Goal: Communication & Community: Answer question/provide support

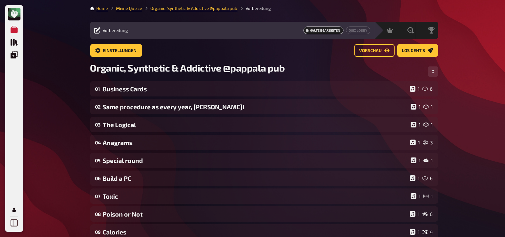
click at [64, 88] on div "Meine Quizze Quiz Sammlung Einblendungen Mein Konto Home Meine Quizze Organic, …" at bounding box center [252, 218] width 505 height 436
click at [351, 31] on link "Quiz Lobby" at bounding box center [358, 31] width 24 height 8
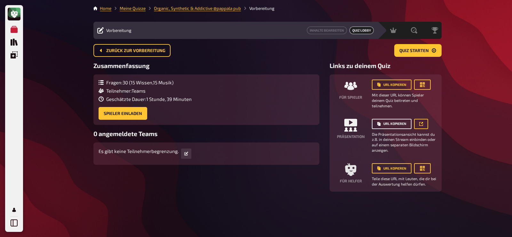
click at [387, 121] on button "URL kopieren" at bounding box center [391, 124] width 40 height 10
click at [386, 142] on small "Die Präsentationsansicht kannst du z.B. in deinen Stream einbinden oder auf ein…" at bounding box center [403, 142] width 65 height 21
click at [327, 27] on link "Inhalte Bearbeiten" at bounding box center [327, 31] width 40 height 8
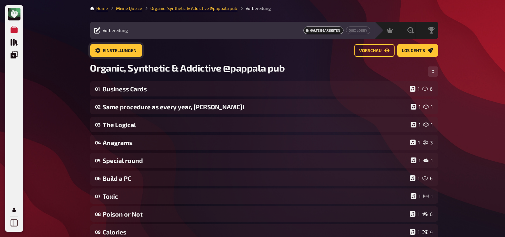
click at [117, 50] on span "Einstellungen" at bounding box center [120, 51] width 34 height 4
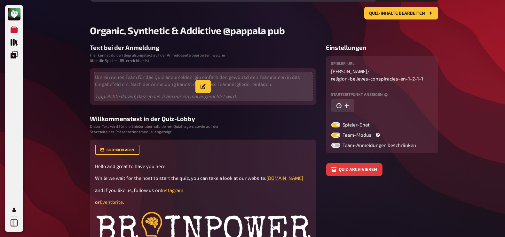
scroll to position [38, 0]
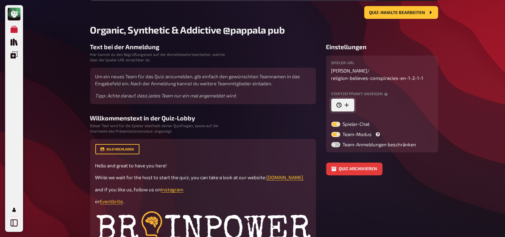
click at [348, 104] on icon "button" at bounding box center [346, 105] width 5 height 5
click at [378, 105] on input "[DATE] 20:13" at bounding box center [367, 105] width 73 height 13
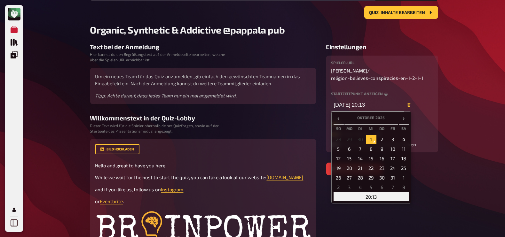
click at [374, 193] on td "20:13" at bounding box center [370, 196] width 75 height 9
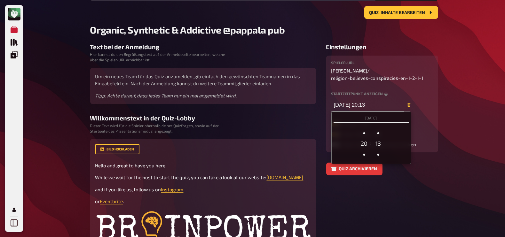
click at [365, 141] on div "20" at bounding box center [364, 143] width 13 height 7
click at [364, 153] on span "▼" at bounding box center [364, 154] width 13 height 13
click at [376, 133] on span "▲" at bounding box center [378, 132] width 13 height 13
click at [379, 140] on div "14" at bounding box center [378, 143] width 13 height 7
click at [379, 141] on div "14" at bounding box center [378, 143] width 13 height 7
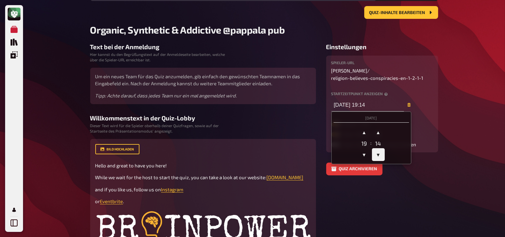
click at [376, 152] on span "▼" at bounding box center [378, 154] width 13 height 13
click at [374, 105] on input "[DATE] 19:10" at bounding box center [367, 105] width 73 height 13
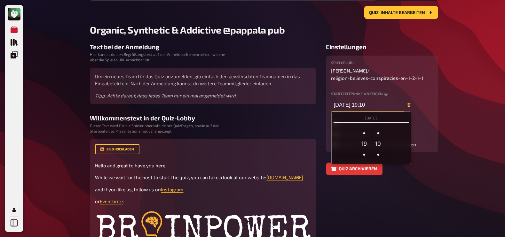
click at [372, 105] on input "[DATE] 19:10" at bounding box center [367, 105] width 73 height 13
type input "[DATE] 19:30"
click at [467, 99] on div "Meine Quizze Quiz Sammlung Einblendungen Mein Konto 1 Home Meine Quizze Organic…" at bounding box center [252, 162] width 505 height 401
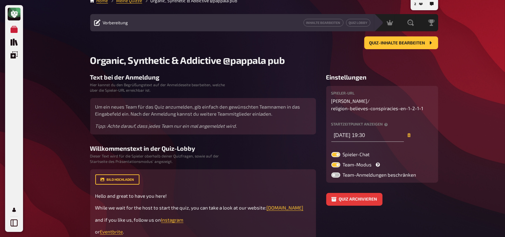
scroll to position [0, 0]
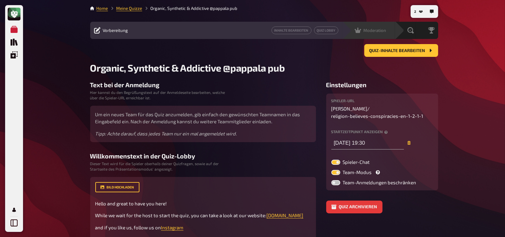
click at [368, 32] on span "Moderation" at bounding box center [374, 30] width 23 height 5
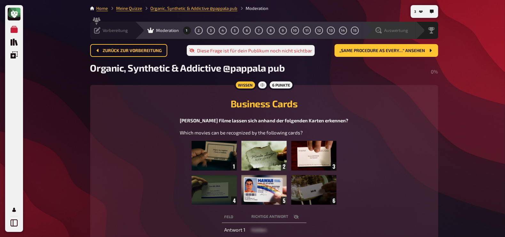
click at [400, 31] on span "Auswertung" at bounding box center [396, 30] width 24 height 5
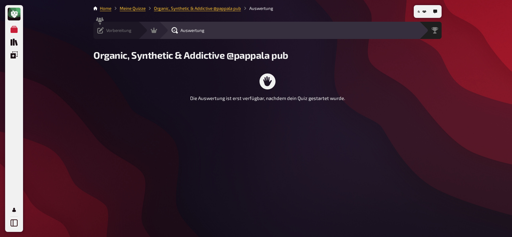
click at [103, 30] on icon at bounding box center [100, 30] width 6 height 6
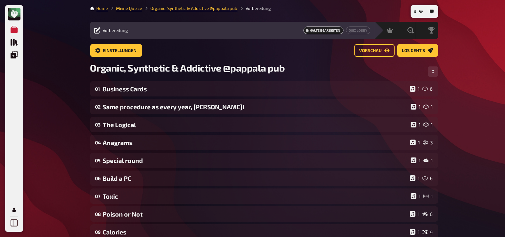
click at [119, 29] on span "Vorbereitung" at bounding box center [115, 30] width 25 height 5
click at [223, 8] on link "Organic, Synthetic & Addictive ​@pappala pub" at bounding box center [194, 8] width 87 height 5
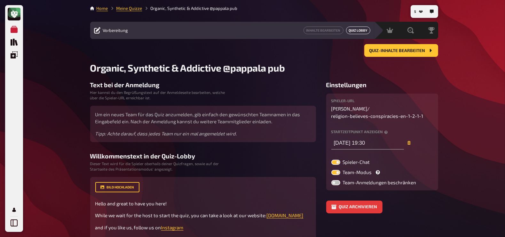
click at [360, 30] on link "Quiz Lobby" at bounding box center [358, 31] width 24 height 8
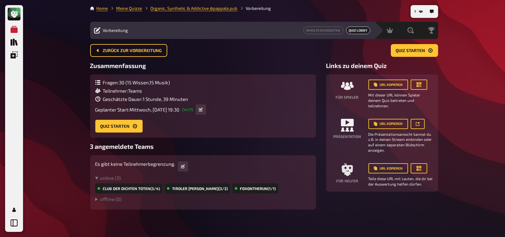
click at [119, 29] on span "Vorbereitung" at bounding box center [115, 30] width 25 height 5
click at [321, 30] on link "Inhalte Bearbeiten" at bounding box center [323, 31] width 40 height 8
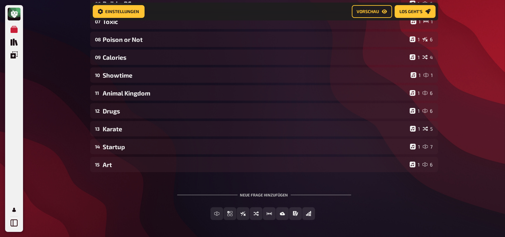
scroll to position [180, 0]
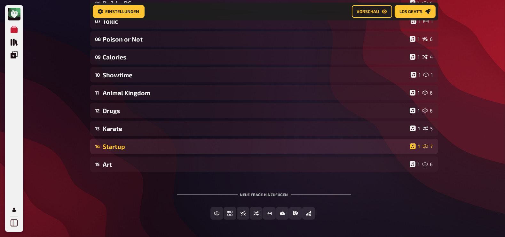
click at [139, 149] on div "Startup" at bounding box center [255, 146] width 304 height 7
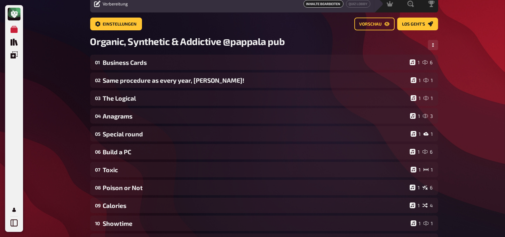
scroll to position [0, 0]
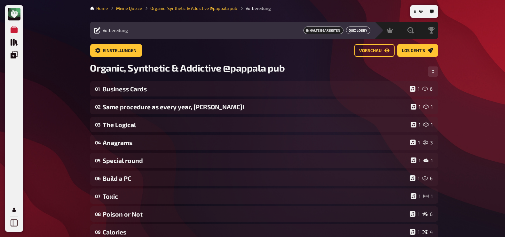
click at [359, 28] on link "Quiz Lobby" at bounding box center [358, 31] width 24 height 8
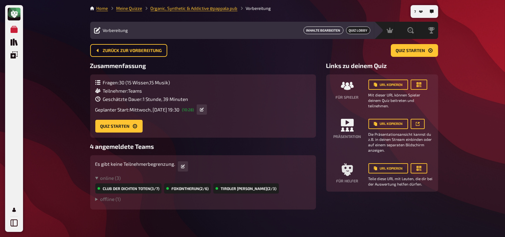
click at [324, 30] on link "Inhalte Bearbeiten" at bounding box center [323, 31] width 40 height 8
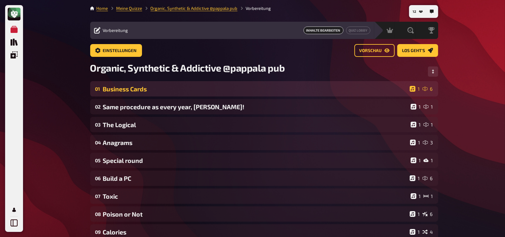
click at [134, 89] on div "Business Cards" at bounding box center [255, 88] width 304 height 7
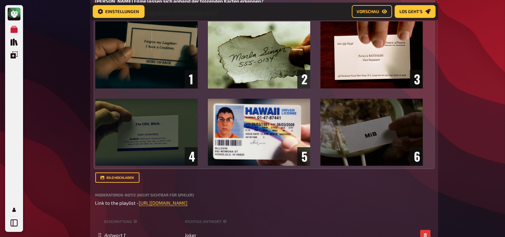
scroll to position [192, 0]
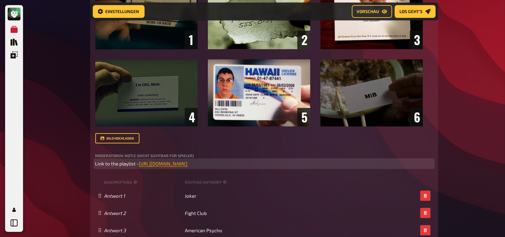
click at [188, 163] on span "[URL][DOMAIN_NAME]" at bounding box center [163, 164] width 49 height 6
click at [212, 152] on icon "button" at bounding box center [212, 151] width 4 height 4
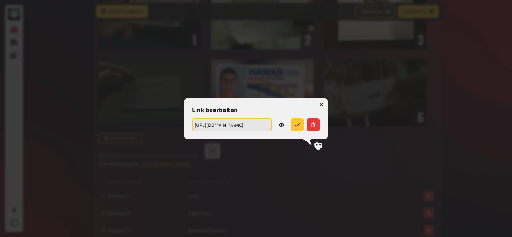
click at [226, 124] on input "[URL][DOMAIN_NAME]" at bounding box center [232, 125] width 80 height 13
click at [323, 106] on button "button" at bounding box center [321, 105] width 10 height 10
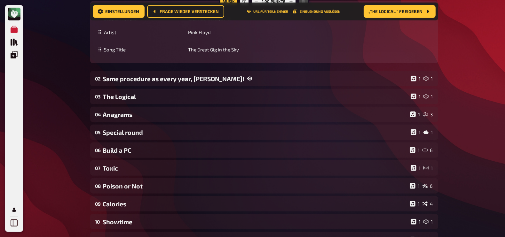
scroll to position [551, 0]
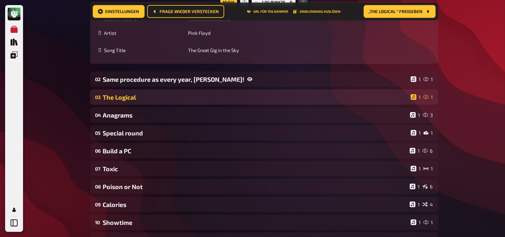
click at [228, 94] on div "The Logical" at bounding box center [255, 97] width 305 height 7
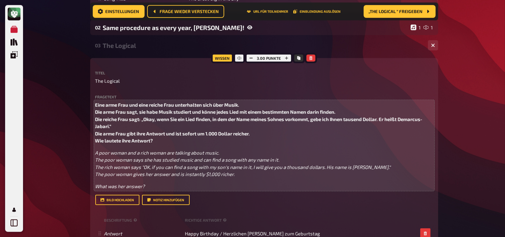
scroll to position [628, 0]
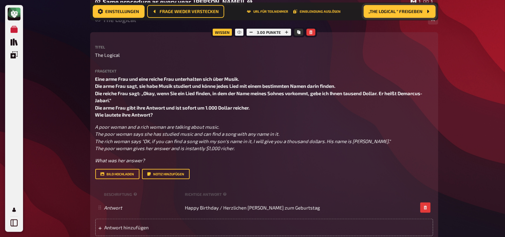
click at [398, 15] on button "„The Logical “ freigeben" at bounding box center [399, 11] width 72 height 13
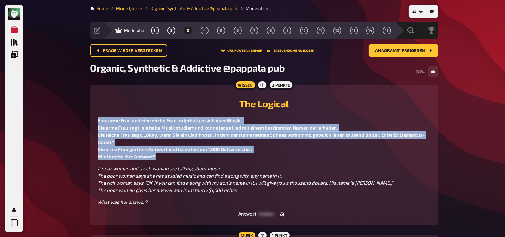
drag, startPoint x: 169, startPoint y: 159, endPoint x: 96, endPoint y: 119, distance: 83.7
click at [96, 119] on div "Wissen 3 Punkte The Logical Eine arme Frau und eine [PERSON_NAME] Frau unterhal…" at bounding box center [264, 155] width 348 height 140
copy span "Eine arme Frau und eine reiche Frau unterhalten sich über Musik. Die arme Frau …"
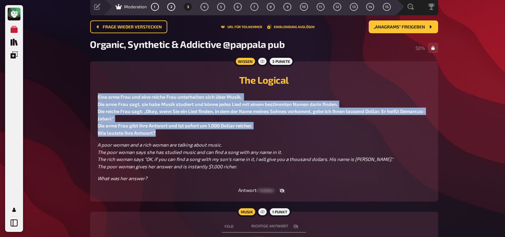
click at [280, 188] on icon "button" at bounding box center [281, 190] width 5 height 5
click at [339, 190] on icon "button" at bounding box center [341, 190] width 5 height 5
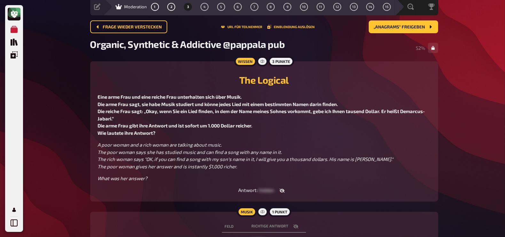
click at [321, 149] on p "A poor woman and a rich woman are talking about music. The poor woman says she …" at bounding box center [264, 155] width 332 height 29
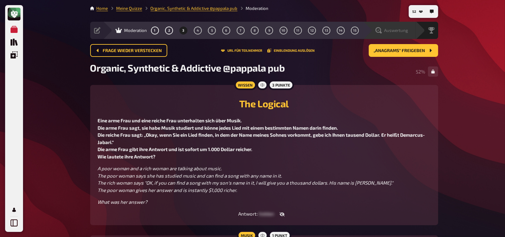
drag, startPoint x: 407, startPoint y: 34, endPoint x: 411, endPoint y: 35, distance: 4.0
click at [411, 35] on div "Auswertung" at bounding box center [389, 30] width 53 height 17
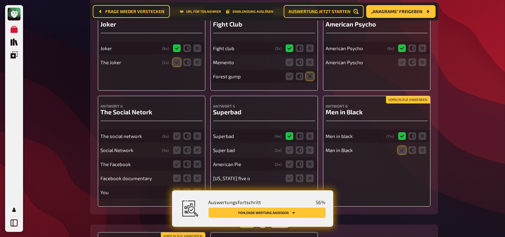
scroll to position [143, 0]
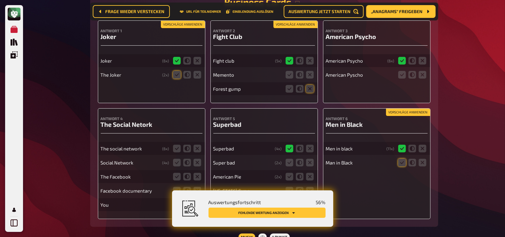
click at [181, 74] on fieldset at bounding box center [187, 75] width 31 height 10
click at [177, 74] on icon at bounding box center [177, 75] width 8 height 8
click at [0, 0] on input "radio" at bounding box center [0, 0] width 0 height 0
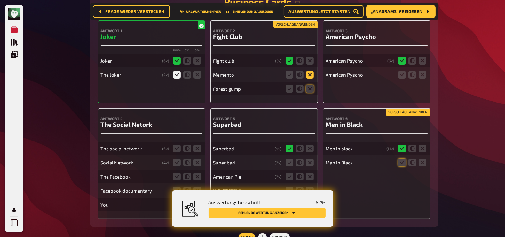
click at [309, 74] on icon at bounding box center [310, 75] width 8 height 8
click at [0, 0] on input "radio" at bounding box center [0, 0] width 0 height 0
click at [310, 90] on icon at bounding box center [310, 89] width 8 height 8
click at [0, 0] on input "radio" at bounding box center [0, 0] width 0 height 0
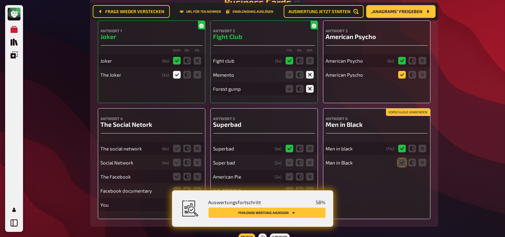
click at [404, 74] on icon at bounding box center [402, 75] width 8 height 8
click at [0, 0] on input "radio" at bounding box center [0, 0] width 0 height 0
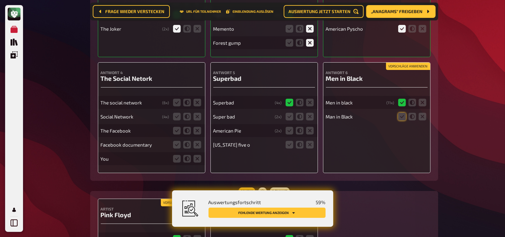
scroll to position [191, 0]
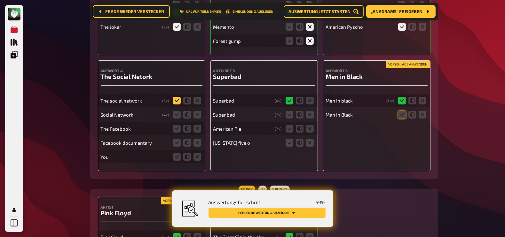
click at [173, 100] on icon at bounding box center [177, 101] width 8 height 8
click at [0, 0] on input "radio" at bounding box center [0, 0] width 0 height 0
click at [177, 116] on icon at bounding box center [177, 115] width 8 height 8
click at [0, 0] on input "radio" at bounding box center [0, 0] width 0 height 0
click at [199, 129] on icon at bounding box center [197, 129] width 8 height 8
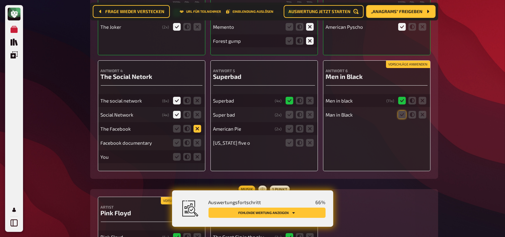
click at [0, 0] on input "radio" at bounding box center [0, 0] width 0 height 0
click at [199, 141] on icon at bounding box center [197, 143] width 8 height 8
click at [0, 0] on input "radio" at bounding box center [0, 0] width 0 height 0
click at [199, 156] on icon at bounding box center [197, 157] width 8 height 8
click at [0, 0] on input "radio" at bounding box center [0, 0] width 0 height 0
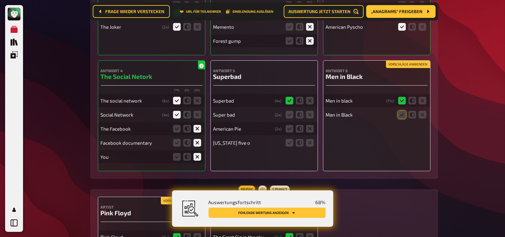
click at [284, 114] on fieldset at bounding box center [299, 115] width 31 height 10
click at [309, 130] on icon at bounding box center [310, 129] width 8 height 8
click at [0, 0] on input "radio" at bounding box center [0, 0] width 0 height 0
click at [309, 144] on icon at bounding box center [310, 143] width 8 height 8
click at [0, 0] on input "radio" at bounding box center [0, 0] width 0 height 0
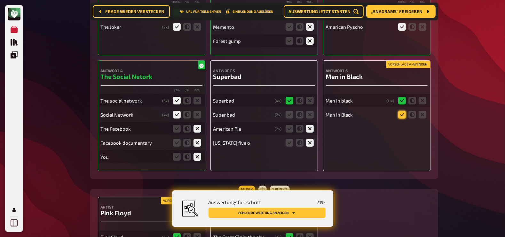
click at [401, 113] on icon at bounding box center [402, 115] width 8 height 8
click at [0, 0] on input "radio" at bounding box center [0, 0] width 0 height 0
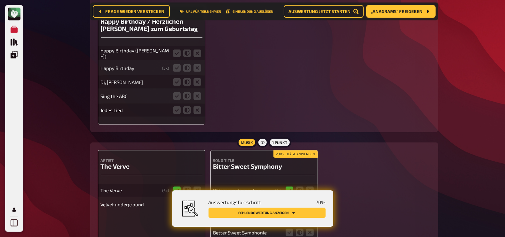
scroll to position [908, 0]
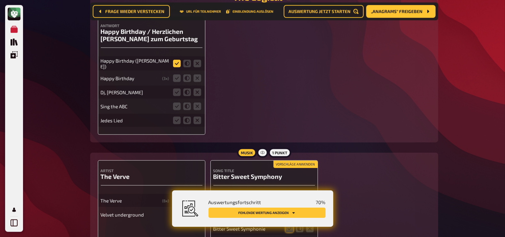
click at [177, 64] on icon at bounding box center [177, 64] width 8 height 8
click at [0, 0] on input "radio" at bounding box center [0, 0] width 0 height 0
click at [177, 64] on icon at bounding box center [177, 64] width 8 height 8
click at [0, 0] on input "radio" at bounding box center [0, 0] width 0 height 0
click at [177, 81] on icon at bounding box center [177, 78] width 8 height 8
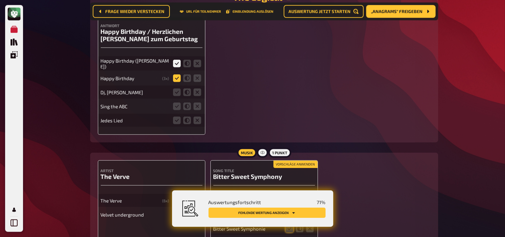
click at [0, 0] on input "radio" at bounding box center [0, 0] width 0 height 0
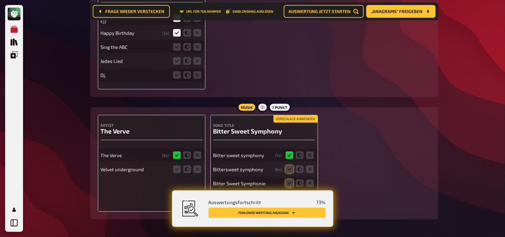
scroll to position [976, 0]
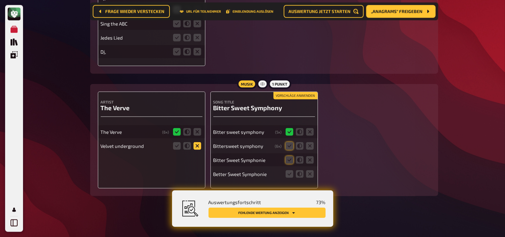
click at [198, 147] on icon at bounding box center [197, 146] width 8 height 8
click at [0, 0] on input "radio" at bounding box center [0, 0] width 0 height 0
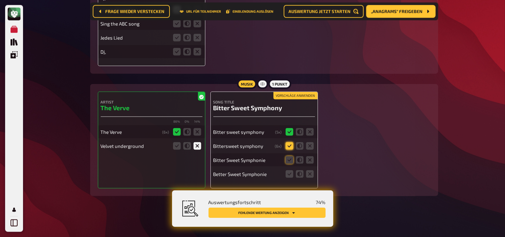
click at [289, 148] on icon at bounding box center [289, 146] width 8 height 8
click at [0, 0] on input "radio" at bounding box center [0, 0] width 0 height 0
click at [288, 160] on icon at bounding box center [289, 160] width 8 height 8
click at [0, 0] on input "radio" at bounding box center [0, 0] width 0 height 0
click at [291, 174] on icon at bounding box center [289, 174] width 8 height 8
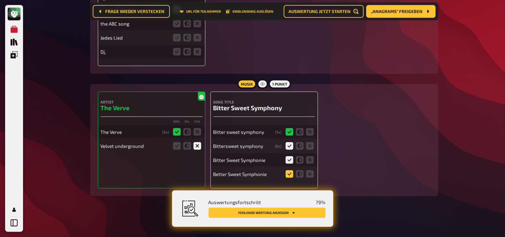
click at [0, 0] on input "radio" at bounding box center [0, 0] width 0 height 0
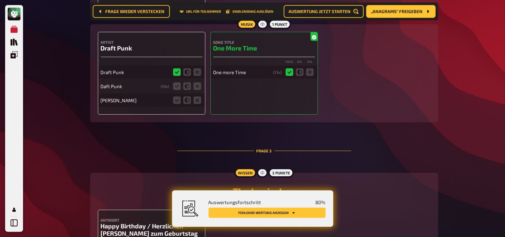
scroll to position [693, 0]
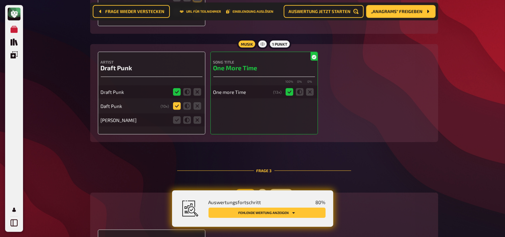
click at [178, 105] on icon at bounding box center [177, 106] width 8 height 8
click at [0, 0] on input "radio" at bounding box center [0, 0] width 0 height 0
click at [199, 121] on icon at bounding box center [197, 120] width 8 height 8
click at [0, 0] on input "radio" at bounding box center [0, 0] width 0 height 0
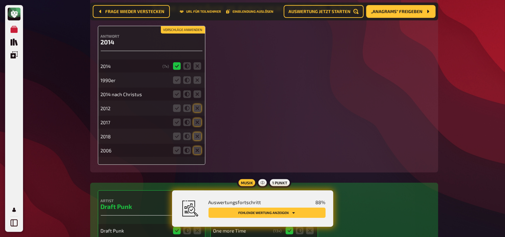
scroll to position [553, 0]
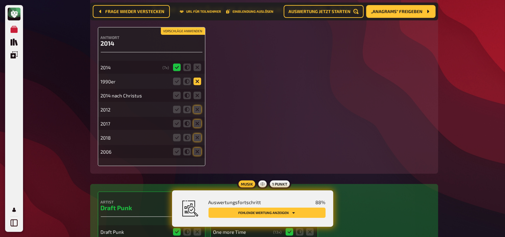
click at [197, 80] on icon at bounding box center [197, 82] width 8 height 8
click at [0, 0] on input "radio" at bounding box center [0, 0] width 0 height 0
click at [198, 94] on icon at bounding box center [197, 96] width 8 height 8
click at [0, 0] on input "radio" at bounding box center [0, 0] width 0 height 0
click at [176, 95] on icon at bounding box center [177, 96] width 8 height 8
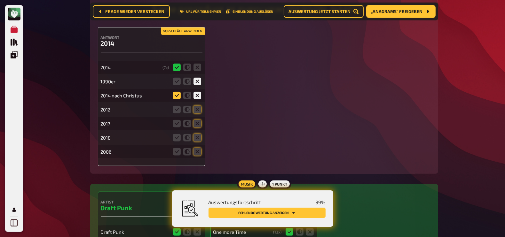
click at [0, 0] on input "radio" at bounding box center [0, 0] width 0 height 0
click at [199, 108] on icon at bounding box center [197, 110] width 8 height 8
click at [0, 0] on input "radio" at bounding box center [0, 0] width 0 height 0
click at [198, 121] on icon at bounding box center [197, 124] width 8 height 8
click at [0, 0] on input "radio" at bounding box center [0, 0] width 0 height 0
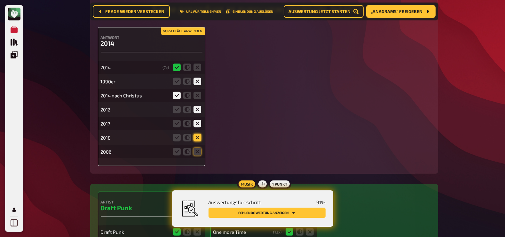
click at [197, 136] on icon at bounding box center [197, 138] width 8 height 8
click at [0, 0] on input "radio" at bounding box center [0, 0] width 0 height 0
click at [199, 150] on icon at bounding box center [197, 152] width 8 height 8
click at [0, 0] on input "radio" at bounding box center [0, 0] width 0 height 0
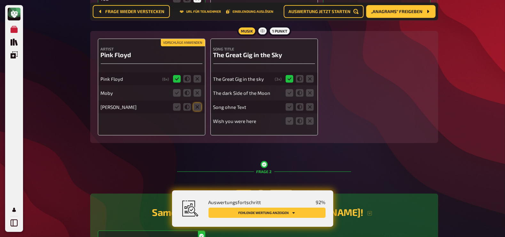
scroll to position [344, 0]
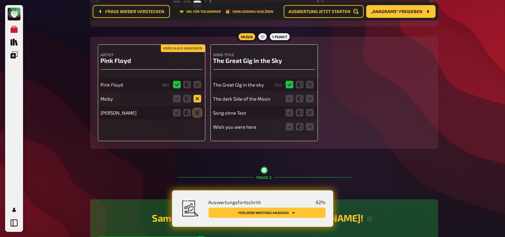
click at [198, 98] on icon at bounding box center [197, 99] width 8 height 8
click at [0, 0] on input "radio" at bounding box center [0, 0] width 0 height 0
click at [198, 111] on icon at bounding box center [197, 113] width 8 height 8
click at [0, 0] on input "radio" at bounding box center [0, 0] width 0 height 0
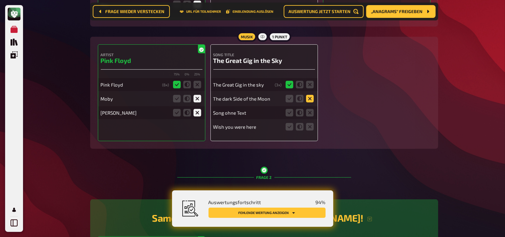
click at [309, 97] on icon at bounding box center [310, 99] width 8 height 8
click at [0, 0] on input "radio" at bounding box center [0, 0] width 0 height 0
click at [309, 113] on icon at bounding box center [310, 113] width 8 height 8
click at [0, 0] on input "radio" at bounding box center [0, 0] width 0 height 0
click at [309, 128] on icon at bounding box center [310, 127] width 8 height 8
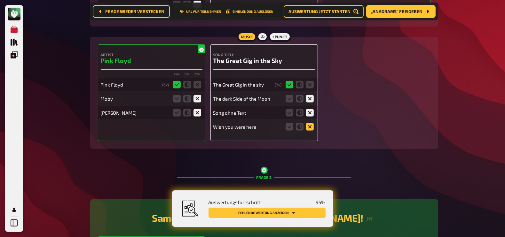
click at [0, 0] on input "radio" at bounding box center [0, 0] width 0 height 0
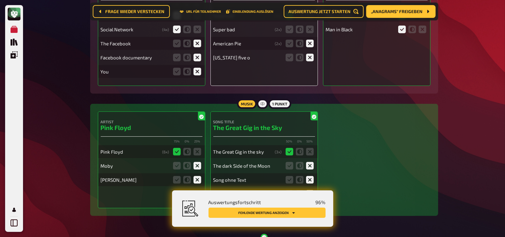
scroll to position [230, 0]
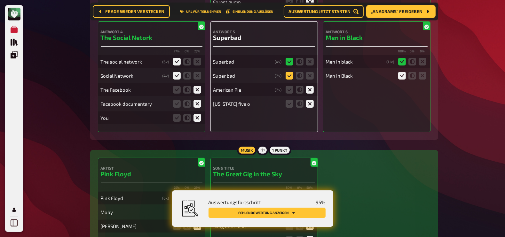
click at [289, 77] on icon at bounding box center [289, 76] width 8 height 8
click at [0, 0] on input "radio" at bounding box center [0, 0] width 0 height 0
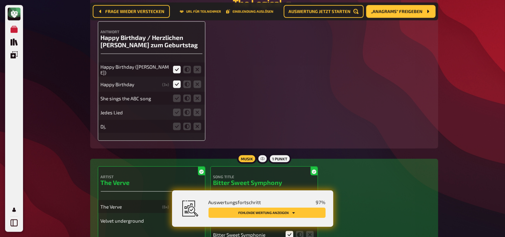
scroll to position [910, 0]
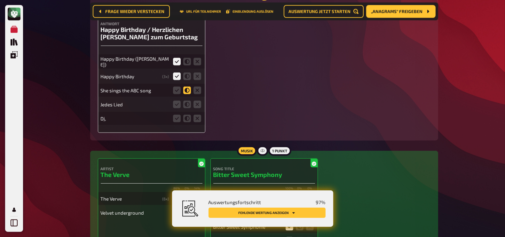
click at [185, 92] on icon at bounding box center [187, 91] width 8 height 8
click at [0, 0] on input "radio" at bounding box center [0, 0] width 0 height 0
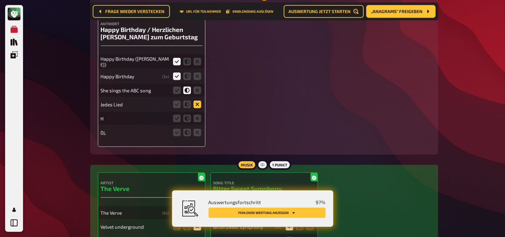
click at [198, 105] on icon at bounding box center [197, 105] width 8 height 8
click at [0, 0] on input "radio" at bounding box center [0, 0] width 0 height 0
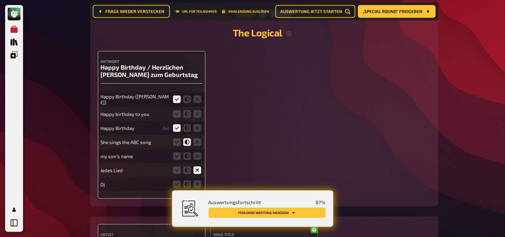
scroll to position [872, 0]
click at [176, 114] on icon at bounding box center [177, 114] width 8 height 8
click at [0, 0] on input "radio" at bounding box center [0, 0] width 0 height 0
click at [196, 154] on icon at bounding box center [197, 156] width 8 height 8
click at [0, 0] on input "radio" at bounding box center [0, 0] width 0 height 0
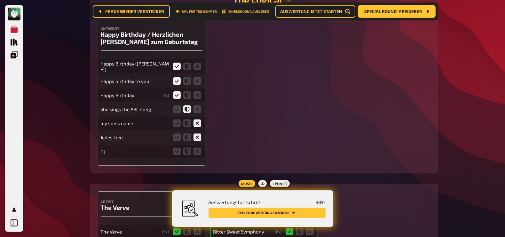
scroll to position [905, 0]
click at [199, 149] on icon at bounding box center [197, 151] width 8 height 8
click at [0, 0] on input "radio" at bounding box center [0, 0] width 0 height 0
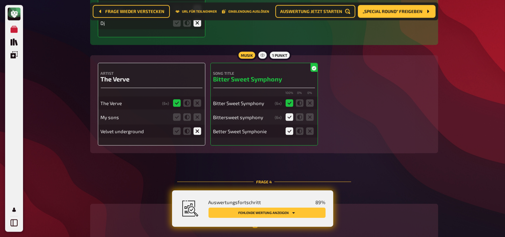
scroll to position [1043, 0]
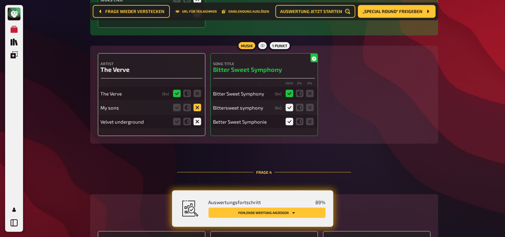
click at [198, 108] on icon at bounding box center [197, 108] width 8 height 8
click at [0, 0] on input "radio" at bounding box center [0, 0] width 0 height 0
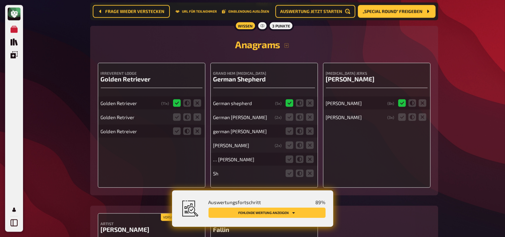
scroll to position [1212, 0]
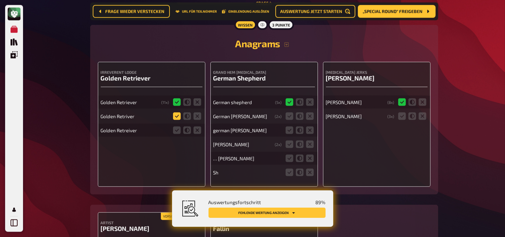
click at [178, 118] on icon at bounding box center [177, 117] width 8 height 8
click at [0, 0] on input "radio" at bounding box center [0, 0] width 0 height 0
click at [178, 130] on icon at bounding box center [177, 131] width 8 height 8
click at [0, 0] on input "radio" at bounding box center [0, 0] width 0 height 0
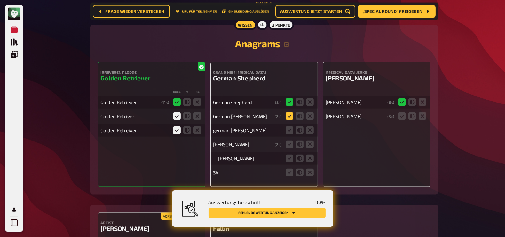
click at [291, 116] on icon at bounding box center [289, 117] width 8 height 8
click at [0, 0] on input "radio" at bounding box center [0, 0] width 0 height 0
click at [292, 130] on icon at bounding box center [289, 131] width 8 height 8
click at [0, 0] on input "radio" at bounding box center [0, 0] width 0 height 0
click at [289, 144] on icon at bounding box center [289, 145] width 8 height 8
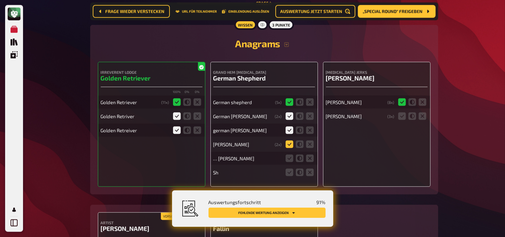
click at [0, 0] on input "radio" at bounding box center [0, 0] width 0 height 0
click at [301, 159] on icon at bounding box center [300, 159] width 8 height 8
click at [0, 0] on input "radio" at bounding box center [0, 0] width 0 height 0
click at [402, 114] on icon at bounding box center [402, 117] width 8 height 8
click at [0, 0] on input "radio" at bounding box center [0, 0] width 0 height 0
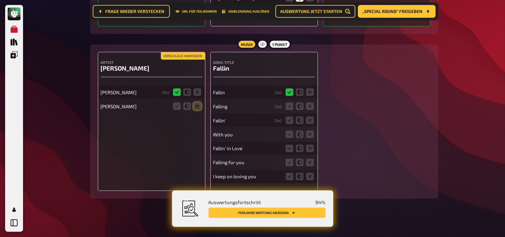
scroll to position [1376, 0]
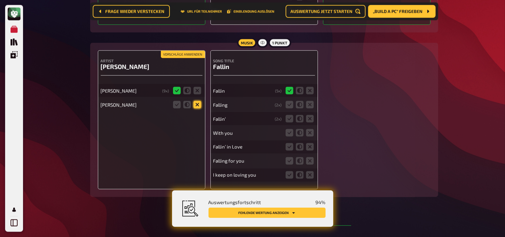
click at [200, 105] on icon at bounding box center [197, 105] width 8 height 8
click at [0, 0] on input "radio" at bounding box center [0, 0] width 0 height 0
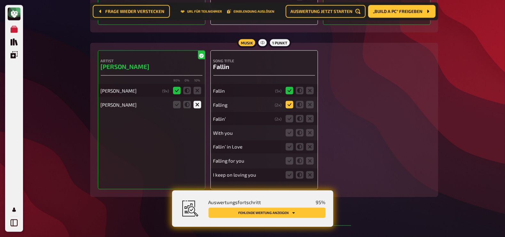
click at [288, 104] on icon at bounding box center [289, 105] width 8 height 8
click at [0, 0] on input "radio" at bounding box center [0, 0] width 0 height 0
click at [289, 117] on icon at bounding box center [289, 119] width 8 height 8
click at [0, 0] on input "radio" at bounding box center [0, 0] width 0 height 0
click at [311, 132] on icon at bounding box center [310, 133] width 8 height 8
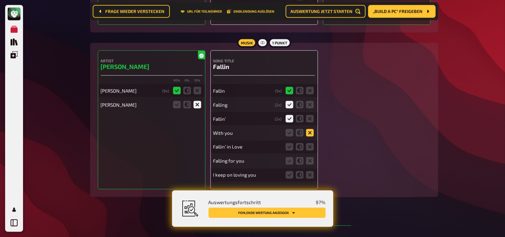
click at [0, 0] on input "radio" at bounding box center [0, 0] width 0 height 0
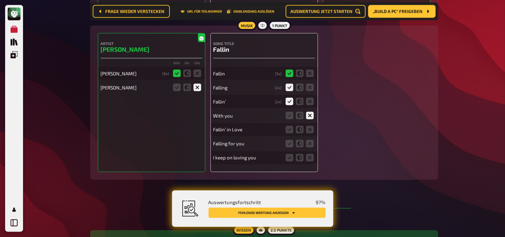
scroll to position [1394, 0]
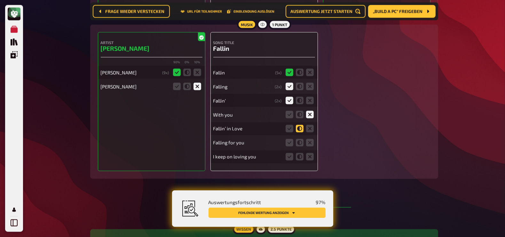
click at [299, 129] on icon at bounding box center [300, 129] width 8 height 8
click at [0, 0] on input "radio" at bounding box center [0, 0] width 0 height 0
click at [299, 144] on icon at bounding box center [300, 143] width 8 height 8
click at [0, 0] on input "radio" at bounding box center [0, 0] width 0 height 0
click at [313, 159] on icon at bounding box center [310, 157] width 8 height 8
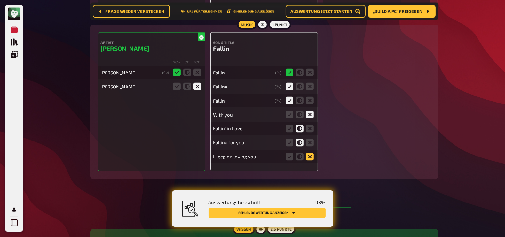
click at [0, 0] on input "radio" at bounding box center [0, 0] width 0 height 0
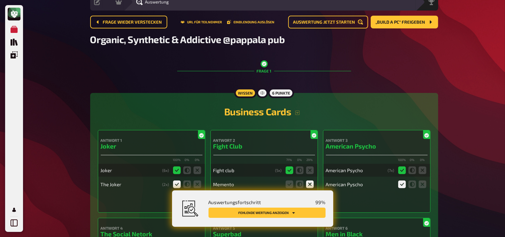
scroll to position [0, 0]
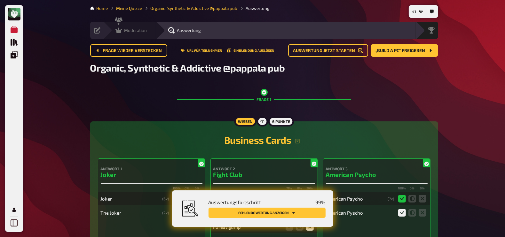
click at [129, 30] on span "Moderation" at bounding box center [135, 30] width 23 height 5
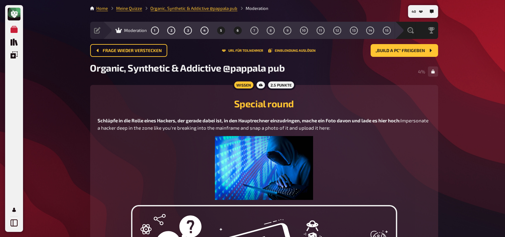
click at [240, 29] on button "6" at bounding box center [237, 30] width 10 height 10
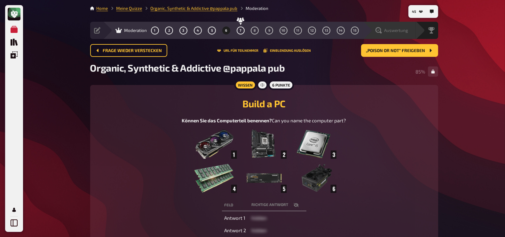
click at [401, 28] on span "Auswertung" at bounding box center [396, 30] width 24 height 5
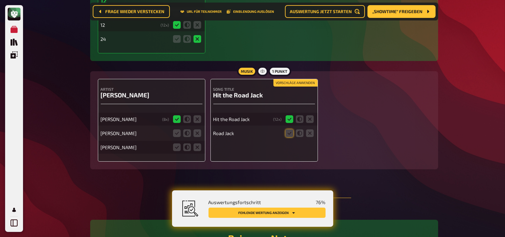
scroll to position [2939, 0]
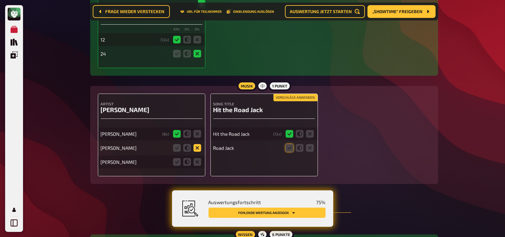
click at [197, 146] on icon at bounding box center [197, 148] width 8 height 8
click at [0, 0] on input "radio" at bounding box center [0, 0] width 0 height 0
click at [189, 146] on icon at bounding box center [187, 148] width 8 height 8
click at [0, 0] on input "radio" at bounding box center [0, 0] width 0 height 0
click at [188, 160] on icon at bounding box center [187, 162] width 8 height 8
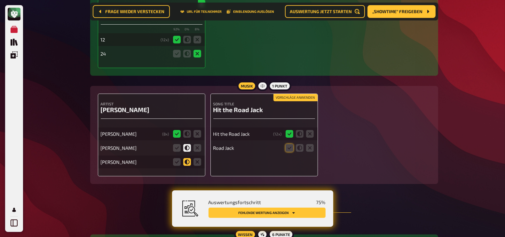
click at [0, 0] on input "radio" at bounding box center [0, 0] width 0 height 0
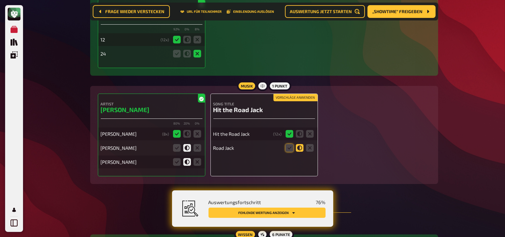
click at [298, 146] on icon at bounding box center [300, 148] width 8 height 8
click at [0, 0] on input "radio" at bounding box center [0, 0] width 0 height 0
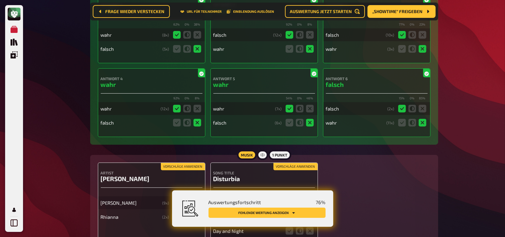
scroll to position [3152, 0]
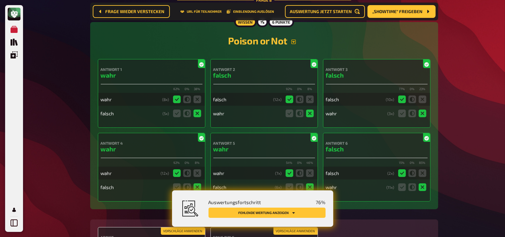
click at [293, 41] on icon "button" at bounding box center [293, 42] width 4 height 4
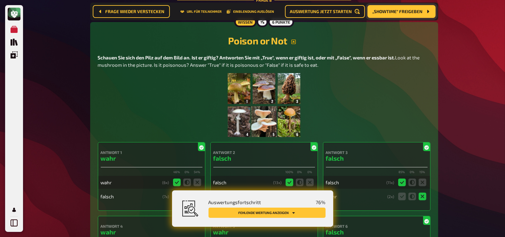
click at [403, 13] on span "„Showtime“ freigeben" at bounding box center [397, 11] width 50 height 4
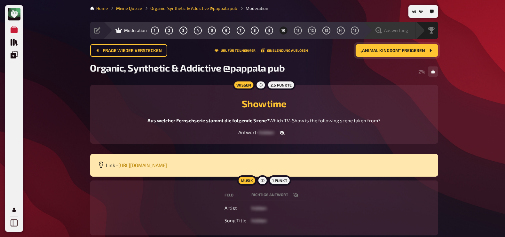
click at [404, 28] on span "Auswertung" at bounding box center [396, 30] width 24 height 5
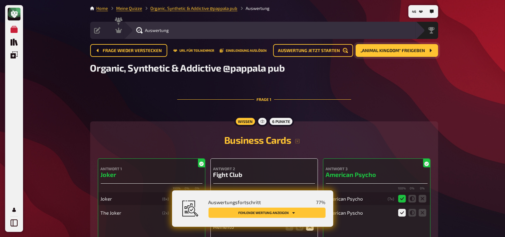
click at [154, 34] on div "Auswertung" at bounding box center [270, 30] width 292 height 17
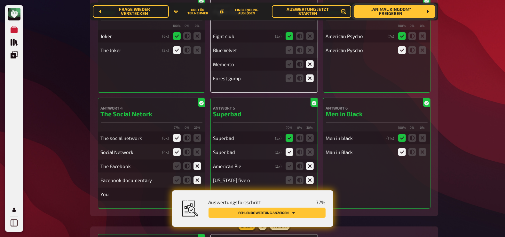
scroll to position [140, 0]
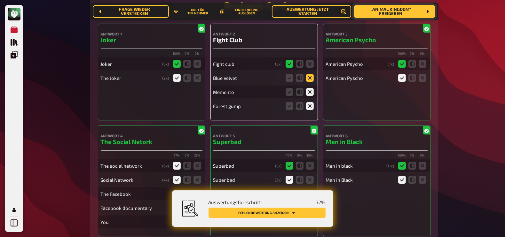
click at [309, 79] on icon at bounding box center [310, 78] width 8 height 8
click at [0, 0] on input "radio" at bounding box center [0, 0] width 0 height 0
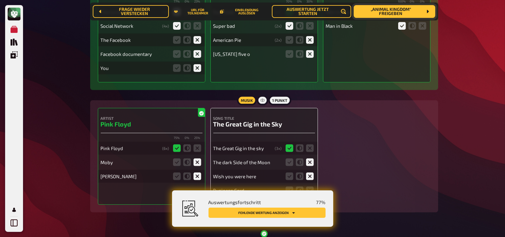
scroll to position [360, 0]
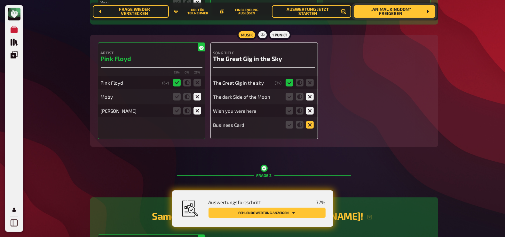
click at [310, 127] on icon at bounding box center [310, 125] width 8 height 8
click at [0, 0] on input "radio" at bounding box center [0, 0] width 0 height 0
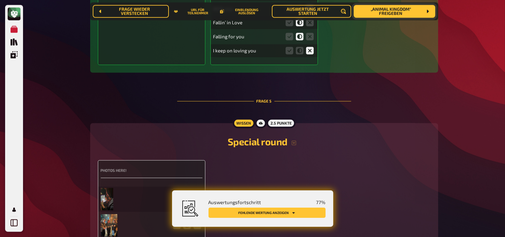
scroll to position [1602, 0]
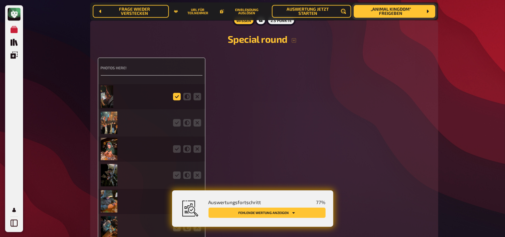
click at [177, 99] on icon at bounding box center [177, 97] width 8 height 8
click at [0, 0] on input "radio" at bounding box center [0, 0] width 0 height 0
click at [177, 122] on icon at bounding box center [177, 123] width 8 height 8
click at [0, 0] on input "radio" at bounding box center [0, 0] width 0 height 0
click at [178, 149] on icon at bounding box center [177, 149] width 8 height 8
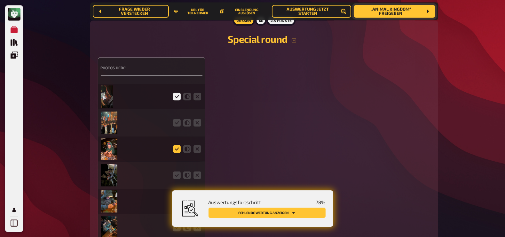
click at [0, 0] on input "radio" at bounding box center [0, 0] width 0 height 0
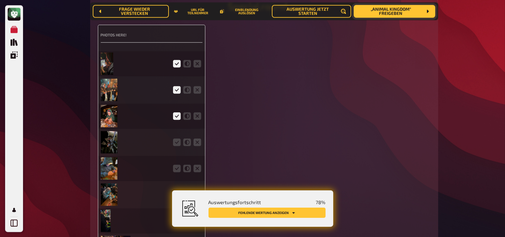
click at [177, 147] on fieldset at bounding box center [187, 142] width 31 height 10
click at [174, 143] on icon at bounding box center [177, 142] width 8 height 8
click at [0, 0] on input "radio" at bounding box center [0, 0] width 0 height 0
click at [177, 166] on icon at bounding box center [177, 169] width 8 height 8
click at [0, 0] on input "radio" at bounding box center [0, 0] width 0 height 0
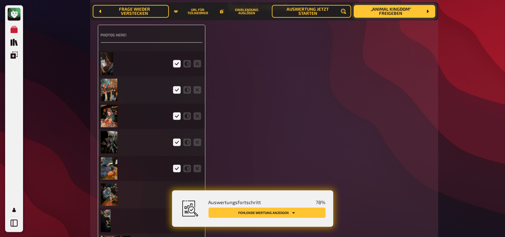
scroll to position [1713, 0]
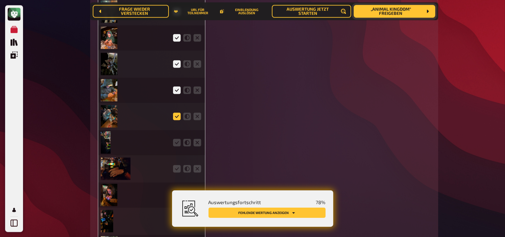
click at [175, 115] on icon at bounding box center [177, 117] width 8 height 8
click at [0, 0] on input "radio" at bounding box center [0, 0] width 0 height 0
click at [177, 143] on icon at bounding box center [177, 143] width 8 height 8
click at [0, 0] on input "radio" at bounding box center [0, 0] width 0 height 0
click at [176, 171] on icon at bounding box center [177, 169] width 8 height 8
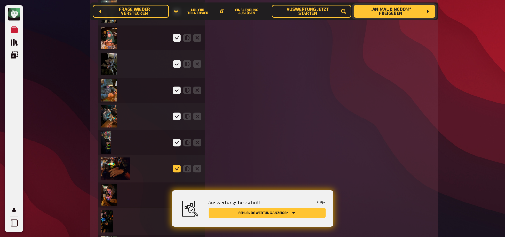
click at [0, 0] on input "radio" at bounding box center [0, 0] width 0 height 0
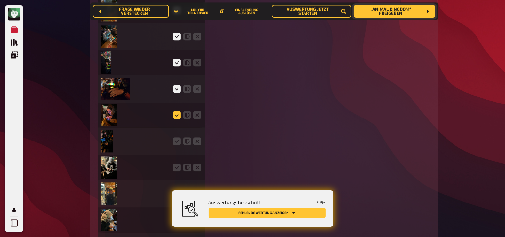
click at [174, 117] on icon at bounding box center [177, 115] width 8 height 8
click at [0, 0] on input "radio" at bounding box center [0, 0] width 0 height 0
click at [176, 141] on icon at bounding box center [177, 141] width 8 height 8
click at [0, 0] on input "radio" at bounding box center [0, 0] width 0 height 0
click at [178, 169] on icon at bounding box center [177, 168] width 8 height 8
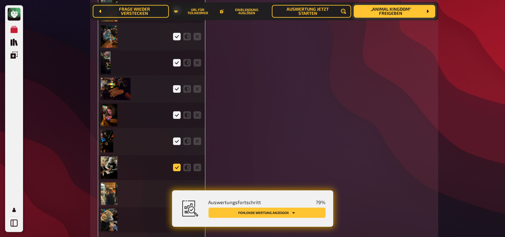
click at [0, 0] on input "radio" at bounding box center [0, 0] width 0 height 0
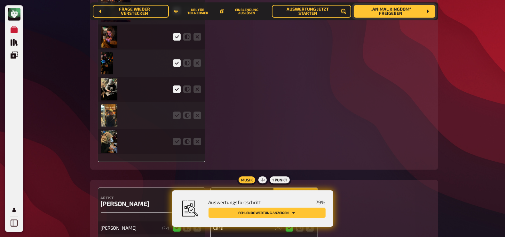
scroll to position [1872, 0]
click at [173, 114] on icon at bounding box center [177, 115] width 8 height 8
click at [0, 0] on input "radio" at bounding box center [0, 0] width 0 height 0
click at [177, 140] on icon at bounding box center [177, 141] width 8 height 8
click at [0, 0] on input "radio" at bounding box center [0, 0] width 0 height 0
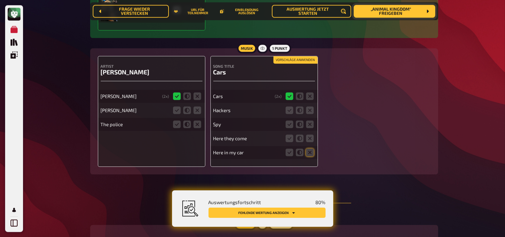
scroll to position [2012, 0]
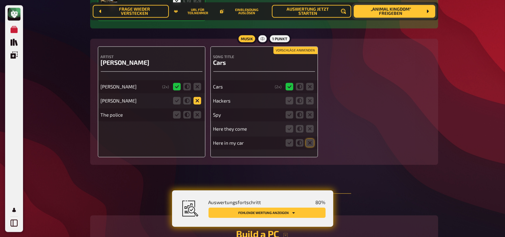
click at [195, 100] on icon at bounding box center [197, 101] width 8 height 8
click at [0, 0] on input "radio" at bounding box center [0, 0] width 0 height 0
click at [199, 117] on icon at bounding box center [197, 115] width 8 height 8
click at [0, 0] on input "radio" at bounding box center [0, 0] width 0 height 0
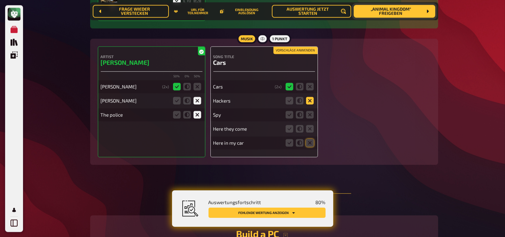
click at [307, 100] on icon at bounding box center [310, 101] width 8 height 8
click at [0, 0] on input "radio" at bounding box center [0, 0] width 0 height 0
click at [309, 116] on icon at bounding box center [310, 115] width 8 height 8
click at [0, 0] on input "radio" at bounding box center [0, 0] width 0 height 0
click at [310, 132] on fieldset at bounding box center [299, 129] width 31 height 10
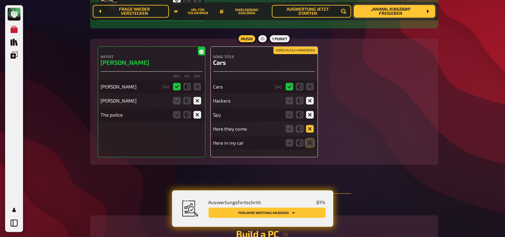
click at [310, 129] on icon at bounding box center [310, 129] width 8 height 8
click at [0, 0] on input "radio" at bounding box center [0, 0] width 0 height 0
click at [300, 143] on icon at bounding box center [300, 143] width 8 height 8
click at [0, 0] on input "radio" at bounding box center [0, 0] width 0 height 0
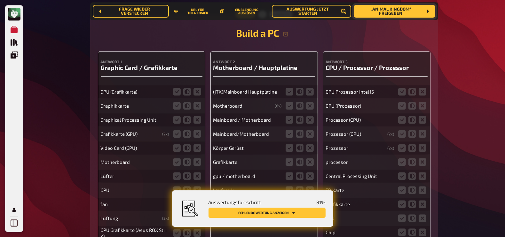
scroll to position [2233, 0]
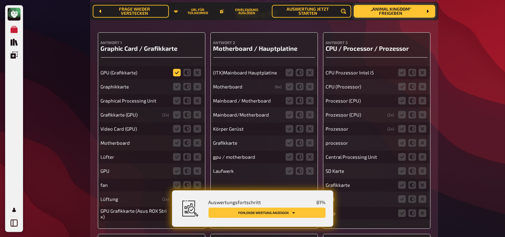
click at [176, 70] on icon at bounding box center [177, 73] width 8 height 8
click at [0, 0] on input "radio" at bounding box center [0, 0] width 0 height 0
click at [177, 86] on icon at bounding box center [177, 87] width 8 height 8
click at [0, 0] on input "radio" at bounding box center [0, 0] width 0 height 0
click at [178, 100] on icon at bounding box center [177, 101] width 8 height 8
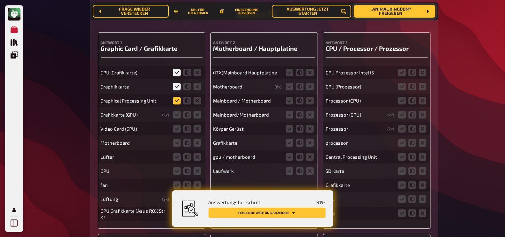
click at [0, 0] on input "radio" at bounding box center [0, 0] width 0 height 0
click at [175, 113] on icon at bounding box center [177, 115] width 8 height 8
click at [0, 0] on input "radio" at bounding box center [0, 0] width 0 height 0
click at [175, 125] on icon at bounding box center [177, 129] width 8 height 8
click at [0, 0] on input "radio" at bounding box center [0, 0] width 0 height 0
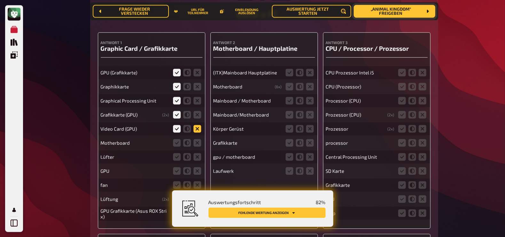
scroll to position [2248, 0]
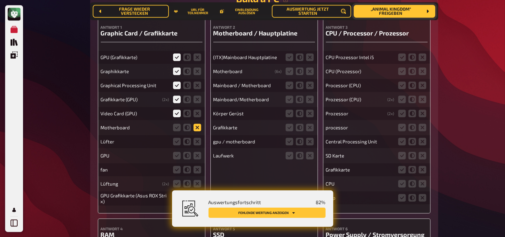
click at [198, 129] on icon at bounding box center [197, 128] width 8 height 8
click at [0, 0] on input "radio" at bounding box center [0, 0] width 0 height 0
click at [199, 143] on icon at bounding box center [197, 142] width 8 height 8
click at [0, 0] on input "radio" at bounding box center [0, 0] width 0 height 0
click at [177, 154] on icon at bounding box center [177, 156] width 8 height 8
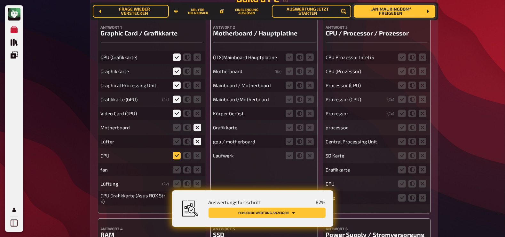
click at [0, 0] on input "radio" at bounding box center [0, 0] width 0 height 0
click at [198, 168] on icon at bounding box center [197, 170] width 8 height 8
click at [0, 0] on input "radio" at bounding box center [0, 0] width 0 height 0
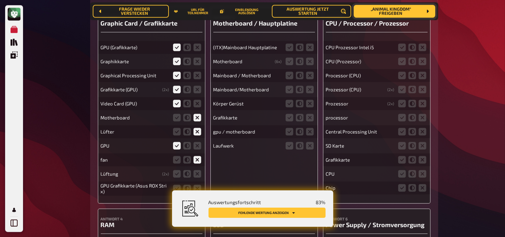
scroll to position [2270, 0]
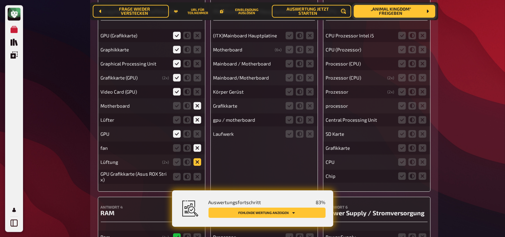
click at [196, 161] on icon at bounding box center [197, 162] width 8 height 8
click at [0, 0] on input "radio" at bounding box center [0, 0] width 0 height 0
click at [176, 174] on icon at bounding box center [177, 177] width 8 height 8
click at [0, 0] on input "radio" at bounding box center [0, 0] width 0 height 0
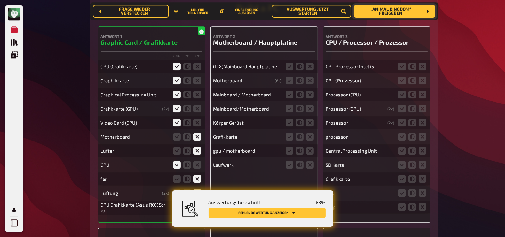
scroll to position [2238, 0]
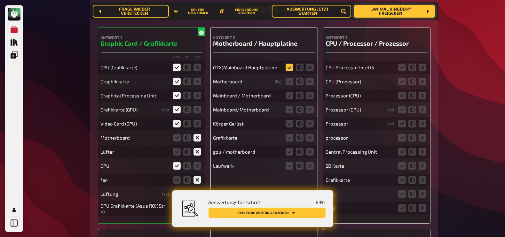
click at [290, 65] on icon at bounding box center [289, 68] width 8 height 8
click at [0, 0] on input "radio" at bounding box center [0, 0] width 0 height 0
click at [289, 80] on icon at bounding box center [289, 82] width 8 height 8
click at [0, 0] on input "radio" at bounding box center [0, 0] width 0 height 0
click at [290, 95] on icon at bounding box center [289, 96] width 8 height 8
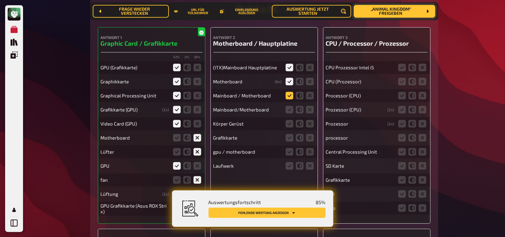
click at [0, 0] on input "radio" at bounding box center [0, 0] width 0 height 0
click at [289, 109] on icon at bounding box center [289, 110] width 8 height 8
click at [0, 0] on input "radio" at bounding box center [0, 0] width 0 height 0
click at [300, 125] on icon at bounding box center [300, 124] width 8 height 8
click at [0, 0] on input "radio" at bounding box center [0, 0] width 0 height 0
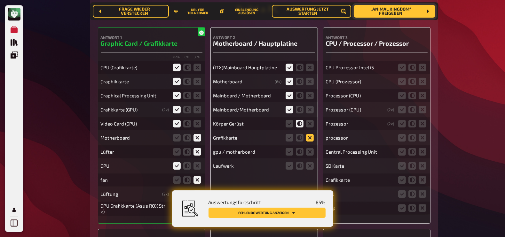
click at [310, 135] on icon at bounding box center [310, 138] width 8 height 8
click at [0, 0] on input "radio" at bounding box center [0, 0] width 0 height 0
click at [287, 154] on icon at bounding box center [289, 152] width 8 height 8
click at [0, 0] on input "radio" at bounding box center [0, 0] width 0 height 0
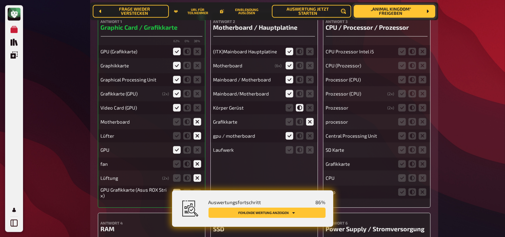
scroll to position [2254, 0]
click at [299, 136] on icon at bounding box center [300, 135] width 8 height 8
click at [0, 0] on input "radio" at bounding box center [0, 0] width 0 height 0
click at [310, 136] on icon at bounding box center [310, 135] width 8 height 8
click at [0, 0] on input "radio" at bounding box center [0, 0] width 0 height 0
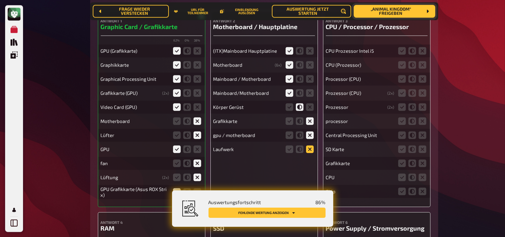
click at [310, 148] on icon at bounding box center [310, 149] width 8 height 8
click at [0, 0] on input "radio" at bounding box center [0, 0] width 0 height 0
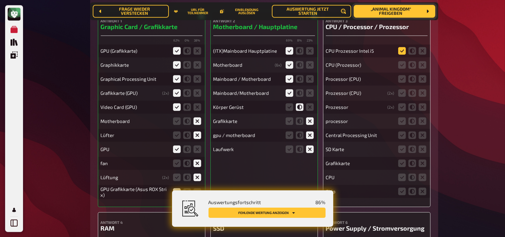
click at [401, 50] on icon at bounding box center [402, 51] width 8 height 8
click at [0, 0] on input "radio" at bounding box center [0, 0] width 0 height 0
click at [403, 64] on icon at bounding box center [402, 65] width 8 height 8
click at [0, 0] on input "radio" at bounding box center [0, 0] width 0 height 0
click at [402, 79] on icon at bounding box center [402, 79] width 8 height 8
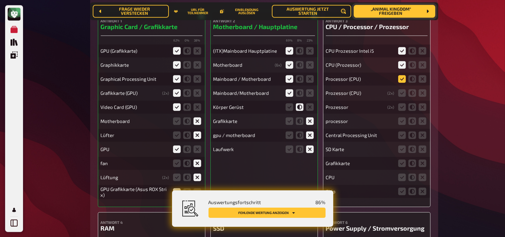
click at [0, 0] on input "radio" at bounding box center [0, 0] width 0 height 0
click at [402, 93] on icon at bounding box center [402, 93] width 8 height 8
click at [0, 0] on input "radio" at bounding box center [0, 0] width 0 height 0
click at [401, 107] on icon at bounding box center [402, 107] width 8 height 8
click at [0, 0] on input "radio" at bounding box center [0, 0] width 0 height 0
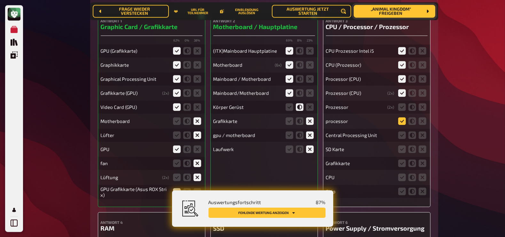
click at [402, 119] on icon at bounding box center [402, 121] width 8 height 8
click at [0, 0] on input "radio" at bounding box center [0, 0] width 0 height 0
click at [403, 134] on icon at bounding box center [402, 135] width 8 height 8
click at [0, 0] on input "radio" at bounding box center [0, 0] width 0 height 0
click at [423, 149] on icon at bounding box center [422, 149] width 8 height 8
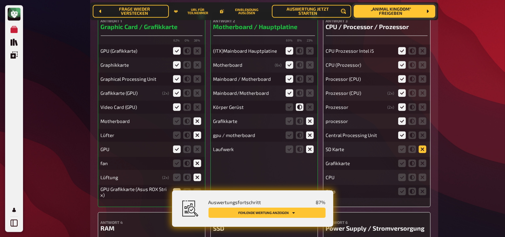
click at [0, 0] on input "radio" at bounding box center [0, 0] width 0 height 0
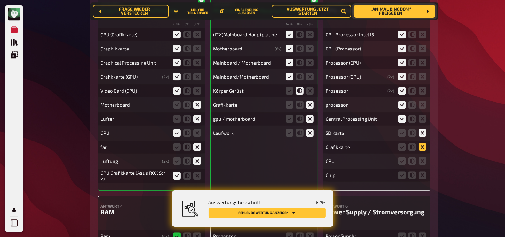
scroll to position [2271, 0]
click at [421, 143] on icon at bounding box center [422, 147] width 8 height 8
click at [0, 0] on input "radio" at bounding box center [0, 0] width 0 height 0
click at [403, 159] on icon at bounding box center [402, 161] width 8 height 8
click at [0, 0] on input "radio" at bounding box center [0, 0] width 0 height 0
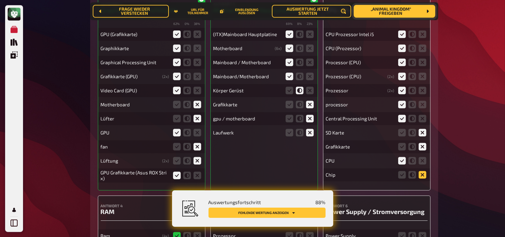
click at [422, 176] on icon at bounding box center [422, 175] width 8 height 8
click at [0, 0] on input "radio" at bounding box center [0, 0] width 0 height 0
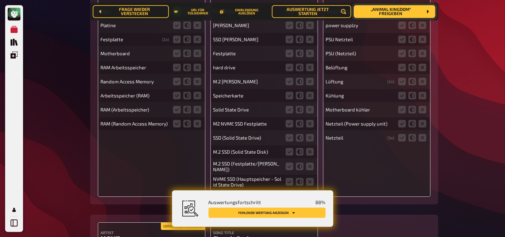
scroll to position [2473, 0]
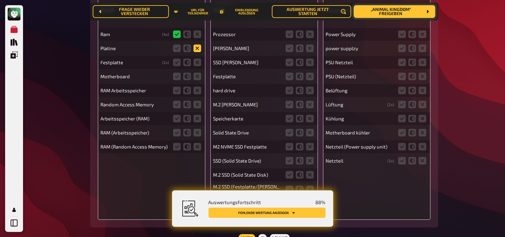
click at [196, 49] on icon at bounding box center [197, 48] width 8 height 8
click at [0, 0] on input "radio" at bounding box center [0, 0] width 0 height 0
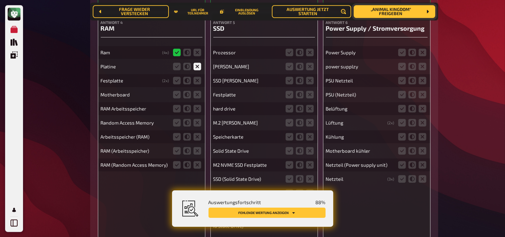
scroll to position [2454, 0]
click at [198, 79] on icon at bounding box center [197, 81] width 8 height 8
click at [0, 0] on input "radio" at bounding box center [0, 0] width 0 height 0
click at [198, 94] on icon at bounding box center [197, 95] width 8 height 8
click at [0, 0] on input "radio" at bounding box center [0, 0] width 0 height 0
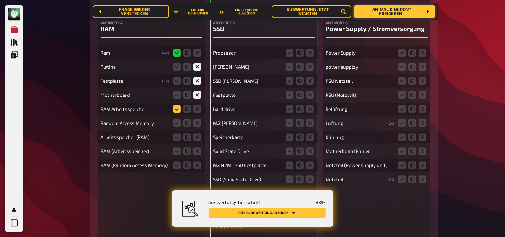
click at [177, 108] on icon at bounding box center [177, 109] width 8 height 8
click at [0, 0] on input "radio" at bounding box center [0, 0] width 0 height 0
click at [178, 121] on icon at bounding box center [177, 123] width 8 height 8
click at [0, 0] on input "radio" at bounding box center [0, 0] width 0 height 0
click at [178, 137] on icon at bounding box center [177, 137] width 8 height 8
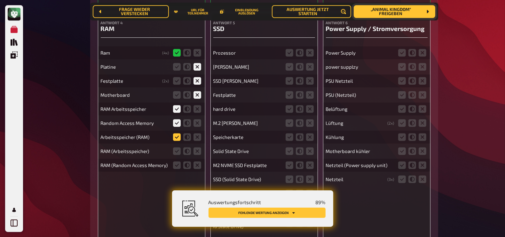
click at [0, 0] on input "radio" at bounding box center [0, 0] width 0 height 0
click at [176, 152] on icon at bounding box center [177, 151] width 8 height 8
click at [0, 0] on input "radio" at bounding box center [0, 0] width 0 height 0
click at [176, 164] on icon at bounding box center [177, 165] width 8 height 8
click at [0, 0] on input "radio" at bounding box center [0, 0] width 0 height 0
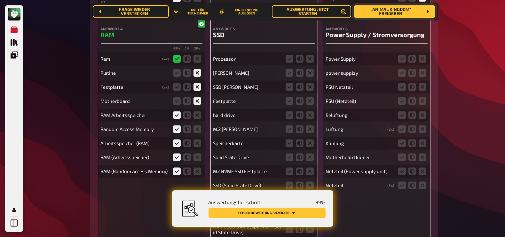
scroll to position [2458, 0]
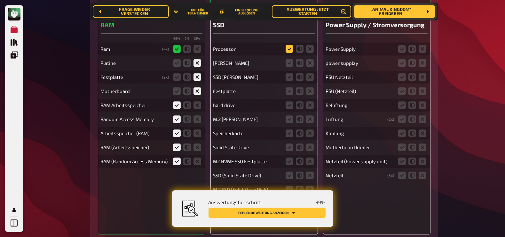
click at [290, 46] on icon at bounding box center [289, 49] width 8 height 8
click at [0, 0] on input "radio" at bounding box center [0, 0] width 0 height 0
click at [312, 63] on icon at bounding box center [310, 63] width 8 height 8
click at [0, 0] on input "radio" at bounding box center [0, 0] width 0 height 0
click at [289, 75] on icon at bounding box center [289, 77] width 8 height 8
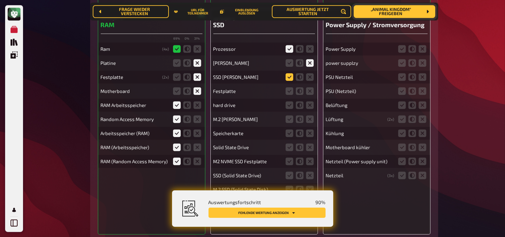
click at [0, 0] on input "radio" at bounding box center [0, 0] width 0 height 0
click at [311, 90] on icon at bounding box center [310, 91] width 8 height 8
click at [0, 0] on input "radio" at bounding box center [0, 0] width 0 height 0
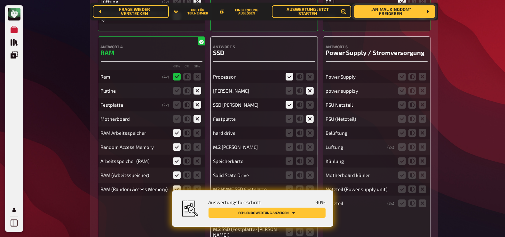
scroll to position [2463, 0]
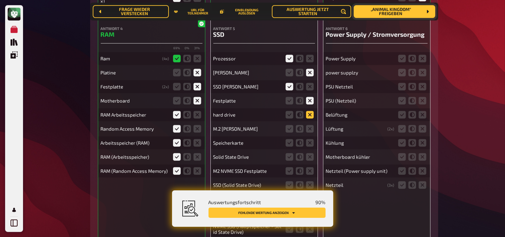
click at [311, 112] on icon at bounding box center [310, 115] width 8 height 8
click at [0, 0] on input "radio" at bounding box center [0, 0] width 0 height 0
click at [309, 128] on icon at bounding box center [310, 129] width 8 height 8
click at [0, 0] on input "radio" at bounding box center [0, 0] width 0 height 0
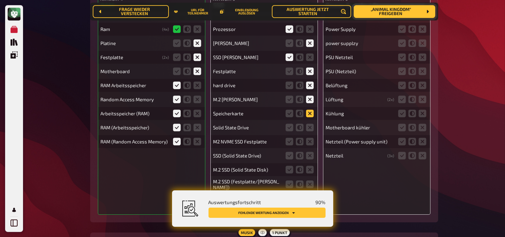
click at [309, 113] on icon at bounding box center [310, 114] width 8 height 8
click at [0, 0] on input "radio" at bounding box center [0, 0] width 0 height 0
click at [289, 127] on icon at bounding box center [289, 128] width 8 height 8
click at [0, 0] on input "radio" at bounding box center [0, 0] width 0 height 0
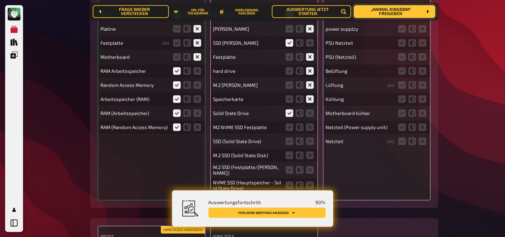
scroll to position [2507, 0]
click at [291, 142] on icon at bounding box center [289, 141] width 8 height 8
click at [0, 0] on input "radio" at bounding box center [0, 0] width 0 height 0
click at [289, 126] on icon at bounding box center [289, 127] width 8 height 8
click at [0, 0] on input "radio" at bounding box center [0, 0] width 0 height 0
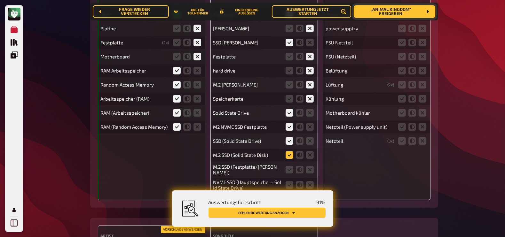
click at [290, 154] on icon at bounding box center [289, 155] width 8 height 8
click at [0, 0] on input "radio" at bounding box center [0, 0] width 0 height 0
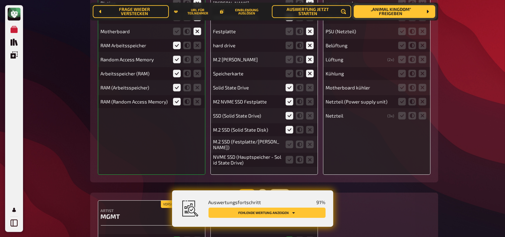
scroll to position [2532, 0]
click at [288, 141] on icon at bounding box center [289, 144] width 8 height 8
click at [0, 0] on input "radio" at bounding box center [0, 0] width 0 height 0
click at [289, 158] on icon at bounding box center [289, 160] width 8 height 8
click at [0, 0] on input "radio" at bounding box center [0, 0] width 0 height 0
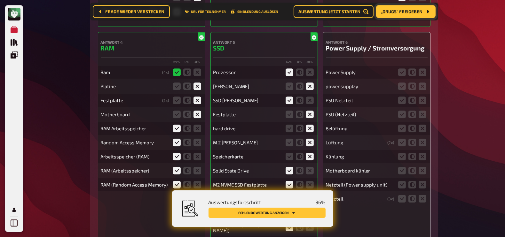
scroll to position [2449, 0]
click at [401, 73] on icon at bounding box center [402, 73] width 8 height 8
click at [0, 0] on input "radio" at bounding box center [0, 0] width 0 height 0
click at [402, 84] on icon at bounding box center [402, 87] width 8 height 8
click at [0, 0] on input "radio" at bounding box center [0, 0] width 0 height 0
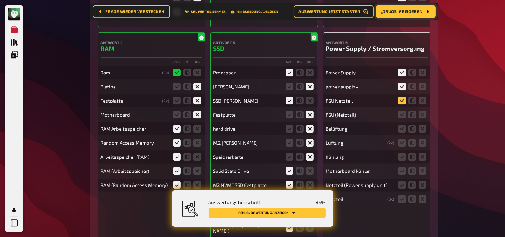
click at [401, 99] on icon at bounding box center [402, 101] width 8 height 8
click at [0, 0] on input "radio" at bounding box center [0, 0] width 0 height 0
click at [400, 117] on icon at bounding box center [402, 115] width 8 height 8
click at [0, 0] on input "radio" at bounding box center [0, 0] width 0 height 0
click at [424, 130] on icon at bounding box center [422, 129] width 8 height 8
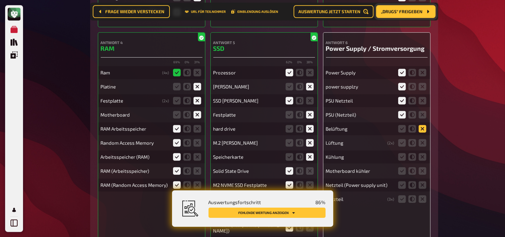
click at [0, 0] on input "radio" at bounding box center [0, 0] width 0 height 0
click at [423, 143] on icon at bounding box center [422, 143] width 8 height 8
click at [0, 0] on input "radio" at bounding box center [0, 0] width 0 height 0
click at [422, 158] on icon at bounding box center [422, 157] width 8 height 8
click at [0, 0] on input "radio" at bounding box center [0, 0] width 0 height 0
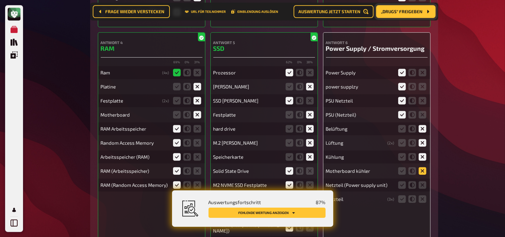
click at [423, 168] on icon at bounding box center [422, 171] width 8 height 8
click at [0, 0] on input "radio" at bounding box center [0, 0] width 0 height 0
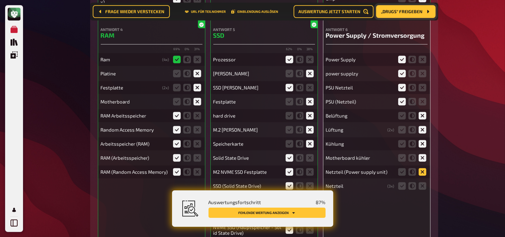
scroll to position [2461, 0]
click at [401, 173] on icon at bounding box center [402, 172] width 8 height 8
click at [0, 0] on input "radio" at bounding box center [0, 0] width 0 height 0
click at [402, 186] on icon at bounding box center [402, 187] width 8 height 8
click at [0, 0] on input "radio" at bounding box center [0, 0] width 0 height 0
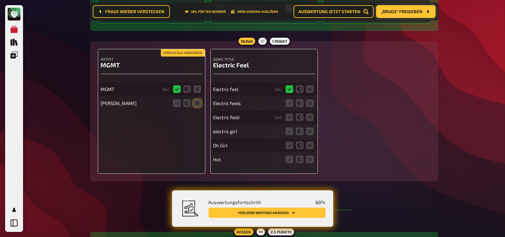
scroll to position [2684, 0]
click at [198, 102] on icon at bounding box center [197, 103] width 8 height 8
click at [0, 0] on input "radio" at bounding box center [0, 0] width 0 height 0
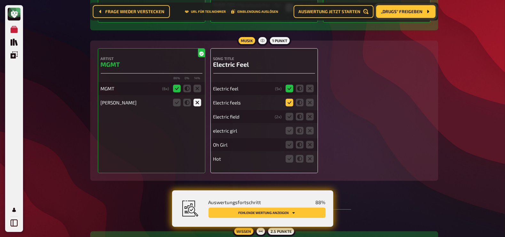
click at [289, 99] on icon at bounding box center [289, 103] width 8 height 8
click at [0, 0] on input "radio" at bounding box center [0, 0] width 0 height 0
click at [289, 114] on icon at bounding box center [289, 117] width 8 height 8
click at [0, 0] on input "radio" at bounding box center [0, 0] width 0 height 0
click at [299, 128] on icon at bounding box center [300, 131] width 8 height 8
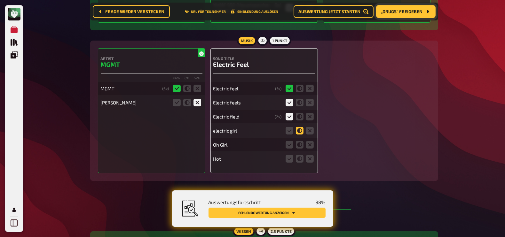
click at [0, 0] on input "radio" at bounding box center [0, 0] width 0 height 0
click at [309, 143] on icon at bounding box center [310, 145] width 8 height 8
click at [0, 0] on input "radio" at bounding box center [0, 0] width 0 height 0
click at [310, 159] on icon at bounding box center [310, 159] width 8 height 8
click at [0, 0] on input "radio" at bounding box center [0, 0] width 0 height 0
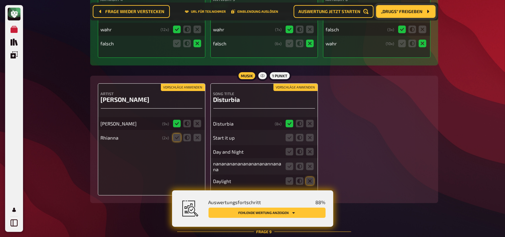
scroll to position [3336, 0]
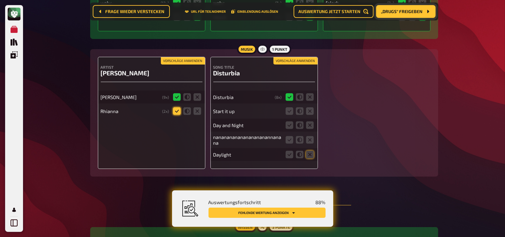
click at [180, 109] on icon at bounding box center [177, 111] width 8 height 8
click at [0, 0] on input "radio" at bounding box center [0, 0] width 0 height 0
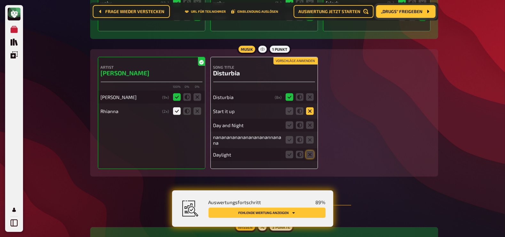
click at [310, 108] on icon at bounding box center [310, 111] width 8 height 8
click at [0, 0] on input "radio" at bounding box center [0, 0] width 0 height 0
click at [311, 125] on icon at bounding box center [310, 125] width 8 height 8
click at [0, 0] on input "radio" at bounding box center [0, 0] width 0 height 0
click at [310, 140] on icon at bounding box center [310, 140] width 8 height 8
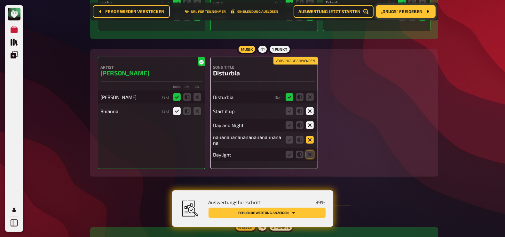
click at [0, 0] on input "radio" at bounding box center [0, 0] width 0 height 0
click at [312, 154] on icon at bounding box center [310, 155] width 8 height 8
click at [0, 0] on input "radio" at bounding box center [0, 0] width 0 height 0
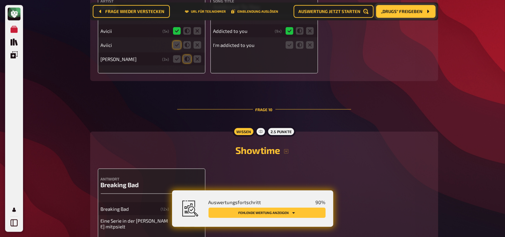
scroll to position [3850, 0]
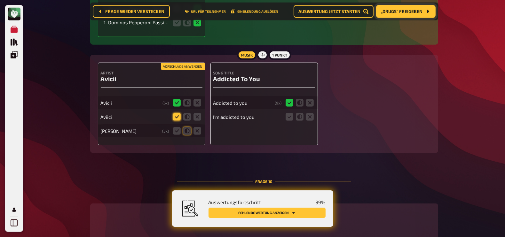
click at [177, 117] on icon at bounding box center [177, 117] width 8 height 8
click at [0, 0] on input "radio" at bounding box center [0, 0] width 0 height 0
click at [197, 129] on icon at bounding box center [197, 131] width 8 height 8
click at [0, 0] on input "radio" at bounding box center [0, 0] width 0 height 0
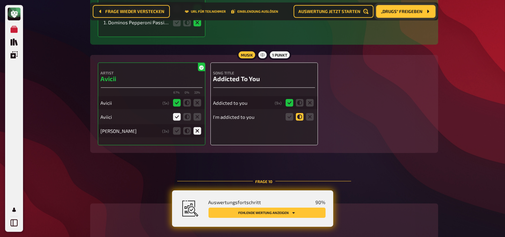
click at [299, 115] on icon at bounding box center [300, 117] width 8 height 8
click at [0, 0] on input "radio" at bounding box center [0, 0] width 0 height 0
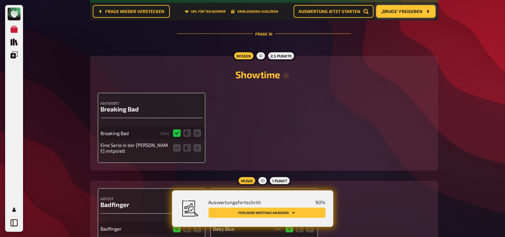
scroll to position [3998, 0]
click at [198, 146] on icon at bounding box center [197, 148] width 8 height 8
click at [0, 0] on input "radio" at bounding box center [0, 0] width 0 height 0
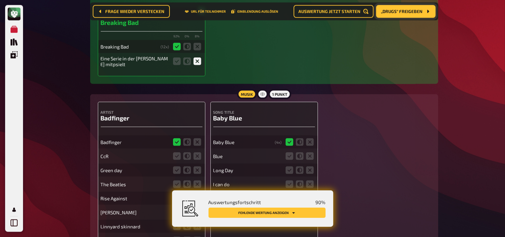
scroll to position [4130, 0]
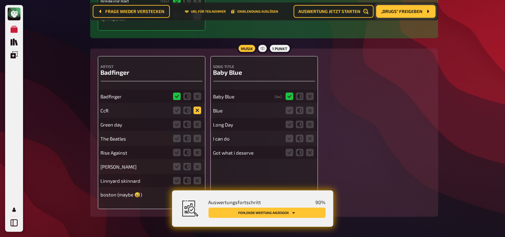
click at [197, 107] on icon at bounding box center [197, 111] width 8 height 8
click at [0, 0] on input "radio" at bounding box center [0, 0] width 0 height 0
click at [199, 126] on fieldset at bounding box center [187, 125] width 31 height 10
click at [198, 136] on icon at bounding box center [197, 139] width 8 height 8
click at [0, 0] on input "radio" at bounding box center [0, 0] width 0 height 0
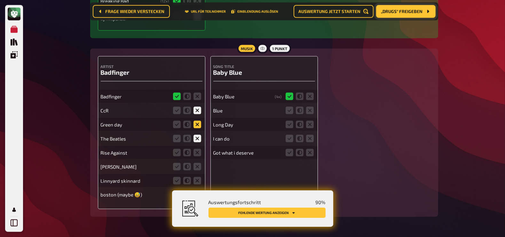
click at [197, 121] on icon at bounding box center [197, 125] width 8 height 8
click at [0, 0] on input "radio" at bounding box center [0, 0] width 0 height 0
click at [199, 152] on icon at bounding box center [197, 153] width 8 height 8
click at [0, 0] on input "radio" at bounding box center [0, 0] width 0 height 0
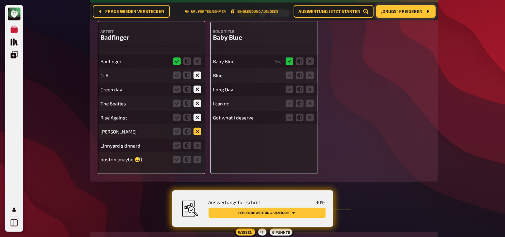
click at [197, 128] on icon at bounding box center [197, 132] width 8 height 8
click at [0, 0] on input "radio" at bounding box center [0, 0] width 0 height 0
click at [197, 142] on icon at bounding box center [197, 146] width 8 height 8
click at [0, 0] on input "radio" at bounding box center [0, 0] width 0 height 0
click at [198, 158] on icon at bounding box center [197, 160] width 8 height 8
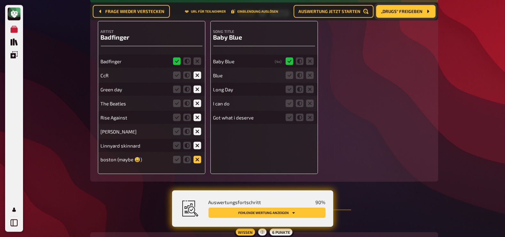
click at [0, 0] on input "radio" at bounding box center [0, 0] width 0 height 0
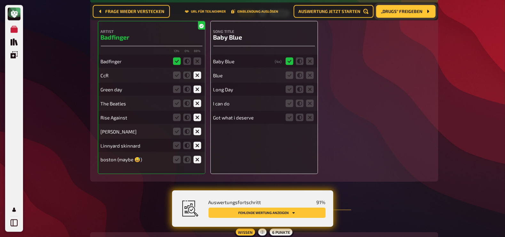
scroll to position [4158, 0]
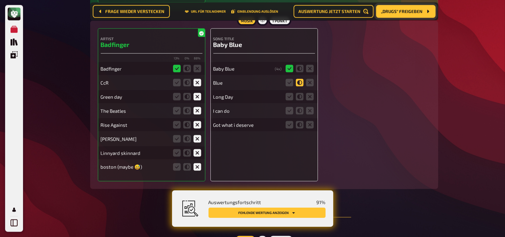
click at [299, 79] on icon at bounding box center [300, 83] width 8 height 8
click at [0, 0] on input "radio" at bounding box center [0, 0] width 0 height 0
click at [310, 95] on icon at bounding box center [310, 97] width 8 height 8
click at [0, 0] on input "radio" at bounding box center [0, 0] width 0 height 0
click at [310, 109] on icon at bounding box center [310, 111] width 8 height 8
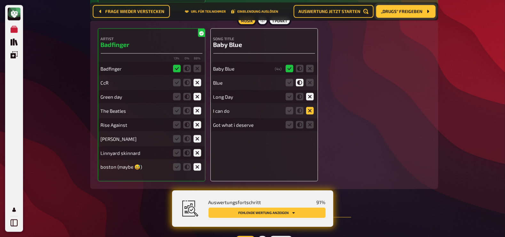
click at [0, 0] on input "radio" at bounding box center [0, 0] width 0 height 0
click at [309, 122] on icon at bounding box center [310, 125] width 8 height 8
click at [0, 0] on input "radio" at bounding box center [0, 0] width 0 height 0
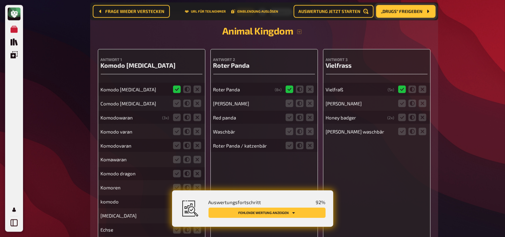
scroll to position [4410, 0]
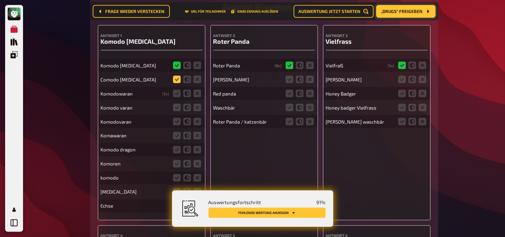
click at [178, 77] on icon at bounding box center [177, 80] width 8 height 8
click at [0, 0] on input "radio" at bounding box center [0, 0] width 0 height 0
click at [177, 90] on icon at bounding box center [177, 94] width 8 height 8
click at [0, 0] on input "radio" at bounding box center [0, 0] width 0 height 0
click at [177, 104] on icon at bounding box center [177, 108] width 8 height 8
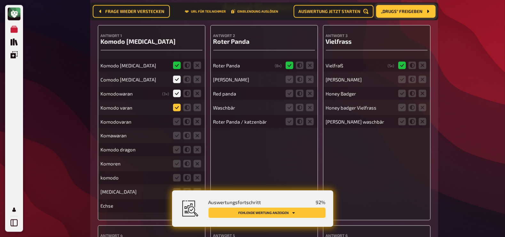
click at [0, 0] on input "radio" at bounding box center [0, 0] width 0 height 0
click at [177, 118] on icon at bounding box center [177, 122] width 8 height 8
click at [0, 0] on input "radio" at bounding box center [0, 0] width 0 height 0
click at [176, 132] on icon at bounding box center [177, 136] width 8 height 8
click at [0, 0] on input "radio" at bounding box center [0, 0] width 0 height 0
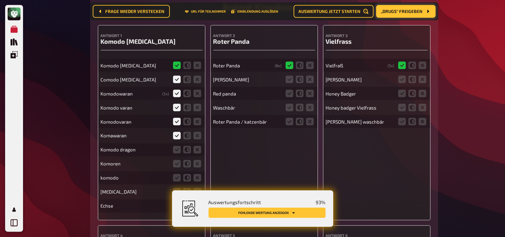
click at [178, 151] on fieldset at bounding box center [187, 150] width 31 height 10
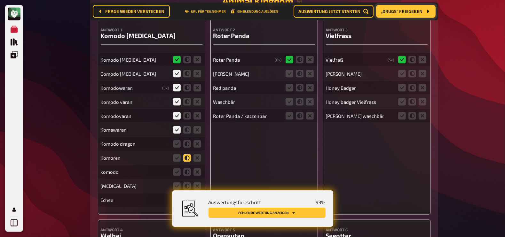
scroll to position [4416, 0]
click at [177, 140] on icon at bounding box center [177, 144] width 8 height 8
click at [0, 0] on input "radio" at bounding box center [0, 0] width 0 height 0
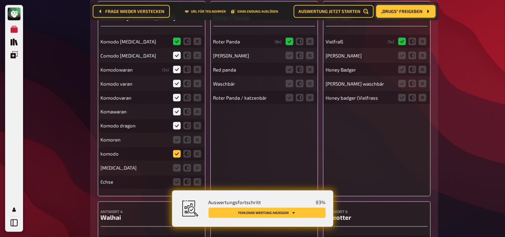
click at [176, 150] on icon at bounding box center [177, 154] width 8 height 8
click at [0, 0] on input "radio" at bounding box center [0, 0] width 0 height 0
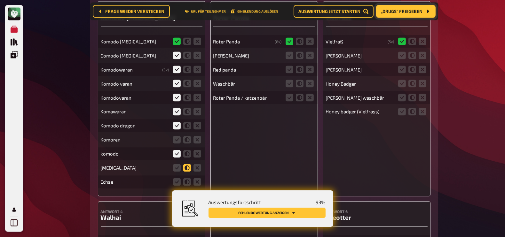
click at [185, 167] on icon at bounding box center [187, 168] width 8 height 8
click at [0, 0] on input "radio" at bounding box center [0, 0] width 0 height 0
click at [187, 180] on icon at bounding box center [187, 182] width 8 height 8
click at [0, 0] on input "radio" at bounding box center [0, 0] width 0 height 0
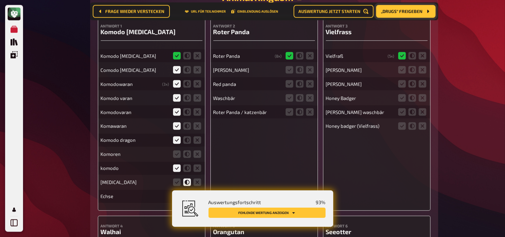
scroll to position [4418, 0]
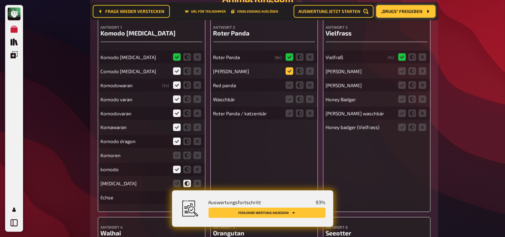
click at [288, 68] on icon at bounding box center [289, 71] width 8 height 8
click at [0, 0] on input "radio" at bounding box center [0, 0] width 0 height 0
click at [291, 83] on icon at bounding box center [289, 86] width 8 height 8
click at [0, 0] on input "radio" at bounding box center [0, 0] width 0 height 0
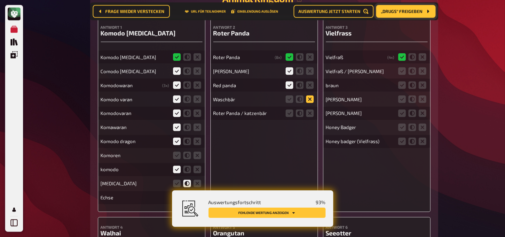
click at [311, 97] on icon at bounding box center [310, 100] width 8 height 8
click at [0, 0] on input "radio" at bounding box center [0, 0] width 0 height 0
click at [291, 110] on icon at bounding box center [289, 114] width 8 height 8
click at [0, 0] on input "radio" at bounding box center [0, 0] width 0 height 0
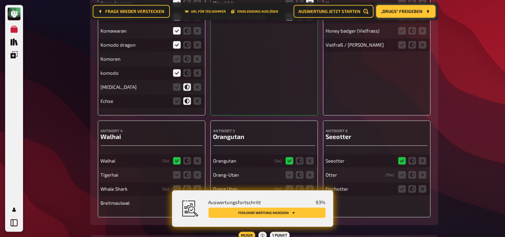
scroll to position [4557, 0]
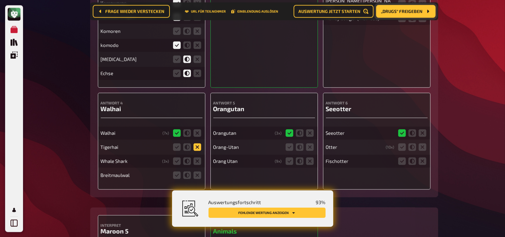
click at [197, 144] on icon at bounding box center [197, 147] width 8 height 8
click at [0, 0] on input "radio" at bounding box center [0, 0] width 0 height 0
click at [177, 157] on icon at bounding box center [177, 161] width 8 height 8
click at [0, 0] on input "radio" at bounding box center [0, 0] width 0 height 0
click at [196, 171] on icon at bounding box center [197, 175] width 8 height 8
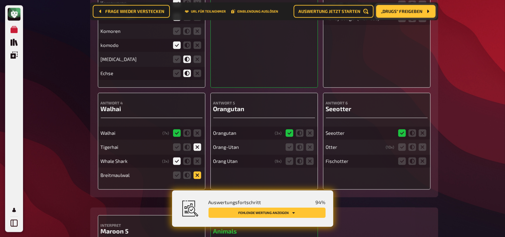
click at [0, 0] on input "radio" at bounding box center [0, 0] width 0 height 0
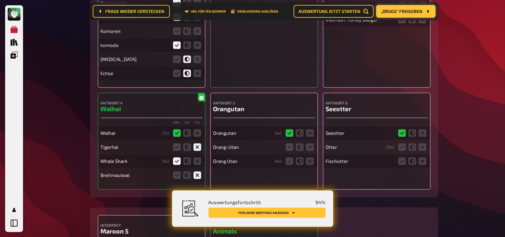
click at [181, 174] on fieldset at bounding box center [187, 175] width 31 height 10
click at [184, 173] on icon at bounding box center [187, 175] width 8 height 8
click at [0, 0] on input "radio" at bounding box center [0, 0] width 0 height 0
click at [197, 172] on icon at bounding box center [197, 175] width 8 height 8
click at [0, 0] on input "radio" at bounding box center [0, 0] width 0 height 0
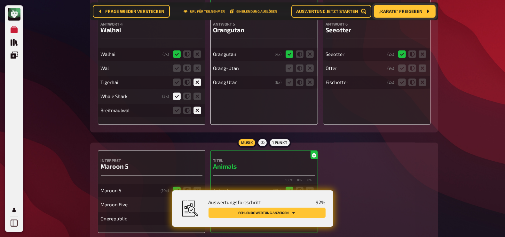
scroll to position [4635, 0]
click at [196, 65] on icon at bounding box center [197, 69] width 8 height 8
click at [0, 0] on input "radio" at bounding box center [0, 0] width 0 height 0
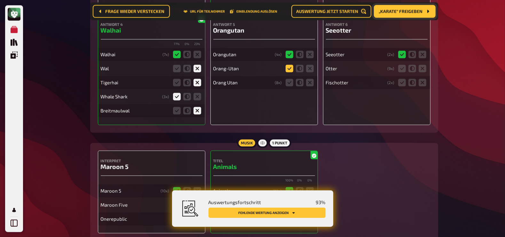
click at [289, 65] on icon at bounding box center [289, 69] width 8 height 8
click at [0, 0] on input "radio" at bounding box center [0, 0] width 0 height 0
click at [289, 79] on icon at bounding box center [289, 83] width 8 height 8
click at [0, 0] on input "radio" at bounding box center [0, 0] width 0 height 0
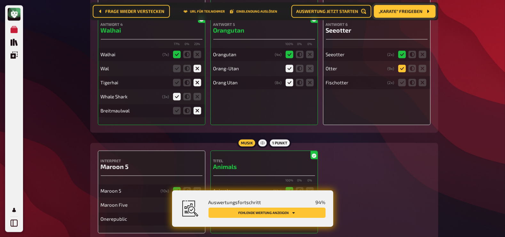
click at [401, 65] on icon at bounding box center [402, 69] width 8 height 8
click at [0, 0] on input "radio" at bounding box center [0, 0] width 0 height 0
click at [411, 79] on icon at bounding box center [412, 83] width 8 height 8
click at [0, 0] on input "radio" at bounding box center [0, 0] width 0 height 0
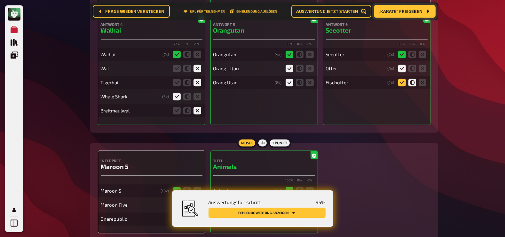
click at [401, 79] on icon at bounding box center [402, 83] width 8 height 8
click at [0, 0] on input "radio" at bounding box center [0, 0] width 0 height 0
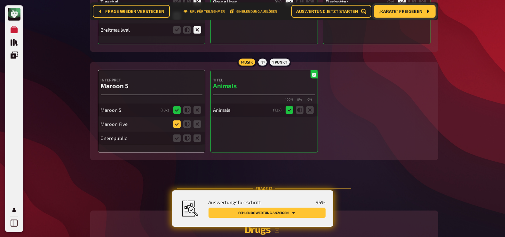
click at [177, 120] on icon at bounding box center [177, 124] width 8 height 8
click at [0, 0] on input "radio" at bounding box center [0, 0] width 0 height 0
click at [197, 135] on icon at bounding box center [197, 138] width 8 height 8
click at [0, 0] on input "radio" at bounding box center [0, 0] width 0 height 0
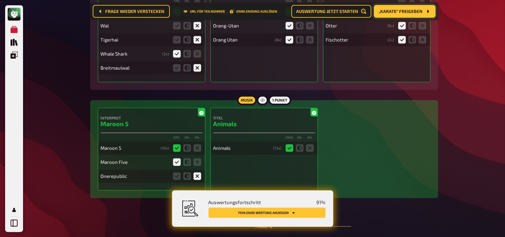
scroll to position [4951, 0]
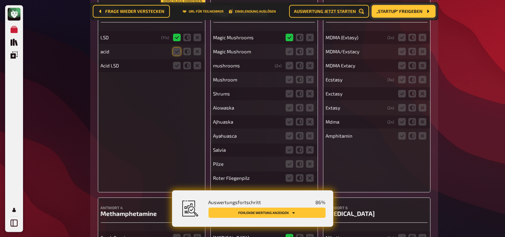
click at [405, 12] on span "„Startup“ freigeben" at bounding box center [400, 11] width 46 height 4
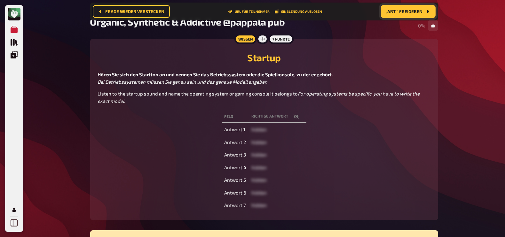
scroll to position [55, 0]
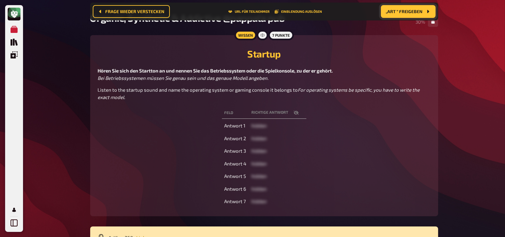
click at [295, 113] on icon "button" at bounding box center [295, 112] width 5 height 5
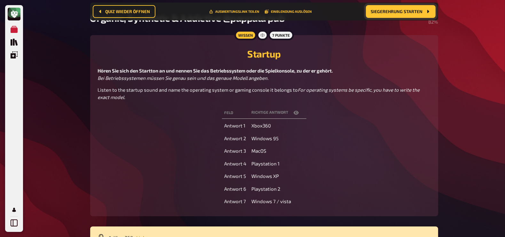
scroll to position [0, 0]
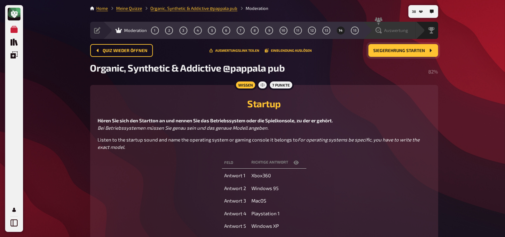
click at [380, 28] on icon at bounding box center [378, 30] width 6 height 6
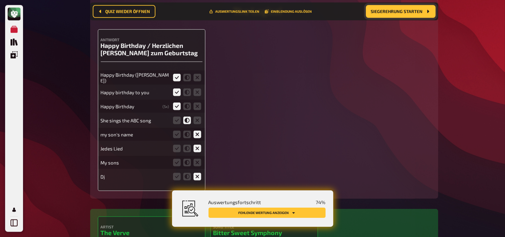
scroll to position [941, 0]
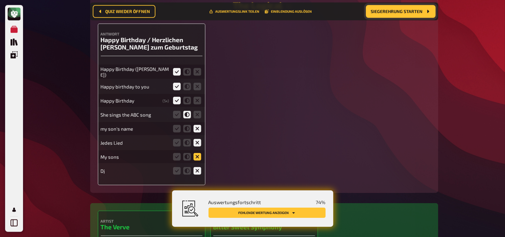
click at [198, 156] on icon at bounding box center [197, 157] width 8 height 8
click at [0, 0] on input "radio" at bounding box center [0, 0] width 0 height 0
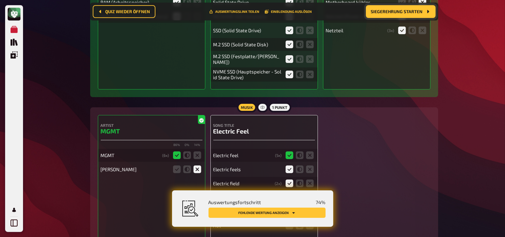
scroll to position [2708, 0]
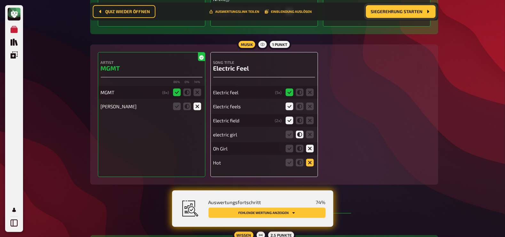
click at [313, 160] on icon at bounding box center [310, 163] width 8 height 8
click at [0, 0] on input "radio" at bounding box center [0, 0] width 0 height 0
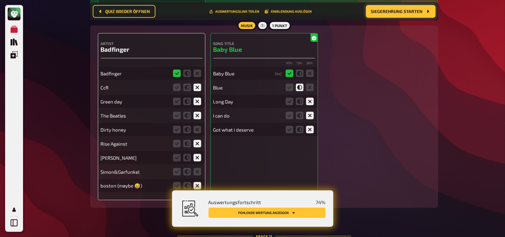
scroll to position [4128, 0]
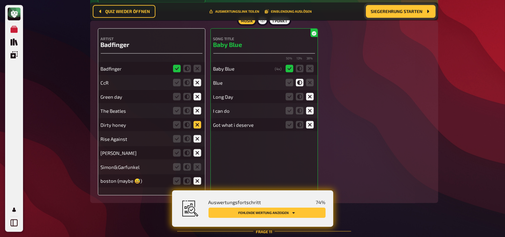
click at [199, 122] on icon at bounding box center [197, 125] width 8 height 8
click at [0, 0] on input "radio" at bounding box center [0, 0] width 0 height 0
click at [199, 164] on icon at bounding box center [197, 167] width 8 height 8
click at [0, 0] on input "radio" at bounding box center [0, 0] width 0 height 0
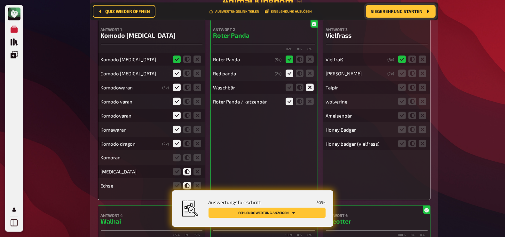
scroll to position [4407, 0]
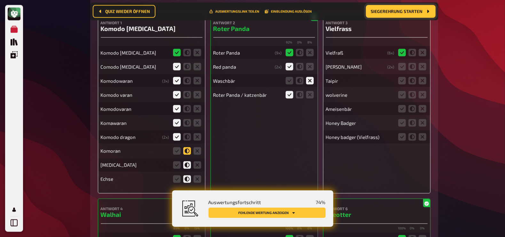
click at [188, 150] on icon at bounding box center [187, 151] width 8 height 8
click at [0, 0] on input "radio" at bounding box center [0, 0] width 0 height 0
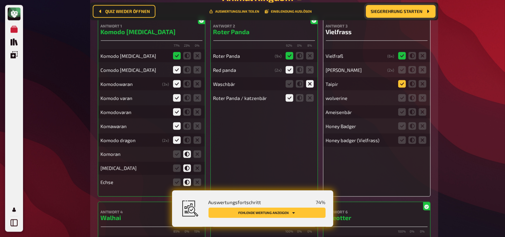
scroll to position [4403, 0]
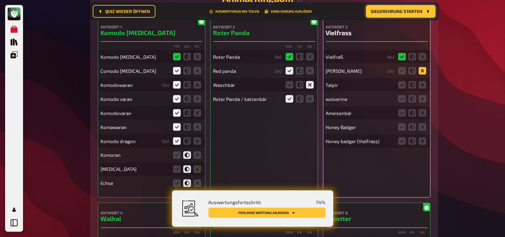
click at [422, 68] on icon at bounding box center [422, 71] width 8 height 8
click at [0, 0] on input "radio" at bounding box center [0, 0] width 0 height 0
click at [411, 68] on icon at bounding box center [412, 71] width 8 height 8
click at [0, 0] on input "radio" at bounding box center [0, 0] width 0 height 0
click at [422, 84] on icon at bounding box center [422, 85] width 8 height 8
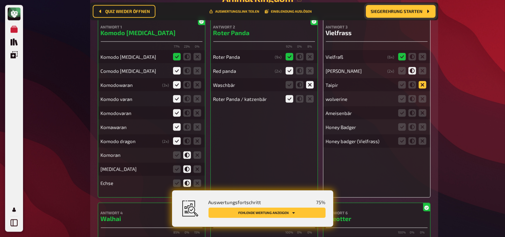
click at [0, 0] on input "radio" at bounding box center [0, 0] width 0 height 0
click at [399, 96] on icon at bounding box center [402, 99] width 8 height 8
click at [0, 0] on input "radio" at bounding box center [0, 0] width 0 height 0
click at [422, 109] on icon at bounding box center [422, 113] width 8 height 8
click at [0, 0] on input "radio" at bounding box center [0, 0] width 0 height 0
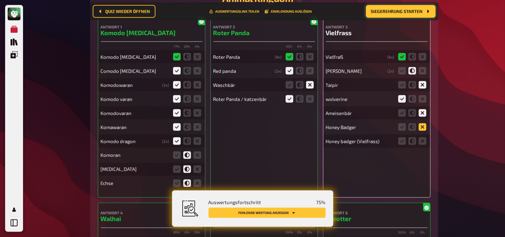
click at [422, 123] on icon at bounding box center [422, 127] width 8 height 8
click at [0, 0] on input "radio" at bounding box center [0, 0] width 0 height 0
click at [401, 125] on icon at bounding box center [402, 127] width 8 height 8
click at [0, 0] on input "radio" at bounding box center [0, 0] width 0 height 0
click at [401, 138] on icon at bounding box center [402, 141] width 8 height 8
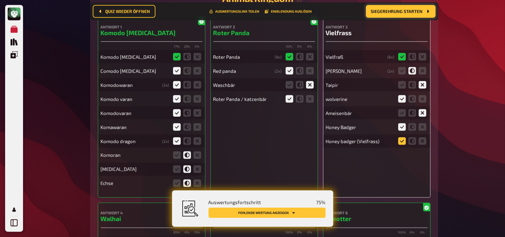
click at [0, 0] on input "radio" at bounding box center [0, 0] width 0 height 0
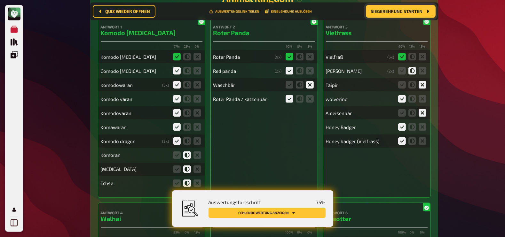
click at [416, 127] on icon at bounding box center [412, 127] width 8 height 8
click at [0, 0] on input "radio" at bounding box center [0, 0] width 0 height 0
click at [412, 140] on icon at bounding box center [412, 141] width 8 height 8
click at [0, 0] on input "radio" at bounding box center [0, 0] width 0 height 0
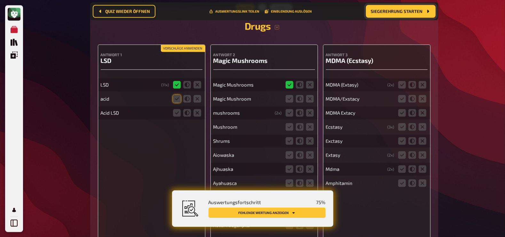
scroll to position [4863, 0]
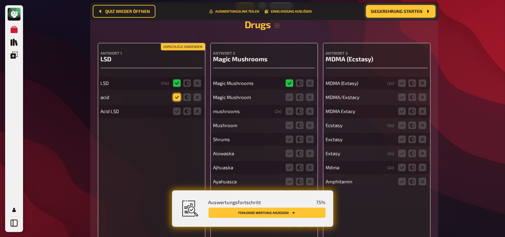
click at [177, 94] on icon at bounding box center [177, 97] width 8 height 8
click at [0, 0] on input "radio" at bounding box center [0, 0] width 0 height 0
click at [177, 110] on icon at bounding box center [177, 111] width 8 height 8
click at [0, 0] on input "radio" at bounding box center [0, 0] width 0 height 0
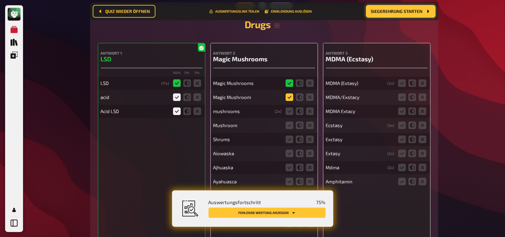
click at [292, 94] on icon at bounding box center [289, 97] width 8 height 8
click at [0, 0] on input "radio" at bounding box center [0, 0] width 0 height 0
click at [291, 111] on icon at bounding box center [289, 111] width 8 height 8
click at [0, 0] on input "radio" at bounding box center [0, 0] width 0 height 0
click at [291, 123] on icon at bounding box center [289, 125] width 8 height 8
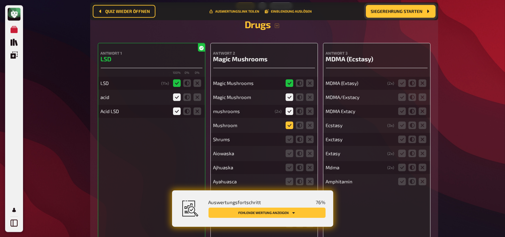
click at [0, 0] on input "radio" at bounding box center [0, 0] width 0 height 0
click at [289, 137] on icon at bounding box center [289, 140] width 8 height 8
click at [0, 0] on input "radio" at bounding box center [0, 0] width 0 height 0
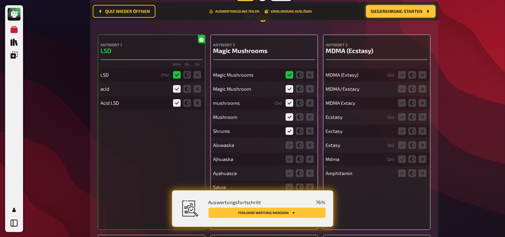
scroll to position [4878, 0]
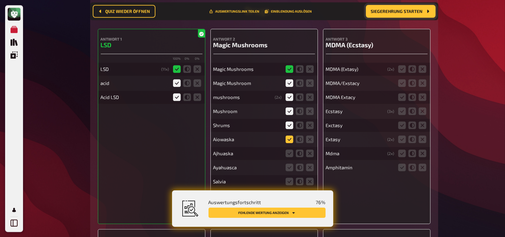
click at [288, 136] on icon at bounding box center [289, 140] width 8 height 8
click at [0, 0] on input "radio" at bounding box center [0, 0] width 0 height 0
click at [288, 150] on icon at bounding box center [289, 154] width 8 height 8
click at [0, 0] on input "radio" at bounding box center [0, 0] width 0 height 0
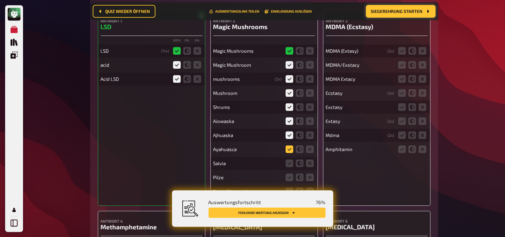
click at [288, 145] on icon at bounding box center [289, 149] width 8 height 8
click at [0, 0] on input "radio" at bounding box center [0, 0] width 0 height 0
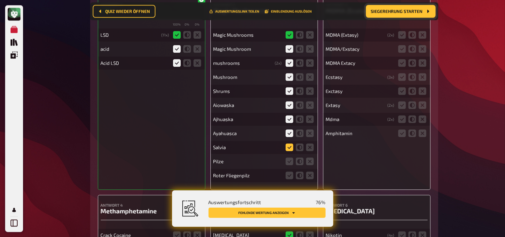
click at [290, 145] on icon at bounding box center [289, 148] width 8 height 8
click at [0, 0] on input "radio" at bounding box center [0, 0] width 0 height 0
click at [288, 158] on icon at bounding box center [289, 162] width 8 height 8
click at [0, 0] on input "radio" at bounding box center [0, 0] width 0 height 0
click at [302, 173] on icon at bounding box center [300, 176] width 8 height 8
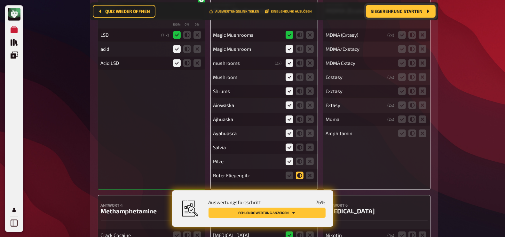
click at [0, 0] on input "radio" at bounding box center [0, 0] width 0 height 0
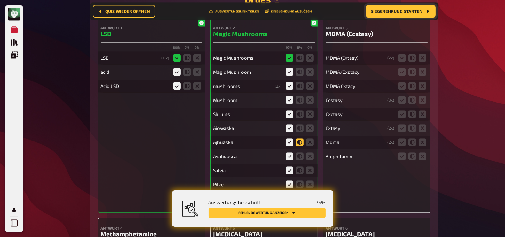
scroll to position [4888, 0]
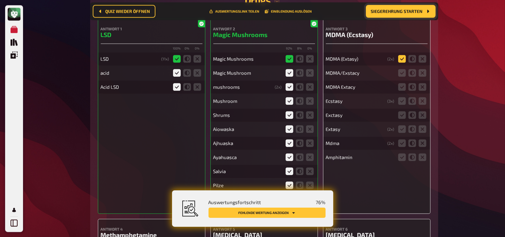
click at [401, 57] on icon at bounding box center [402, 59] width 8 height 8
click at [0, 0] on input "radio" at bounding box center [0, 0] width 0 height 0
click at [404, 69] on icon at bounding box center [402, 73] width 8 height 8
click at [0, 0] on input "radio" at bounding box center [0, 0] width 0 height 0
click at [405, 86] on icon at bounding box center [402, 87] width 8 height 8
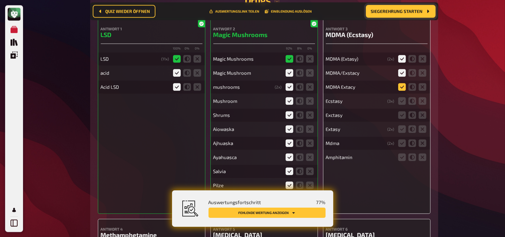
click at [0, 0] on input "radio" at bounding box center [0, 0] width 0 height 0
click at [402, 99] on icon at bounding box center [402, 101] width 8 height 8
click at [0, 0] on input "radio" at bounding box center [0, 0] width 0 height 0
click at [402, 113] on icon at bounding box center [402, 115] width 8 height 8
click at [0, 0] on input "radio" at bounding box center [0, 0] width 0 height 0
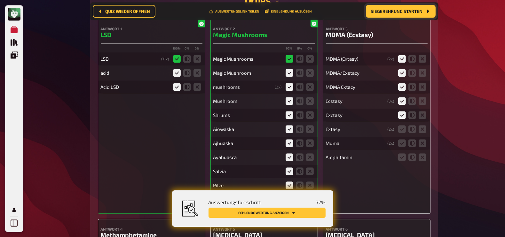
click at [401, 124] on fieldset at bounding box center [412, 129] width 31 height 10
click at [402, 129] on icon at bounding box center [402, 129] width 8 height 8
click at [0, 0] on input "radio" at bounding box center [0, 0] width 0 height 0
click at [401, 140] on icon at bounding box center [402, 143] width 8 height 8
click at [0, 0] on input "radio" at bounding box center [0, 0] width 0 height 0
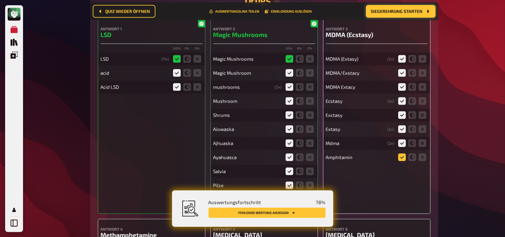
click at [403, 156] on icon at bounding box center [402, 157] width 8 height 8
click at [0, 0] on input "radio" at bounding box center [0, 0] width 0 height 0
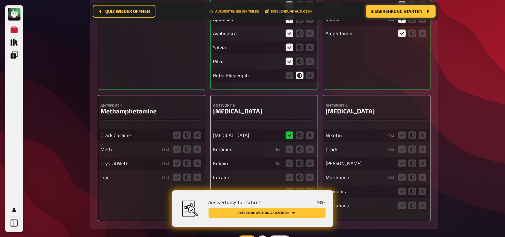
scroll to position [5033, 0]
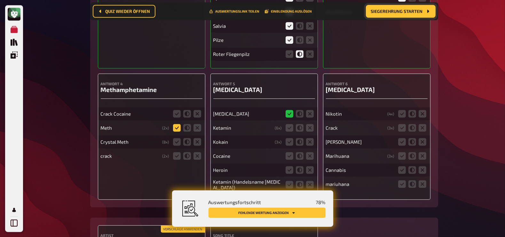
click at [178, 125] on icon at bounding box center [177, 128] width 8 height 8
click at [0, 0] on input "radio" at bounding box center [0, 0] width 0 height 0
click at [177, 139] on icon at bounding box center [177, 142] width 8 height 8
click at [0, 0] on input "radio" at bounding box center [0, 0] width 0 height 0
click at [287, 127] on icon at bounding box center [289, 128] width 8 height 8
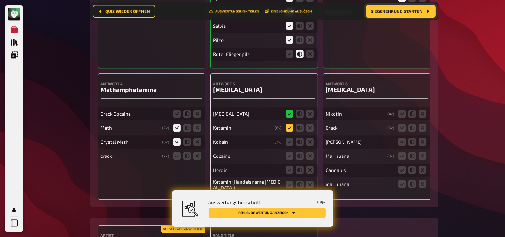
click at [0, 0] on input "radio" at bounding box center [0, 0] width 0 height 0
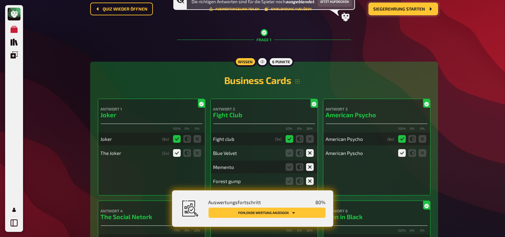
scroll to position [0, 0]
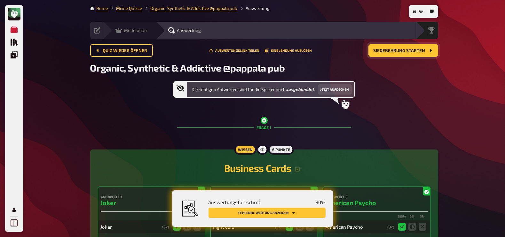
click at [127, 30] on span "Moderation" at bounding box center [135, 30] width 23 height 5
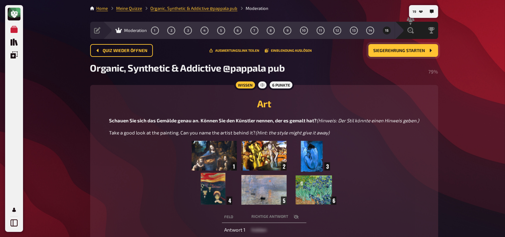
click at [127, 30] on span "Moderation" at bounding box center [135, 30] width 23 height 5
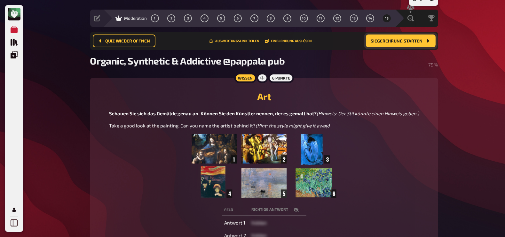
scroll to position [3, 0]
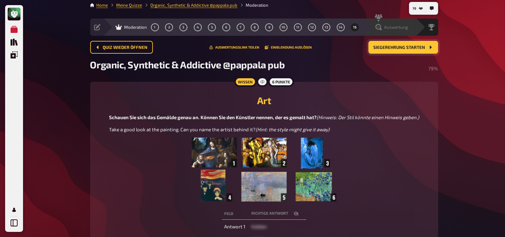
click at [409, 24] on div "Auswertung" at bounding box center [393, 27] width 44 height 6
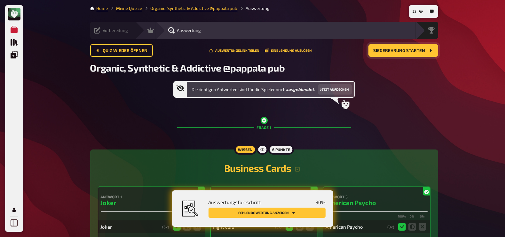
click at [100, 30] on icon at bounding box center [97, 30] width 6 height 6
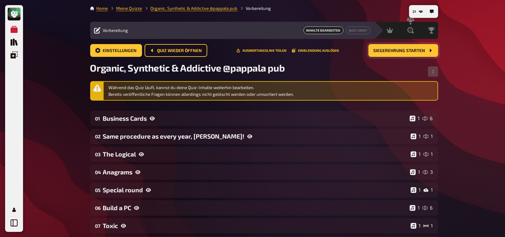
click at [100, 30] on icon at bounding box center [97, 30] width 6 height 6
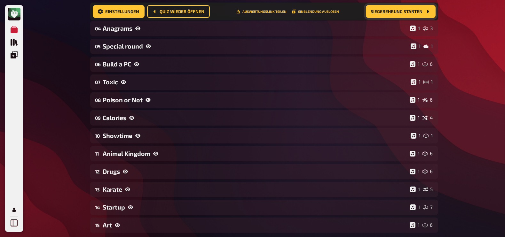
scroll to position [181, 0]
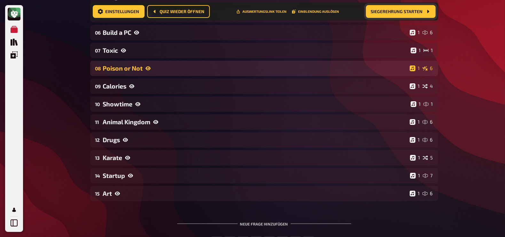
click at [147, 66] on icon at bounding box center [147, 68] width 5 height 4
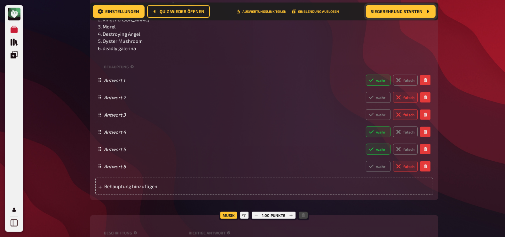
scroll to position [539, 0]
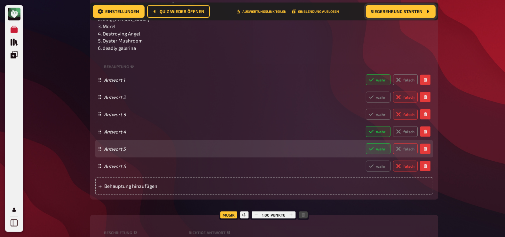
click at [406, 149] on label "falsch" at bounding box center [405, 149] width 25 height 11
click at [366, 144] on input "falsch" at bounding box center [365, 143] width 0 height 0
radio input "true"
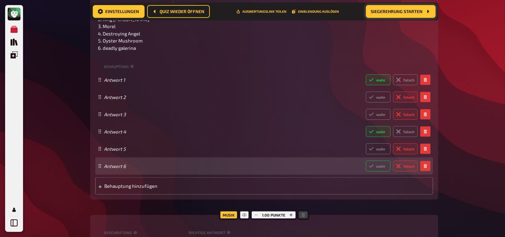
click at [384, 164] on label "wahr" at bounding box center [378, 166] width 25 height 11
click at [366, 161] on input "wahr" at bounding box center [365, 160] width 0 height 0
radio input "true"
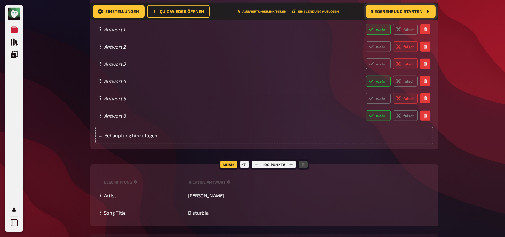
scroll to position [0, 0]
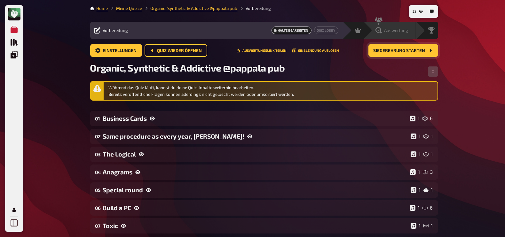
click at [406, 27] on div "Auswertung" at bounding box center [391, 30] width 33 height 6
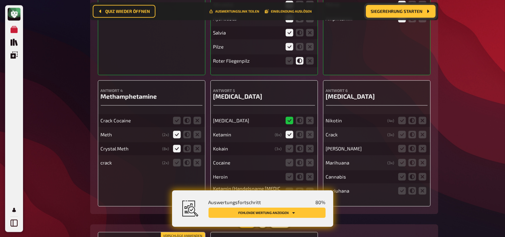
scroll to position [5035, 0]
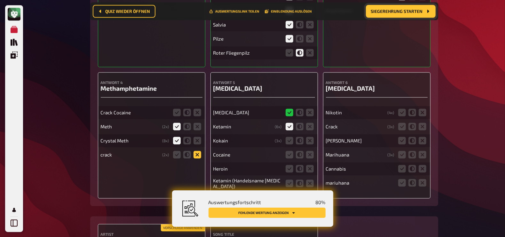
click at [198, 152] on icon at bounding box center [197, 155] width 8 height 8
click at [0, 0] on input "radio" at bounding box center [0, 0] width 0 height 0
click at [198, 110] on icon at bounding box center [197, 113] width 8 height 8
click at [0, 0] on input "radio" at bounding box center [0, 0] width 0 height 0
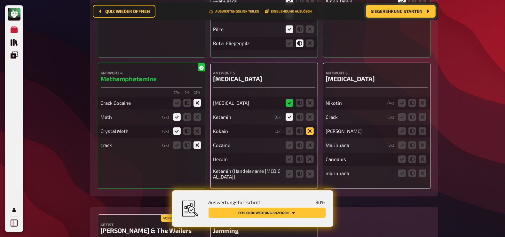
scroll to position [5051, 0]
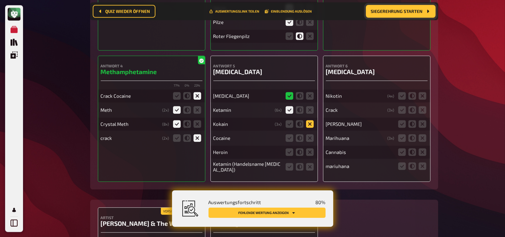
click at [310, 122] on icon at bounding box center [310, 124] width 8 height 8
click at [0, 0] on input "radio" at bounding box center [0, 0] width 0 height 0
click at [310, 135] on icon at bounding box center [310, 138] width 8 height 8
click at [0, 0] on input "radio" at bounding box center [0, 0] width 0 height 0
click at [310, 150] on icon at bounding box center [310, 152] width 8 height 8
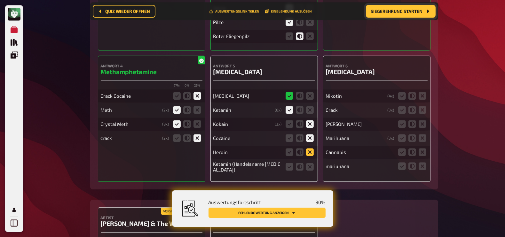
click at [0, 0] on input "radio" at bounding box center [0, 0] width 0 height 0
click at [292, 165] on icon at bounding box center [289, 167] width 8 height 8
click at [0, 0] on input "radio" at bounding box center [0, 0] width 0 height 0
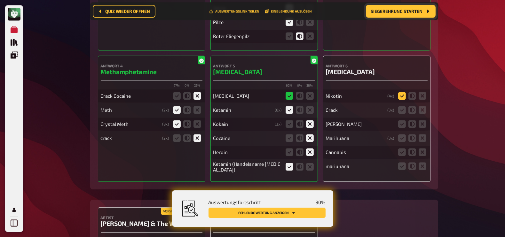
click at [402, 94] on icon at bounding box center [402, 96] width 8 height 8
click at [0, 0] on input "radio" at bounding box center [0, 0] width 0 height 0
click at [426, 108] on fieldset at bounding box center [412, 110] width 31 height 10
click at [422, 122] on icon at bounding box center [422, 124] width 8 height 8
click at [0, 0] on input "radio" at bounding box center [0, 0] width 0 height 0
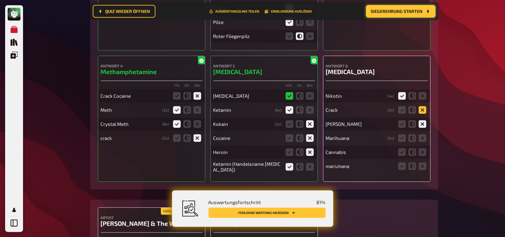
click at [422, 108] on icon at bounding box center [422, 110] width 8 height 8
click at [0, 0] on input "radio" at bounding box center [0, 0] width 0 height 0
click at [420, 137] on icon at bounding box center [422, 138] width 8 height 8
click at [0, 0] on input "radio" at bounding box center [0, 0] width 0 height 0
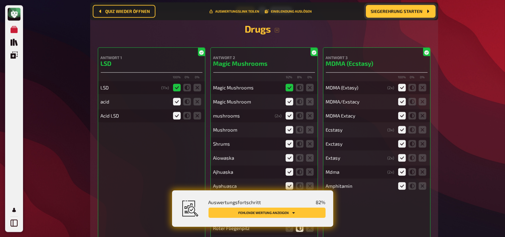
scroll to position [4857, 0]
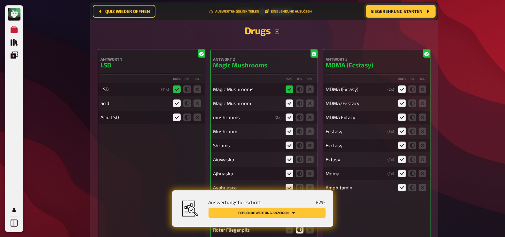
click at [277, 30] on icon "button" at bounding box center [276, 31] width 5 height 5
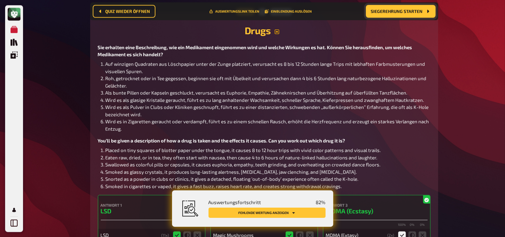
click at [276, 31] on icon "button" at bounding box center [276, 31] width 5 height 5
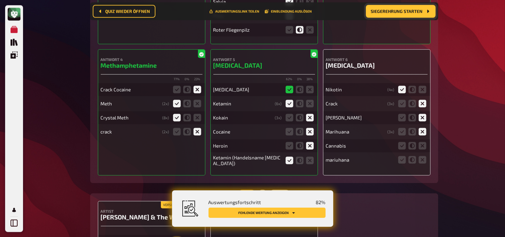
scroll to position [5060, 0]
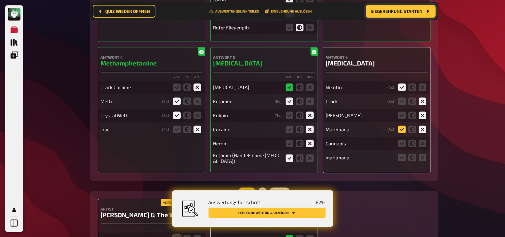
click at [404, 127] on icon at bounding box center [402, 130] width 8 height 8
click at [0, 0] on input "radio" at bounding box center [0, 0] width 0 height 0
click at [401, 113] on icon at bounding box center [402, 116] width 8 height 8
click at [0, 0] on input "radio" at bounding box center [0, 0] width 0 height 0
click at [402, 100] on icon at bounding box center [402, 102] width 8 height 8
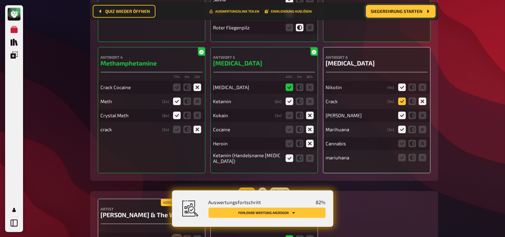
click at [0, 0] on input "radio" at bounding box center [0, 0] width 0 height 0
click at [403, 143] on icon at bounding box center [402, 144] width 8 height 8
click at [0, 0] on input "radio" at bounding box center [0, 0] width 0 height 0
click at [401, 156] on icon at bounding box center [402, 158] width 8 height 8
click at [0, 0] on input "radio" at bounding box center [0, 0] width 0 height 0
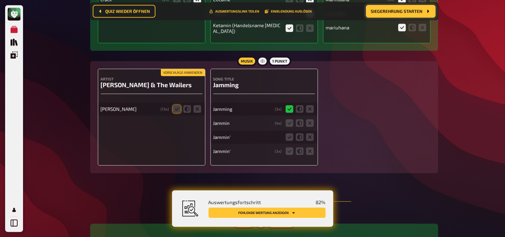
scroll to position [5190, 0]
click at [176, 105] on icon at bounding box center [177, 109] width 8 height 8
click at [0, 0] on input "radio" at bounding box center [0, 0] width 0 height 0
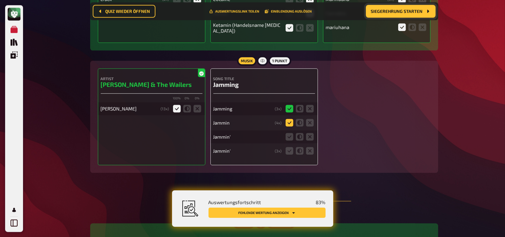
click at [288, 122] on icon at bounding box center [289, 123] width 8 height 8
click at [0, 0] on input "radio" at bounding box center [0, 0] width 0 height 0
click at [289, 133] on icon at bounding box center [289, 137] width 8 height 8
click at [0, 0] on input "radio" at bounding box center [0, 0] width 0 height 0
click at [289, 150] on icon at bounding box center [289, 151] width 8 height 8
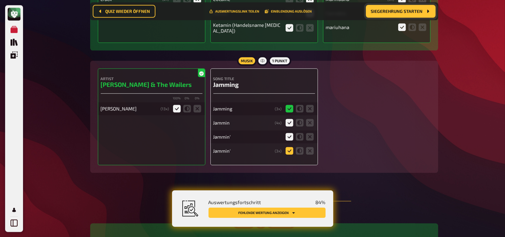
click at [0, 0] on input "radio" at bounding box center [0, 0] width 0 height 0
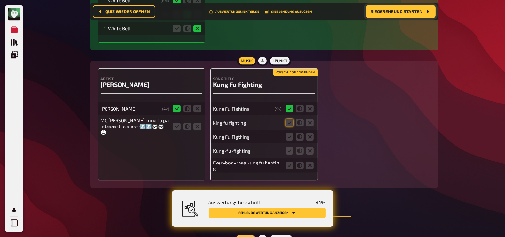
scroll to position [5531, 0]
click at [198, 122] on icon at bounding box center [197, 126] width 8 height 8
click at [0, 0] on input "radio" at bounding box center [0, 0] width 0 height 0
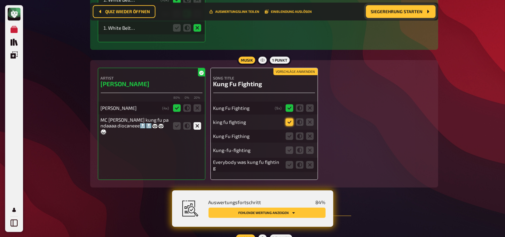
click at [291, 119] on icon at bounding box center [289, 122] width 8 height 8
click at [0, 0] on input "radio" at bounding box center [0, 0] width 0 height 0
click at [290, 135] on icon at bounding box center [289, 136] width 8 height 8
click at [0, 0] on input "radio" at bounding box center [0, 0] width 0 height 0
click at [286, 151] on icon at bounding box center [289, 150] width 8 height 8
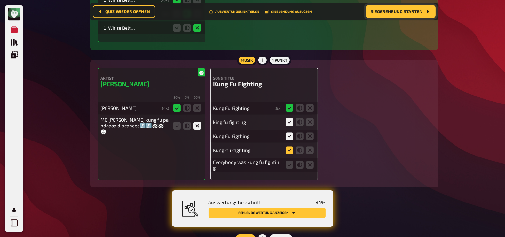
click at [0, 0] on input "radio" at bounding box center [0, 0] width 0 height 0
click at [297, 162] on icon at bounding box center [300, 165] width 8 height 8
click at [0, 0] on input "radio" at bounding box center [0, 0] width 0 height 0
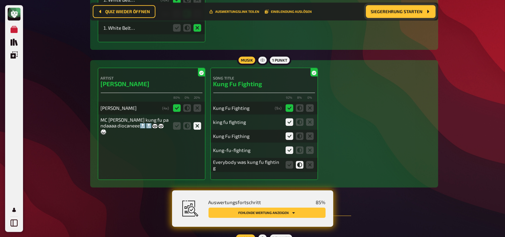
scroll to position [5610, 0]
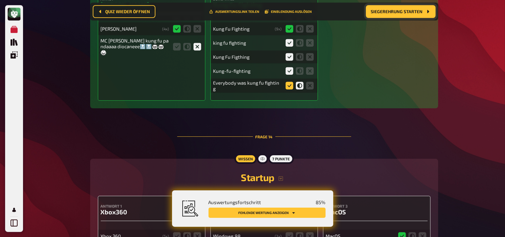
click at [285, 83] on icon at bounding box center [289, 86] width 8 height 8
click at [0, 0] on input "radio" at bounding box center [0, 0] width 0 height 0
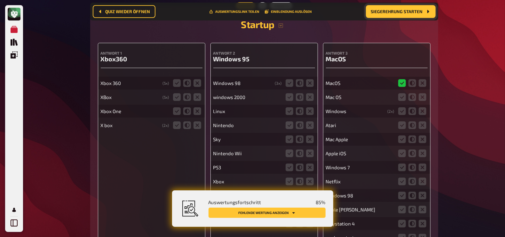
scroll to position [5763, 0]
click at [176, 79] on icon at bounding box center [177, 83] width 8 height 8
click at [0, 0] on input "radio" at bounding box center [0, 0] width 0 height 0
click at [175, 93] on icon at bounding box center [177, 97] width 8 height 8
click at [0, 0] on input "radio" at bounding box center [0, 0] width 0 height 0
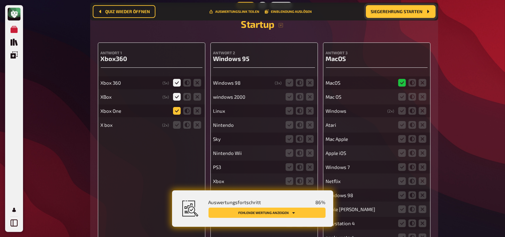
click at [176, 107] on icon at bounding box center [177, 111] width 8 height 8
click at [0, 0] on input "radio" at bounding box center [0, 0] width 0 height 0
click at [175, 121] on icon at bounding box center [177, 125] width 8 height 8
click at [0, 0] on input "radio" at bounding box center [0, 0] width 0 height 0
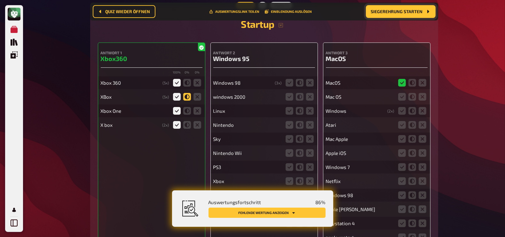
click at [186, 93] on icon at bounding box center [187, 97] width 8 height 8
click at [0, 0] on input "radio" at bounding box center [0, 0] width 0 height 0
click at [186, 108] on icon at bounding box center [187, 111] width 8 height 8
click at [0, 0] on input "radio" at bounding box center [0, 0] width 0 height 0
click at [187, 121] on icon at bounding box center [187, 125] width 8 height 8
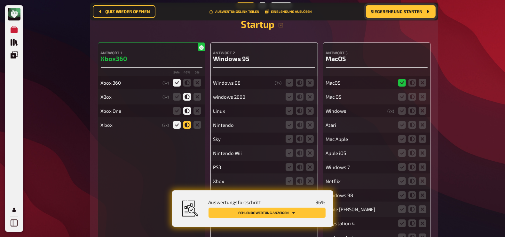
click at [0, 0] on input "radio" at bounding box center [0, 0] width 0 height 0
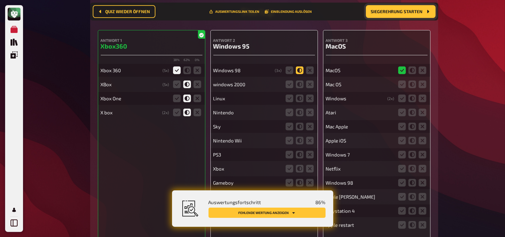
scroll to position [5777, 0]
click at [298, 66] on icon at bounding box center [300, 70] width 8 height 8
click at [0, 0] on input "radio" at bounding box center [0, 0] width 0 height 0
click at [301, 81] on icon at bounding box center [300, 84] width 8 height 8
click at [0, 0] on input "radio" at bounding box center [0, 0] width 0 height 0
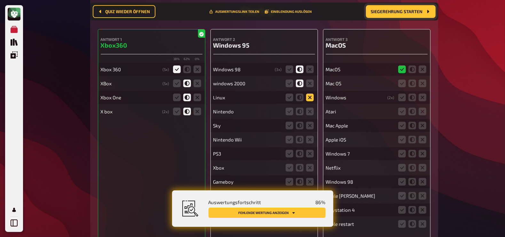
click at [310, 94] on icon at bounding box center [310, 98] width 8 height 8
click at [0, 0] on input "radio" at bounding box center [0, 0] width 0 height 0
click at [310, 109] on icon at bounding box center [310, 112] width 8 height 8
click at [0, 0] on input "radio" at bounding box center [0, 0] width 0 height 0
click at [310, 122] on icon at bounding box center [310, 126] width 8 height 8
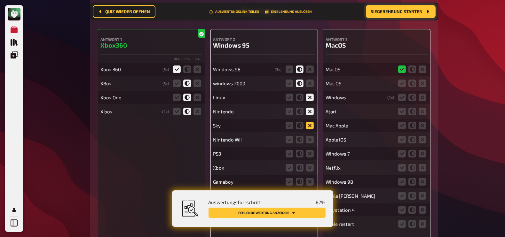
click at [0, 0] on input "radio" at bounding box center [0, 0] width 0 height 0
click at [310, 137] on icon at bounding box center [310, 140] width 8 height 8
click at [0, 0] on input "radio" at bounding box center [0, 0] width 0 height 0
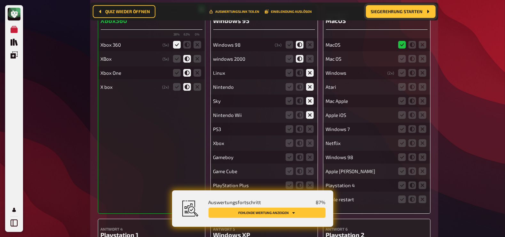
scroll to position [5802, 0]
click at [309, 126] on icon at bounding box center [310, 129] width 8 height 8
click at [0, 0] on input "radio" at bounding box center [0, 0] width 0 height 0
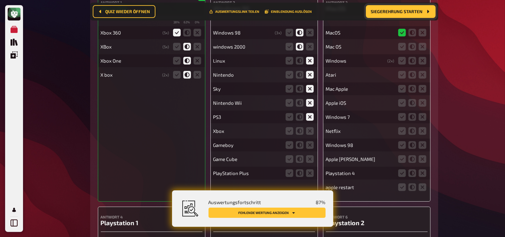
scroll to position [5814, 0]
click at [309, 127] on icon at bounding box center [310, 131] width 8 height 8
click at [0, 0] on input "radio" at bounding box center [0, 0] width 0 height 0
click at [310, 141] on icon at bounding box center [310, 145] width 8 height 8
click at [0, 0] on input "radio" at bounding box center [0, 0] width 0 height 0
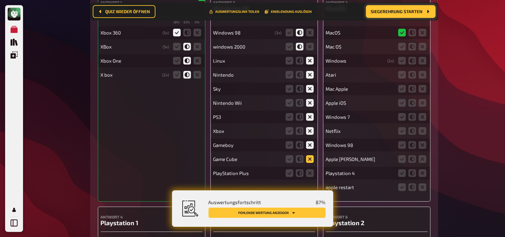
click at [310, 156] on icon at bounding box center [310, 159] width 8 height 8
click at [0, 0] on input "radio" at bounding box center [0, 0] width 0 height 0
click at [311, 169] on icon at bounding box center [310, 173] width 8 height 8
click at [0, 0] on input "radio" at bounding box center [0, 0] width 0 height 0
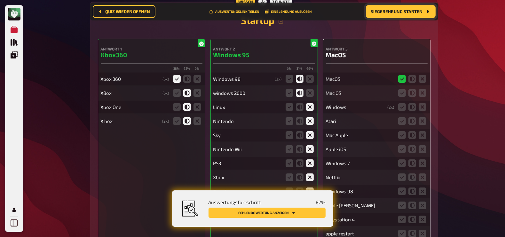
scroll to position [5759, 0]
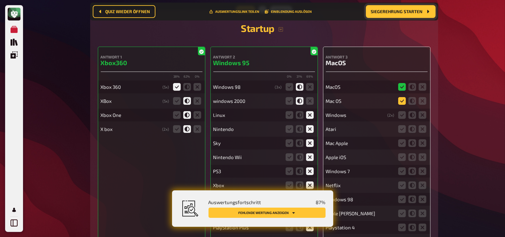
click at [403, 98] on icon at bounding box center [402, 101] width 8 height 8
click at [0, 0] on input "radio" at bounding box center [0, 0] width 0 height 0
click at [422, 111] on icon at bounding box center [422, 115] width 8 height 8
click at [0, 0] on input "radio" at bounding box center [0, 0] width 0 height 0
click at [425, 125] on icon at bounding box center [422, 129] width 8 height 8
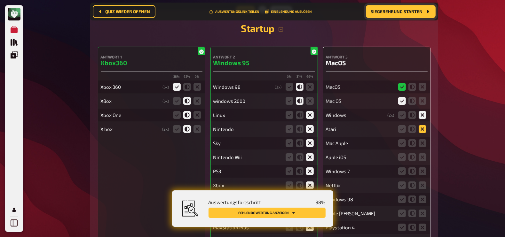
click at [0, 0] on input "radio" at bounding box center [0, 0] width 0 height 0
click at [401, 141] on icon at bounding box center [402, 143] width 8 height 8
click at [0, 0] on input "radio" at bounding box center [0, 0] width 0 height 0
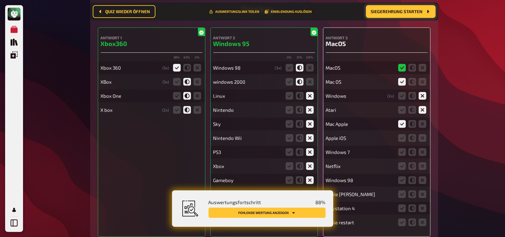
scroll to position [5778, 0]
click at [411, 122] on icon at bounding box center [412, 124] width 8 height 8
click at [0, 0] on input "radio" at bounding box center [0, 0] width 0 height 0
click at [412, 135] on icon at bounding box center [412, 138] width 8 height 8
click at [0, 0] on input "radio" at bounding box center [0, 0] width 0 height 0
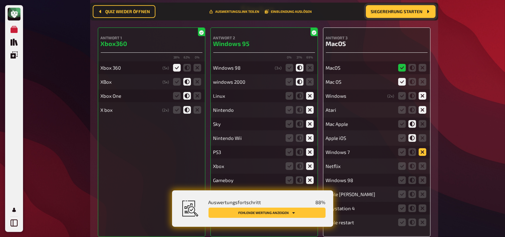
click at [422, 148] on icon at bounding box center [422, 152] width 8 height 8
click at [0, 0] on input "radio" at bounding box center [0, 0] width 0 height 0
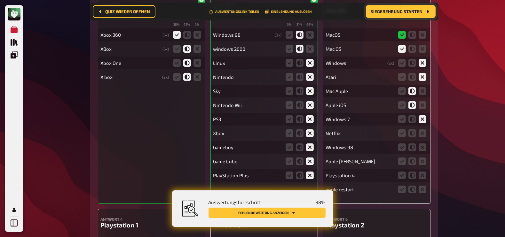
scroll to position [5822, 0]
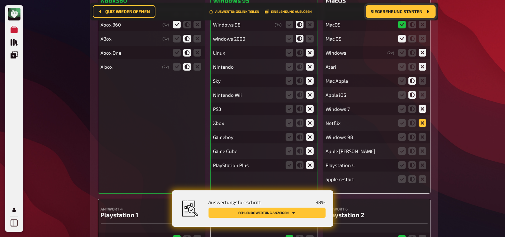
click at [424, 122] on icon at bounding box center [422, 123] width 8 height 8
click at [0, 0] on input "radio" at bounding box center [0, 0] width 0 height 0
click at [423, 134] on icon at bounding box center [422, 137] width 8 height 8
click at [0, 0] on input "radio" at bounding box center [0, 0] width 0 height 0
click at [411, 148] on icon at bounding box center [412, 151] width 8 height 8
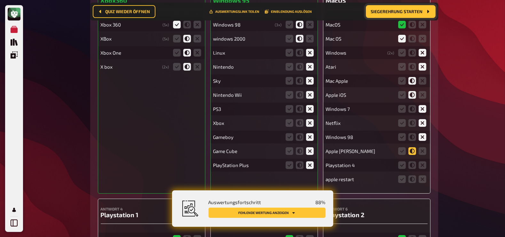
click at [0, 0] on input "radio" at bounding box center [0, 0] width 0 height 0
click at [411, 148] on icon at bounding box center [412, 151] width 8 height 8
click at [0, 0] on input "radio" at bounding box center [0, 0] width 0 height 0
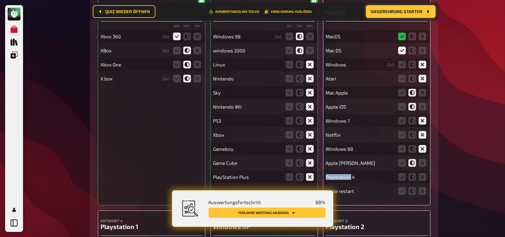
scroll to position [5817, 0]
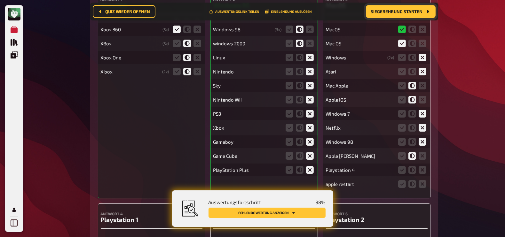
click at [412, 152] on icon at bounding box center [412, 156] width 8 height 8
click at [0, 0] on input "radio" at bounding box center [0, 0] width 0 height 0
click at [421, 167] on icon at bounding box center [422, 170] width 8 height 8
click at [0, 0] on input "radio" at bounding box center [0, 0] width 0 height 0
click at [415, 181] on icon at bounding box center [412, 184] width 8 height 8
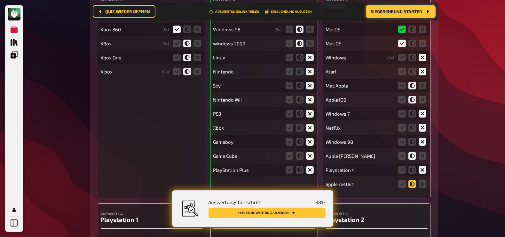
click at [0, 0] on input "radio" at bounding box center [0, 0] width 0 height 0
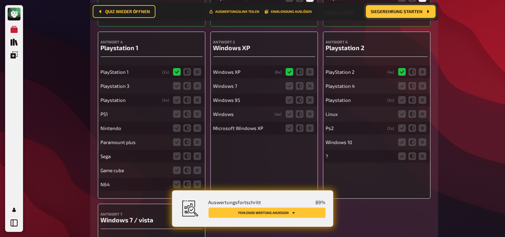
scroll to position [5989, 0]
click at [187, 82] on icon at bounding box center [187, 86] width 8 height 8
click at [0, 0] on input "radio" at bounding box center [0, 0] width 0 height 0
click at [188, 97] on icon at bounding box center [187, 100] width 8 height 8
click at [0, 0] on input "radio" at bounding box center [0, 0] width 0 height 0
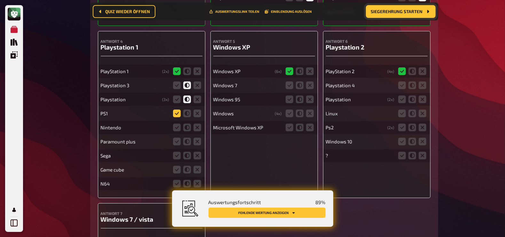
click at [177, 110] on icon at bounding box center [177, 114] width 8 height 8
click at [0, 0] on input "radio" at bounding box center [0, 0] width 0 height 0
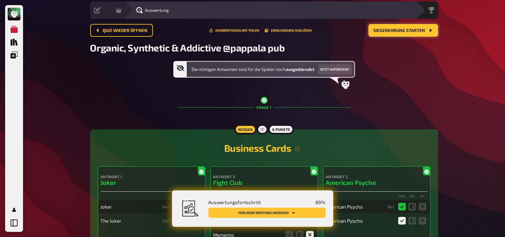
scroll to position [20, 0]
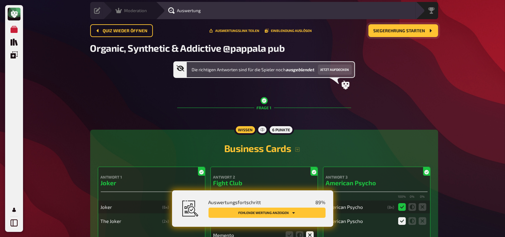
click at [120, 11] on icon at bounding box center [118, 10] width 6 height 5
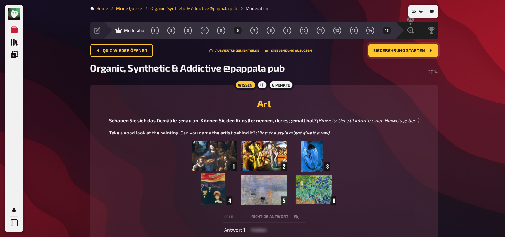
click at [238, 33] on button "6" at bounding box center [237, 30] width 10 height 10
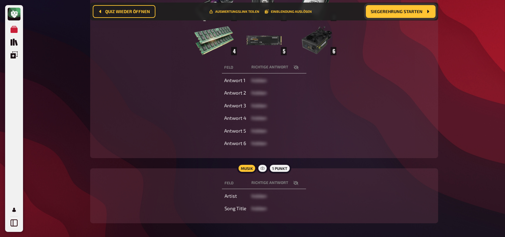
scroll to position [146, 0]
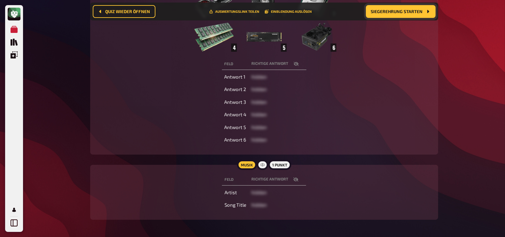
click at [294, 66] on icon "button" at bounding box center [295, 64] width 5 height 4
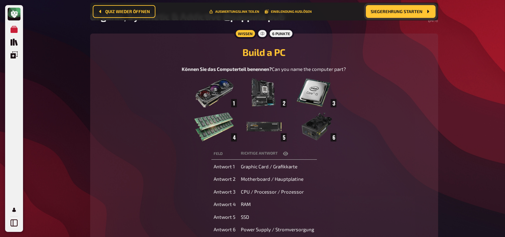
scroll to position [0, 0]
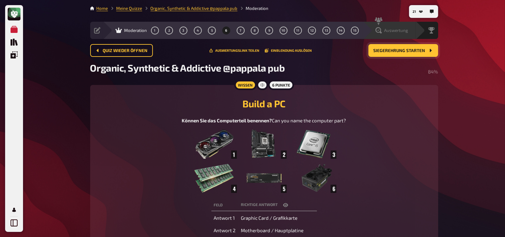
click at [403, 28] on span "Auswertung" at bounding box center [396, 30] width 24 height 5
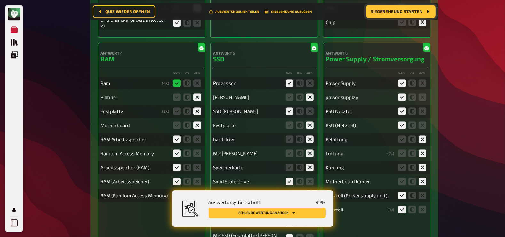
scroll to position [2475, 0]
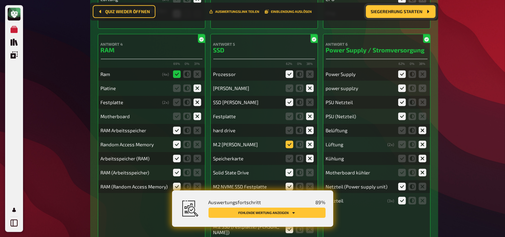
click at [290, 144] on icon at bounding box center [289, 145] width 8 height 8
click at [0, 0] on input "radio" at bounding box center [0, 0] width 0 height 0
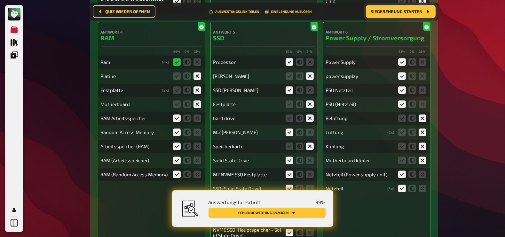
scroll to position [2488, 0]
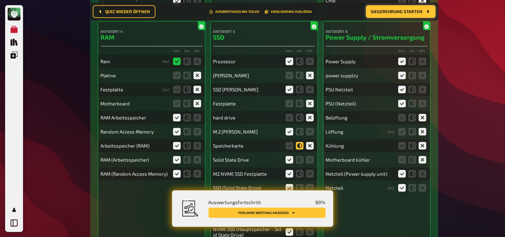
click at [301, 145] on icon at bounding box center [300, 146] width 8 height 8
click at [0, 0] on input "radio" at bounding box center [0, 0] width 0 height 0
click at [299, 74] on icon at bounding box center [300, 76] width 8 height 8
click at [0, 0] on input "radio" at bounding box center [0, 0] width 0 height 0
click at [300, 115] on icon at bounding box center [300, 118] width 8 height 8
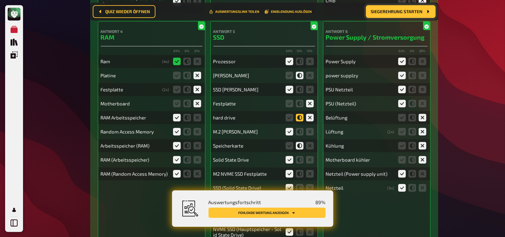
click at [0, 0] on input "radio" at bounding box center [0, 0] width 0 height 0
click at [301, 102] on icon at bounding box center [300, 104] width 8 height 8
click at [0, 0] on input "radio" at bounding box center [0, 0] width 0 height 0
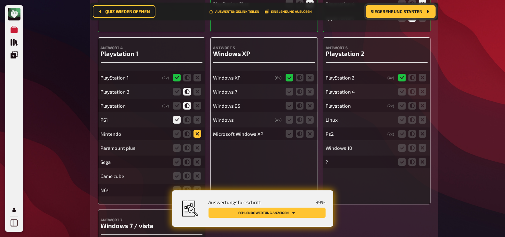
scroll to position [5983, 0]
click at [197, 131] on icon at bounding box center [197, 134] width 8 height 8
click at [0, 0] on input "radio" at bounding box center [0, 0] width 0 height 0
click at [197, 145] on icon at bounding box center [197, 148] width 8 height 8
click at [0, 0] on input "radio" at bounding box center [0, 0] width 0 height 0
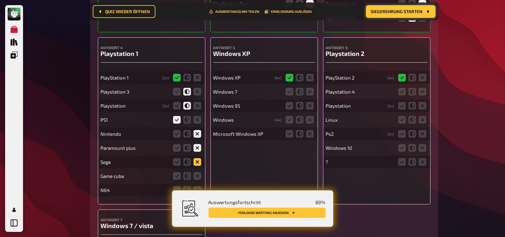
click at [198, 158] on icon at bounding box center [197, 162] width 8 height 8
click at [0, 0] on input "radio" at bounding box center [0, 0] width 0 height 0
click at [199, 173] on icon at bounding box center [197, 176] width 8 height 8
click at [0, 0] on input "radio" at bounding box center [0, 0] width 0 height 0
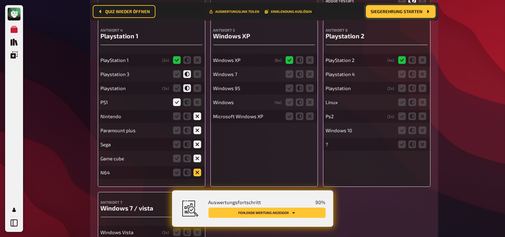
click at [196, 169] on icon at bounding box center [197, 173] width 8 height 8
click at [0, 0] on input "radio" at bounding box center [0, 0] width 0 height 0
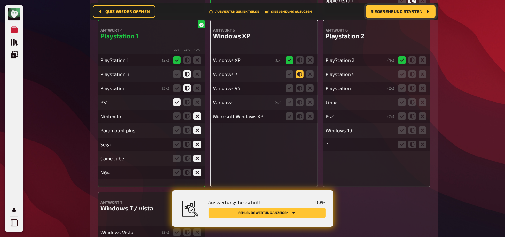
click at [300, 70] on icon at bounding box center [300, 74] width 8 height 8
click at [0, 0] on input "radio" at bounding box center [0, 0] width 0 height 0
click at [299, 87] on icon at bounding box center [300, 88] width 8 height 8
click at [0, 0] on input "radio" at bounding box center [0, 0] width 0 height 0
click at [300, 99] on icon at bounding box center [300, 102] width 8 height 8
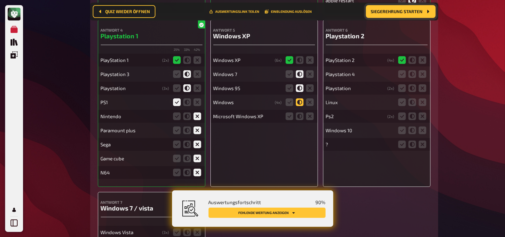
click at [0, 0] on input "radio" at bounding box center [0, 0] width 0 height 0
click at [290, 113] on icon at bounding box center [289, 117] width 8 height 8
click at [0, 0] on input "radio" at bounding box center [0, 0] width 0 height 0
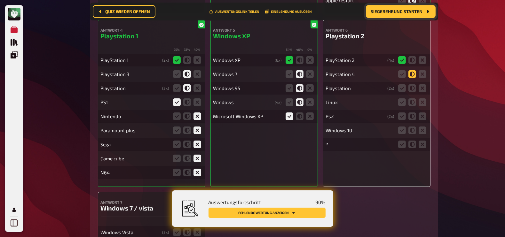
click at [413, 72] on icon at bounding box center [412, 74] width 8 height 8
click at [0, 0] on input "radio" at bounding box center [0, 0] width 0 height 0
click at [413, 84] on icon at bounding box center [412, 88] width 8 height 8
click at [0, 0] on input "radio" at bounding box center [0, 0] width 0 height 0
click at [424, 98] on icon at bounding box center [422, 102] width 8 height 8
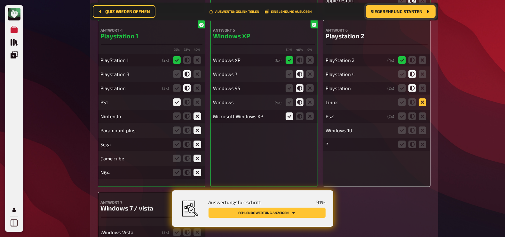
click at [0, 0] on input "radio" at bounding box center [0, 0] width 0 height 0
click at [400, 113] on icon at bounding box center [402, 117] width 8 height 8
click at [0, 0] on input "radio" at bounding box center [0, 0] width 0 height 0
click at [422, 127] on icon at bounding box center [422, 131] width 8 height 8
click at [0, 0] on input "radio" at bounding box center [0, 0] width 0 height 0
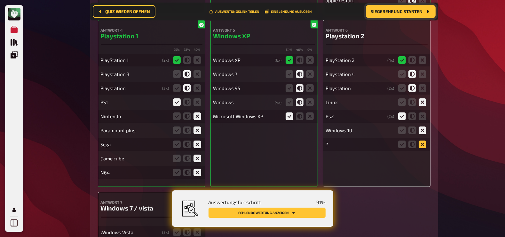
click at [423, 142] on icon at bounding box center [422, 145] width 8 height 8
click at [0, 0] on input "radio" at bounding box center [0, 0] width 0 height 0
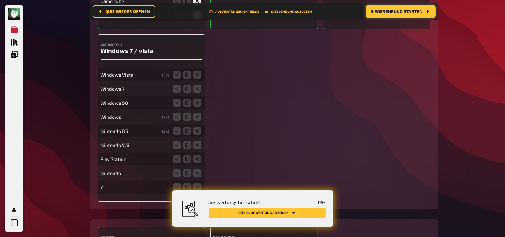
scroll to position [6159, 0]
click at [179, 71] on icon at bounding box center [177, 74] width 8 height 8
click at [0, 0] on input "radio" at bounding box center [0, 0] width 0 height 0
click at [176, 84] on icon at bounding box center [177, 88] width 8 height 8
click at [0, 0] on input "radio" at bounding box center [0, 0] width 0 height 0
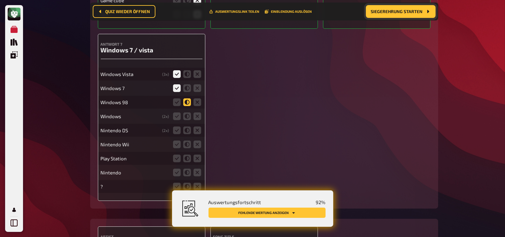
click at [188, 98] on icon at bounding box center [187, 102] width 8 height 8
click at [0, 0] on input "radio" at bounding box center [0, 0] width 0 height 0
click at [187, 113] on icon at bounding box center [187, 117] width 8 height 8
click at [0, 0] on input "radio" at bounding box center [0, 0] width 0 height 0
click at [197, 129] on icon at bounding box center [197, 131] width 8 height 8
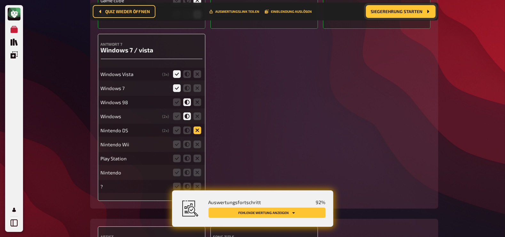
click at [0, 0] on input "radio" at bounding box center [0, 0] width 0 height 0
click at [198, 141] on icon at bounding box center [197, 145] width 8 height 8
click at [0, 0] on input "radio" at bounding box center [0, 0] width 0 height 0
click at [198, 156] on icon at bounding box center [197, 159] width 8 height 8
click at [0, 0] on input "radio" at bounding box center [0, 0] width 0 height 0
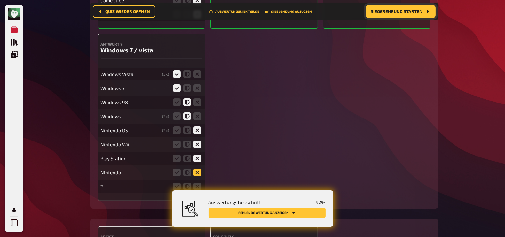
click at [197, 169] on icon at bounding box center [197, 173] width 8 height 8
click at [0, 0] on input "radio" at bounding box center [0, 0] width 0 height 0
click at [198, 183] on icon at bounding box center [197, 187] width 8 height 8
click at [0, 0] on input "radio" at bounding box center [0, 0] width 0 height 0
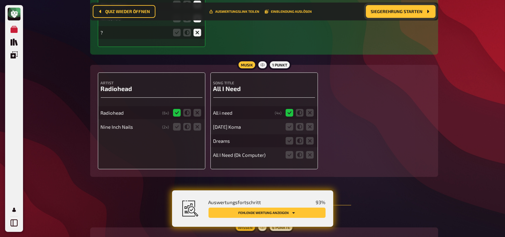
scroll to position [6313, 0]
click at [199, 123] on icon at bounding box center [197, 127] width 8 height 8
click at [0, 0] on input "radio" at bounding box center [0, 0] width 0 height 0
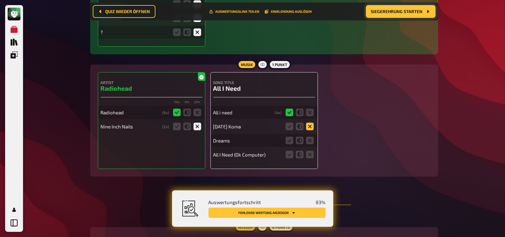
click at [309, 123] on icon at bounding box center [310, 127] width 8 height 8
click at [0, 0] on input "radio" at bounding box center [0, 0] width 0 height 0
click at [309, 138] on icon at bounding box center [310, 141] width 8 height 8
click at [0, 0] on input "radio" at bounding box center [0, 0] width 0 height 0
click at [289, 151] on icon at bounding box center [289, 155] width 8 height 8
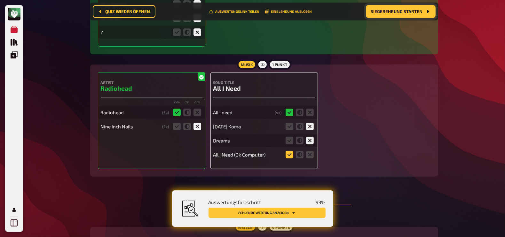
click at [0, 0] on input "radio" at bounding box center [0, 0] width 0 height 0
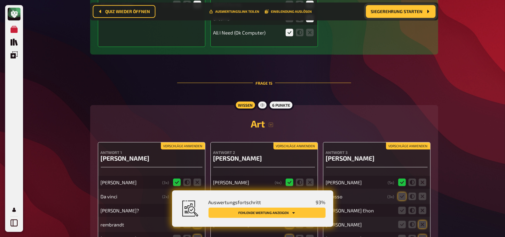
scroll to position [6530, 0]
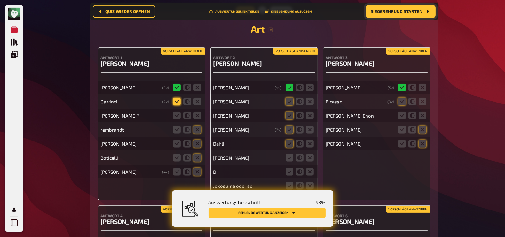
click at [175, 98] on icon at bounding box center [177, 102] width 8 height 8
click at [0, 0] on input "radio" at bounding box center [0, 0] width 0 height 0
click at [198, 113] on icon at bounding box center [197, 116] width 8 height 8
click at [0, 0] on input "radio" at bounding box center [0, 0] width 0 height 0
click at [199, 126] on icon at bounding box center [197, 130] width 8 height 8
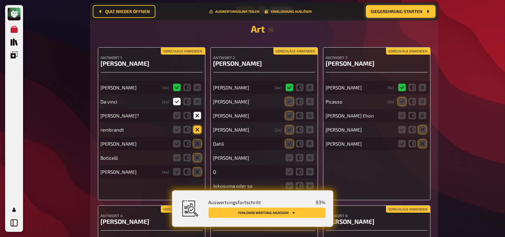
click at [0, 0] on input "radio" at bounding box center [0, 0] width 0 height 0
click at [198, 141] on icon at bounding box center [197, 144] width 8 height 8
click at [0, 0] on input "radio" at bounding box center [0, 0] width 0 height 0
click at [198, 154] on icon at bounding box center [197, 158] width 8 height 8
click at [0, 0] on input "radio" at bounding box center [0, 0] width 0 height 0
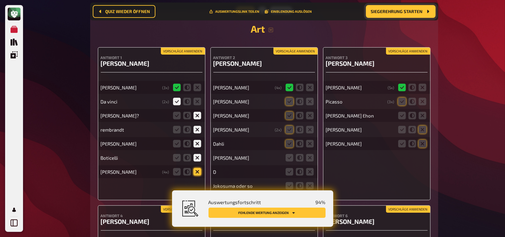
click at [199, 168] on icon at bounding box center [197, 172] width 8 height 8
click at [0, 0] on input "radio" at bounding box center [0, 0] width 0 height 0
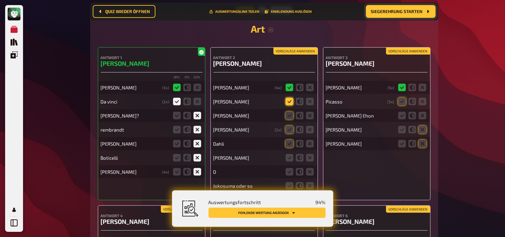
click at [288, 98] on icon at bounding box center [289, 102] width 8 height 8
click at [0, 0] on input "radio" at bounding box center [0, 0] width 0 height 0
click at [288, 112] on icon at bounding box center [289, 116] width 8 height 8
click at [0, 0] on input "radio" at bounding box center [0, 0] width 0 height 0
click at [288, 127] on icon at bounding box center [289, 130] width 8 height 8
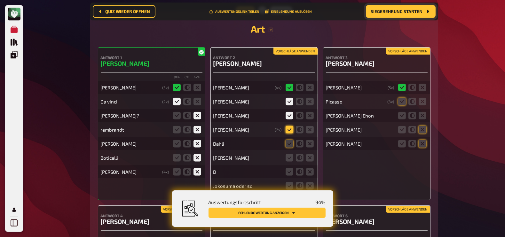
click at [0, 0] on input "radio" at bounding box center [0, 0] width 0 height 0
click at [288, 143] on icon at bounding box center [289, 144] width 8 height 8
click at [0, 0] on input "radio" at bounding box center [0, 0] width 0 height 0
click at [288, 154] on icon at bounding box center [289, 158] width 8 height 8
click at [0, 0] on input "radio" at bounding box center [0, 0] width 0 height 0
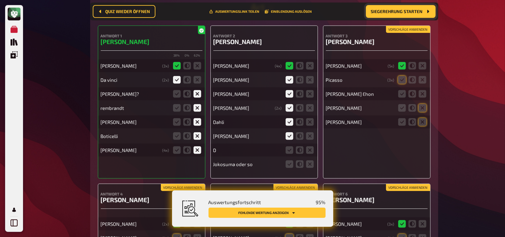
scroll to position [6554, 0]
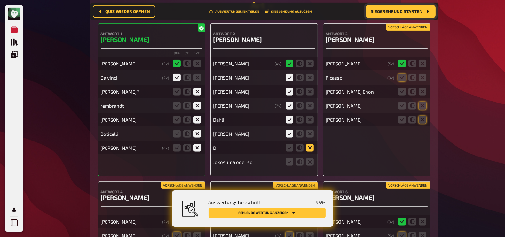
click at [310, 147] on icon at bounding box center [310, 148] width 8 height 8
click at [0, 0] on input "radio" at bounding box center [0, 0] width 0 height 0
click at [310, 160] on icon at bounding box center [310, 162] width 8 height 8
click at [0, 0] on input "radio" at bounding box center [0, 0] width 0 height 0
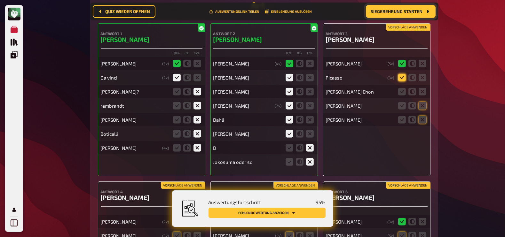
click at [402, 74] on icon at bounding box center [402, 78] width 8 height 8
click at [0, 0] on input "radio" at bounding box center [0, 0] width 0 height 0
click at [424, 88] on icon at bounding box center [422, 92] width 8 height 8
click at [0, 0] on input "radio" at bounding box center [0, 0] width 0 height 0
click at [422, 102] on icon at bounding box center [422, 106] width 8 height 8
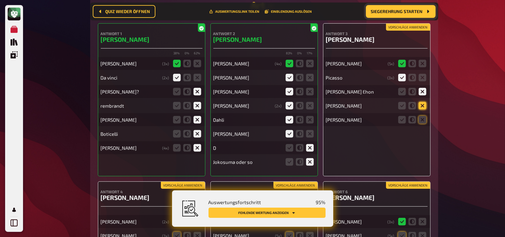
click at [0, 0] on input "radio" at bounding box center [0, 0] width 0 height 0
click at [422, 116] on icon at bounding box center [422, 120] width 8 height 8
click at [0, 0] on input "radio" at bounding box center [0, 0] width 0 height 0
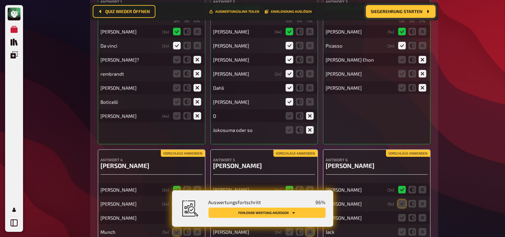
scroll to position [6682, 0]
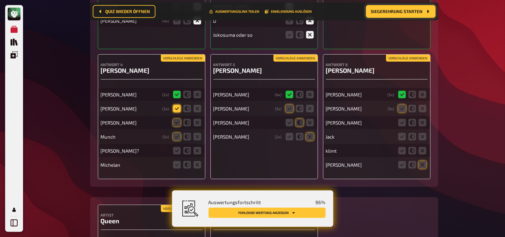
click at [173, 105] on icon at bounding box center [177, 109] width 8 height 8
click at [0, 0] on input "radio" at bounding box center [0, 0] width 0 height 0
click at [177, 119] on icon at bounding box center [177, 123] width 8 height 8
click at [0, 0] on input "radio" at bounding box center [0, 0] width 0 height 0
click at [178, 134] on icon at bounding box center [177, 137] width 8 height 8
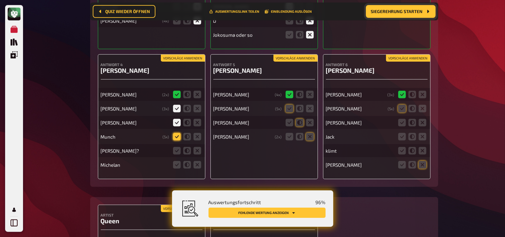
click at [0, 0] on input "radio" at bounding box center [0, 0] width 0 height 0
click at [177, 149] on icon at bounding box center [177, 151] width 8 height 8
click at [0, 0] on input "radio" at bounding box center [0, 0] width 0 height 0
click at [199, 161] on icon at bounding box center [197, 165] width 8 height 8
click at [0, 0] on input "radio" at bounding box center [0, 0] width 0 height 0
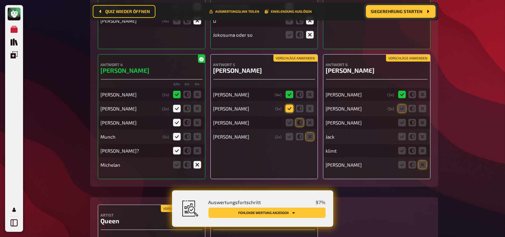
click at [287, 105] on icon at bounding box center [289, 109] width 8 height 8
click at [0, 0] on input "radio" at bounding box center [0, 0] width 0 height 0
click at [291, 119] on icon at bounding box center [289, 123] width 8 height 8
click at [0, 0] on input "radio" at bounding box center [0, 0] width 0 height 0
click at [310, 134] on icon at bounding box center [310, 137] width 8 height 8
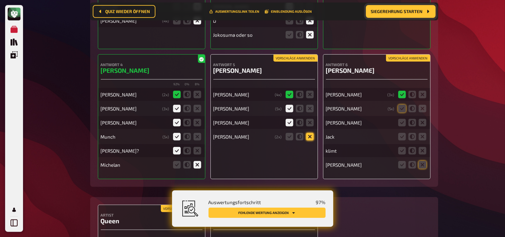
click at [0, 0] on input "radio" at bounding box center [0, 0] width 0 height 0
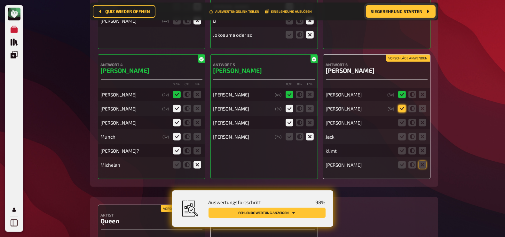
click at [401, 105] on icon at bounding box center [402, 109] width 8 height 8
click at [0, 0] on input "radio" at bounding box center [0, 0] width 0 height 0
click at [421, 119] on icon at bounding box center [422, 123] width 8 height 8
click at [0, 0] on input "radio" at bounding box center [0, 0] width 0 height 0
click at [421, 133] on icon at bounding box center [422, 137] width 8 height 8
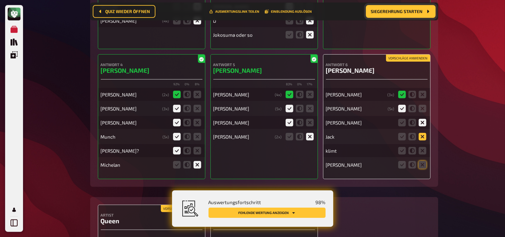
click at [0, 0] on input "radio" at bounding box center [0, 0] width 0 height 0
click at [422, 148] on icon at bounding box center [422, 151] width 8 height 8
click at [0, 0] on input "radio" at bounding box center [0, 0] width 0 height 0
click at [422, 161] on icon at bounding box center [422, 165] width 8 height 8
click at [0, 0] on input "radio" at bounding box center [0, 0] width 0 height 0
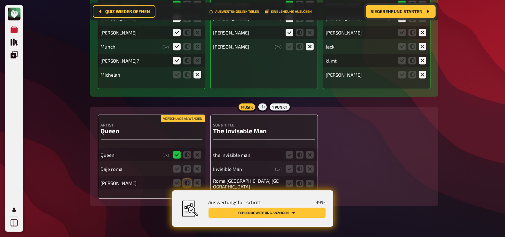
scroll to position [6777, 0]
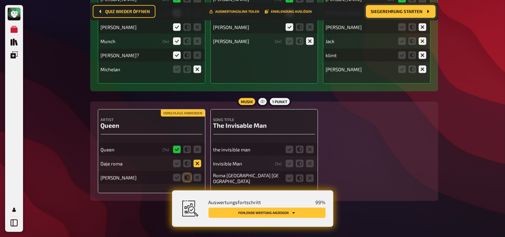
click at [197, 160] on icon at bounding box center [197, 164] width 8 height 8
click at [0, 0] on input "radio" at bounding box center [0, 0] width 0 height 0
click at [199, 176] on icon at bounding box center [197, 178] width 8 height 8
click at [0, 0] on input "radio" at bounding box center [0, 0] width 0 height 0
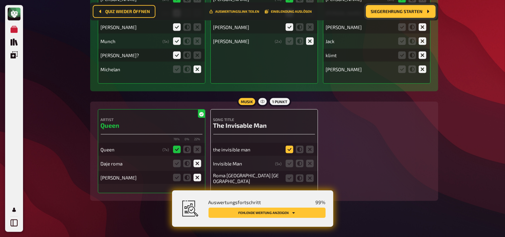
click at [292, 146] on icon at bounding box center [289, 150] width 8 height 8
click at [0, 0] on input "radio" at bounding box center [0, 0] width 0 height 0
click at [292, 161] on icon at bounding box center [289, 164] width 8 height 8
click at [0, 0] on input "radio" at bounding box center [0, 0] width 0 height 0
click at [309, 175] on icon at bounding box center [310, 179] width 8 height 8
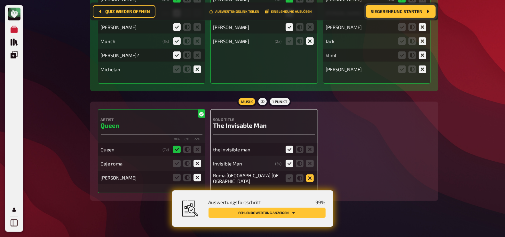
click at [0, 0] on input "radio" at bounding box center [0, 0] width 0 height 0
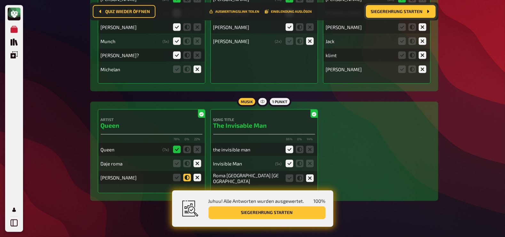
click at [185, 174] on icon at bounding box center [187, 178] width 8 height 8
click at [0, 0] on input "radio" at bounding box center [0, 0] width 0 height 0
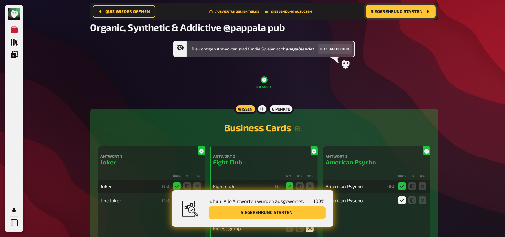
scroll to position [0, 0]
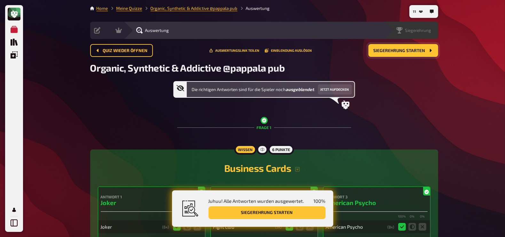
click at [422, 30] on span "Siegerehrung" at bounding box center [418, 30] width 26 height 5
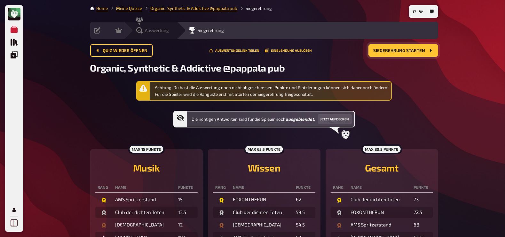
click at [147, 30] on span "Auswertung" at bounding box center [157, 30] width 24 height 5
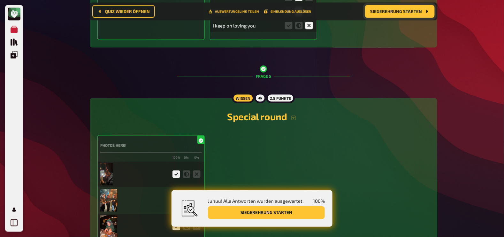
scroll to position [1567, 0]
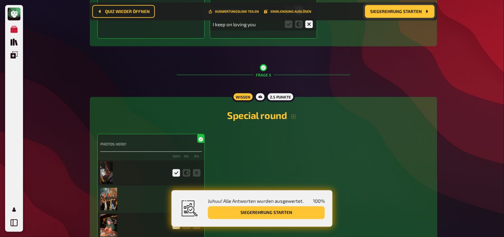
click at [111, 176] on img at bounding box center [106, 173] width 12 height 22
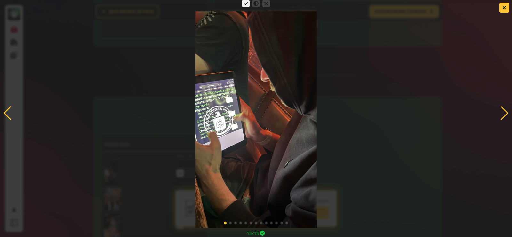
click at [500, 117] on div at bounding box center [504, 113] width 9 height 14
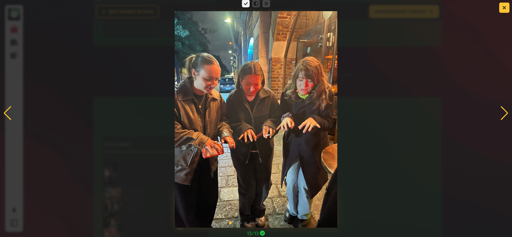
click at [500, 117] on div at bounding box center [504, 113] width 9 height 14
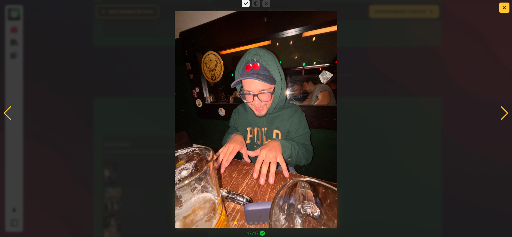
click at [500, 117] on div at bounding box center [504, 113] width 9 height 14
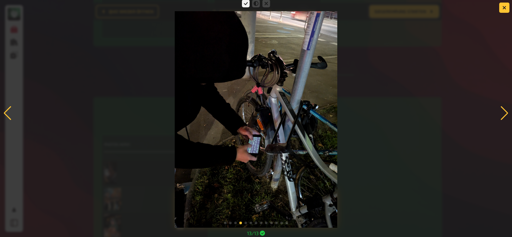
click at [500, 117] on div at bounding box center [504, 113] width 9 height 14
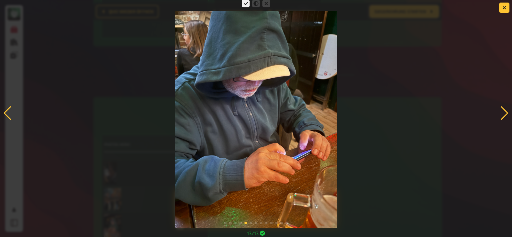
click at [500, 117] on div at bounding box center [504, 113] width 9 height 14
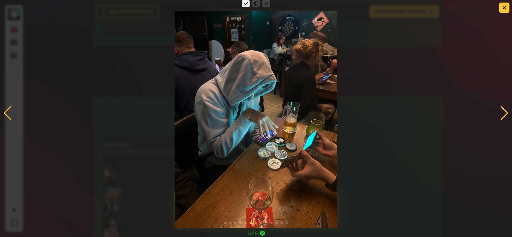
click at [500, 117] on div at bounding box center [504, 113] width 9 height 14
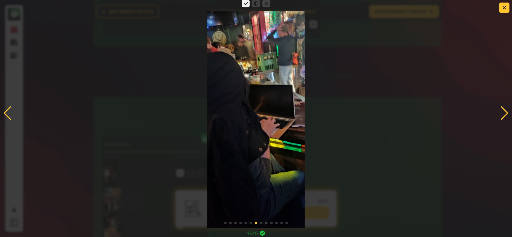
click at [500, 117] on div at bounding box center [504, 113] width 9 height 14
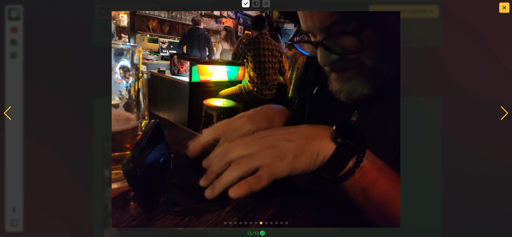
click at [500, 117] on div at bounding box center [504, 113] width 9 height 14
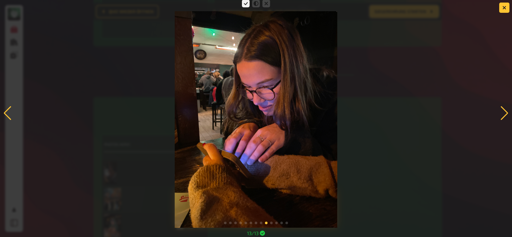
click at [500, 117] on div at bounding box center [504, 113] width 9 height 14
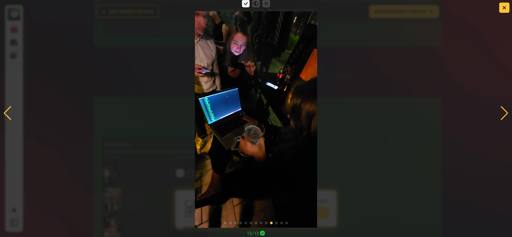
click at [500, 117] on div at bounding box center [504, 113] width 9 height 14
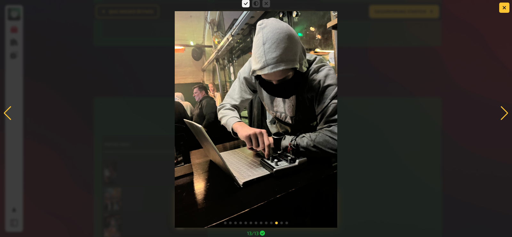
click at [500, 117] on div at bounding box center [504, 113] width 9 height 14
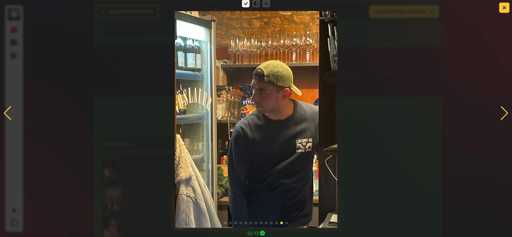
click at [500, 117] on div at bounding box center [504, 113] width 9 height 14
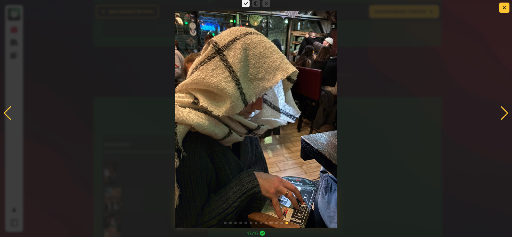
click at [500, 117] on div at bounding box center [504, 113] width 9 height 14
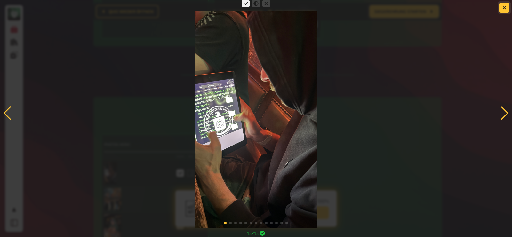
click at [504, 8] on icon "button" at bounding box center [504, 8] width 4 height 4
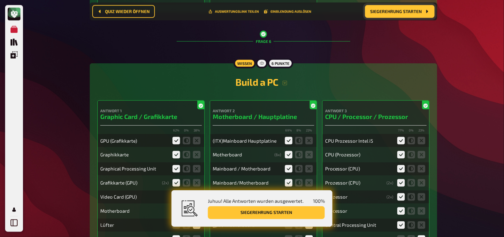
scroll to position [2208, 0]
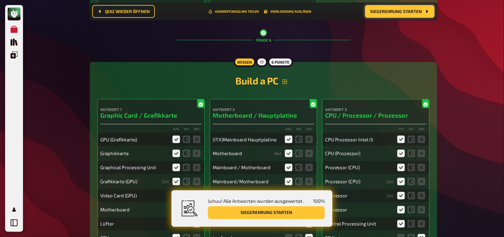
click at [287, 84] on icon "button" at bounding box center [285, 82] width 4 height 4
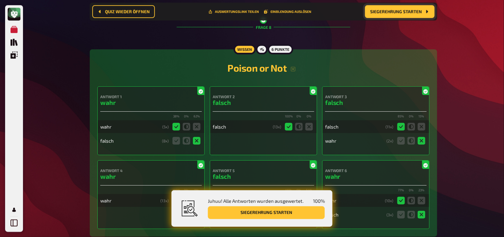
scroll to position [3230, 0]
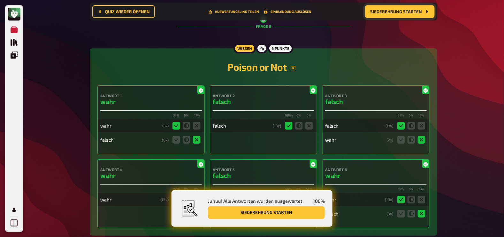
click at [294, 71] on icon "button" at bounding box center [293, 68] width 5 height 5
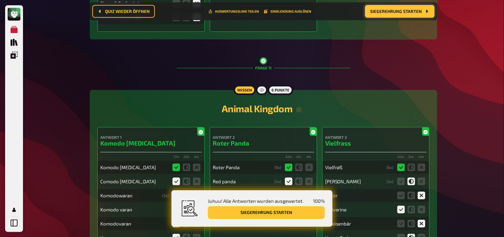
scroll to position [4452, 0]
click at [302, 112] on icon "button" at bounding box center [299, 109] width 5 height 5
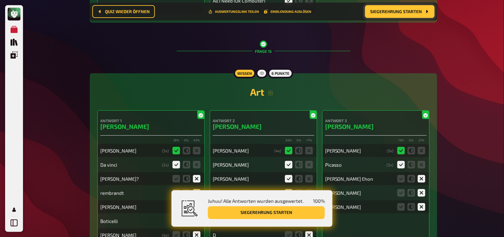
scroll to position [6703, 0]
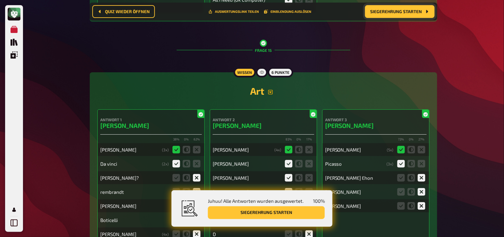
click at [270, 94] on icon "button" at bounding box center [271, 92] width 4 height 4
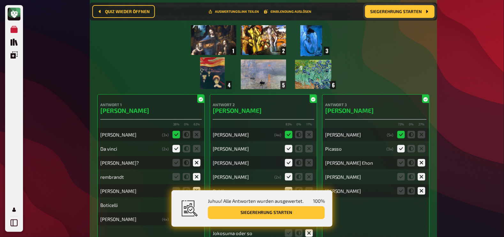
scroll to position [6806, 0]
